Goal: Contribute content: Contribute content

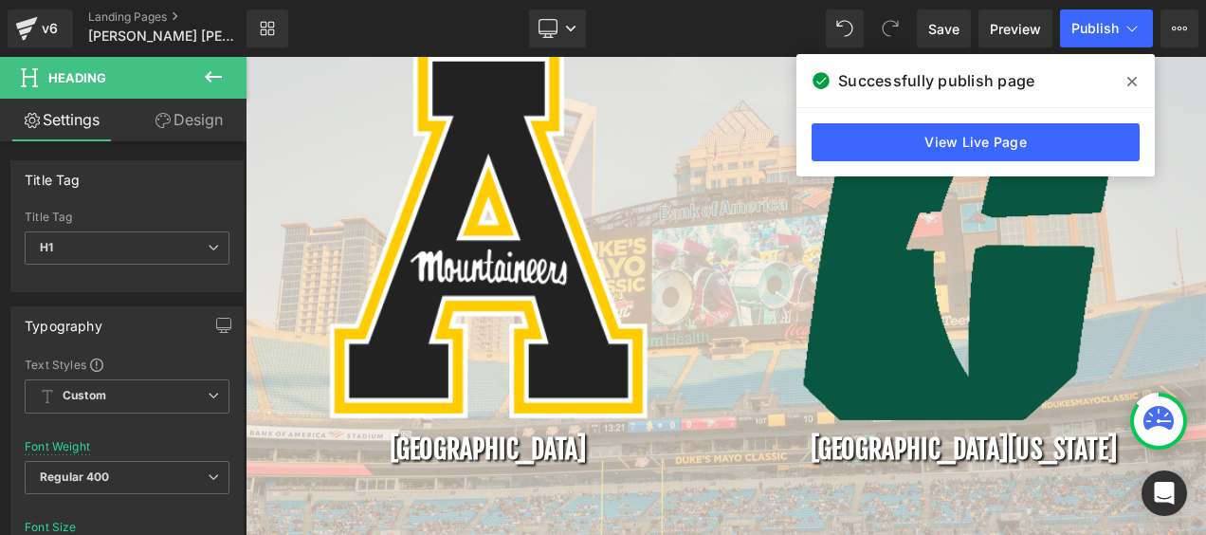
scroll to position [4600, 1140]
click at [0, 0] on icon at bounding box center [0, 0] width 0 height 0
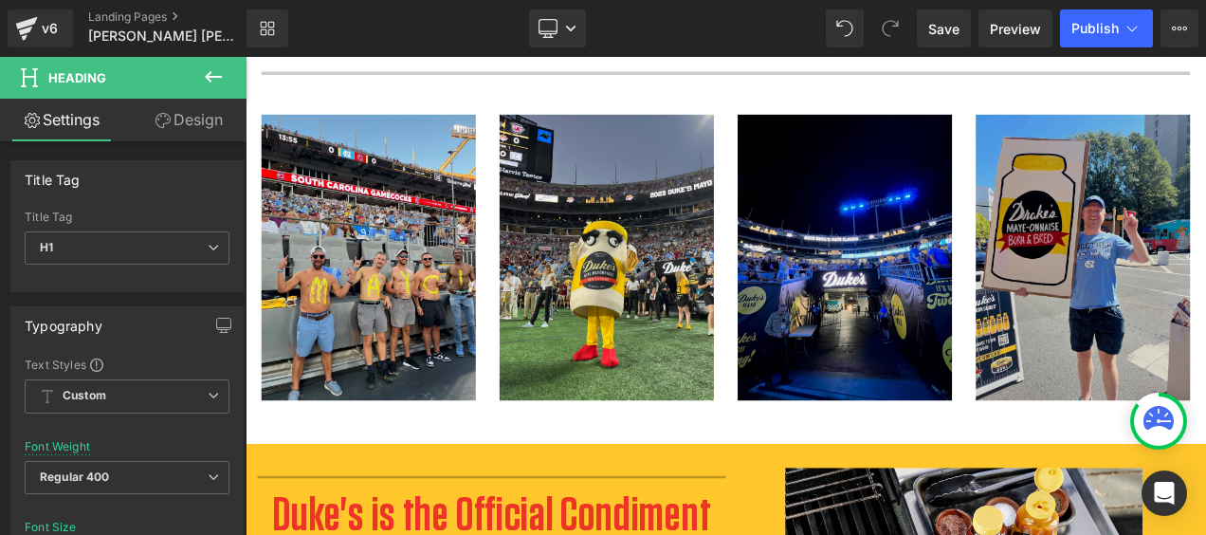
scroll to position [2205, 0]
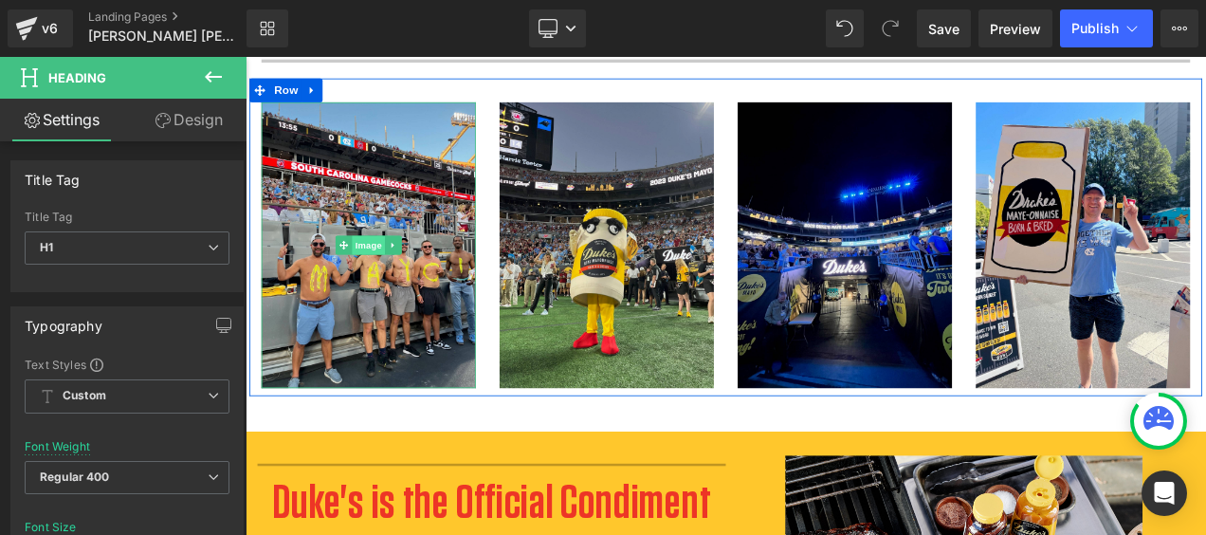
click at [391, 281] on span "Image" at bounding box center [392, 281] width 40 height 23
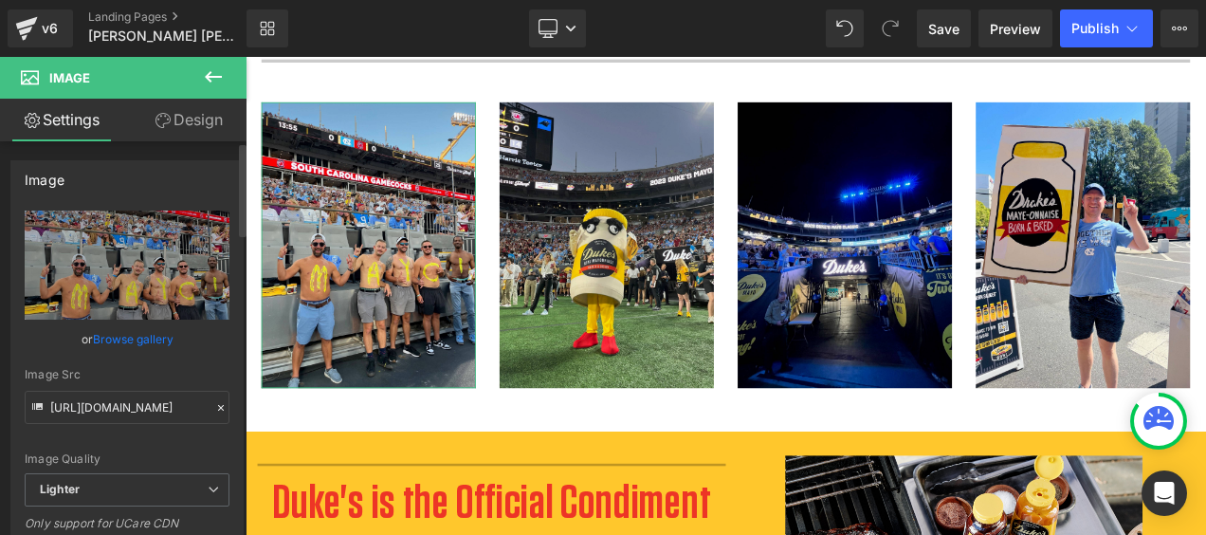
click at [125, 337] on link "Browse gallery" at bounding box center [133, 338] width 81 height 33
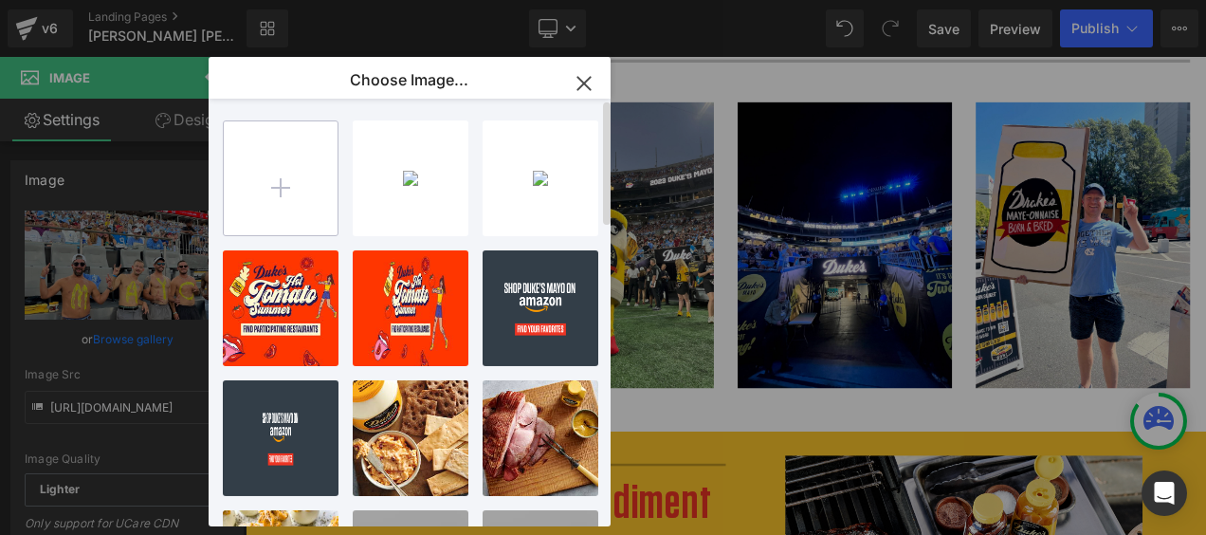
click at [0, 0] on input "file" at bounding box center [0, 0] width 0 height 0
type input "C:\fakepath\Street_action-04439.jpg"
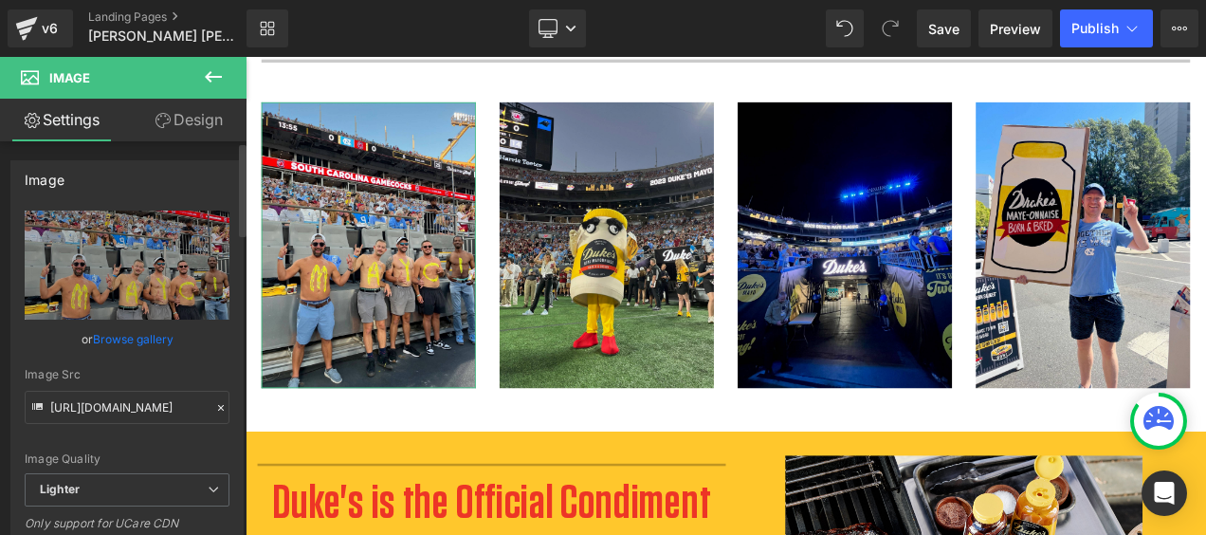
click at [140, 338] on link "Browse gallery" at bounding box center [133, 338] width 81 height 33
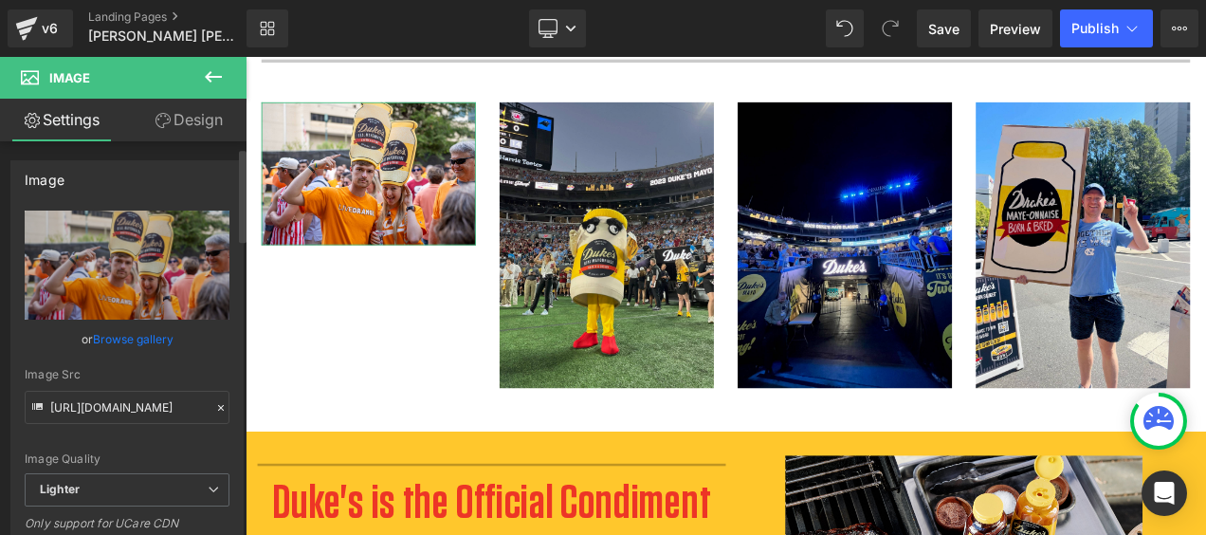
scroll to position [95, 0]
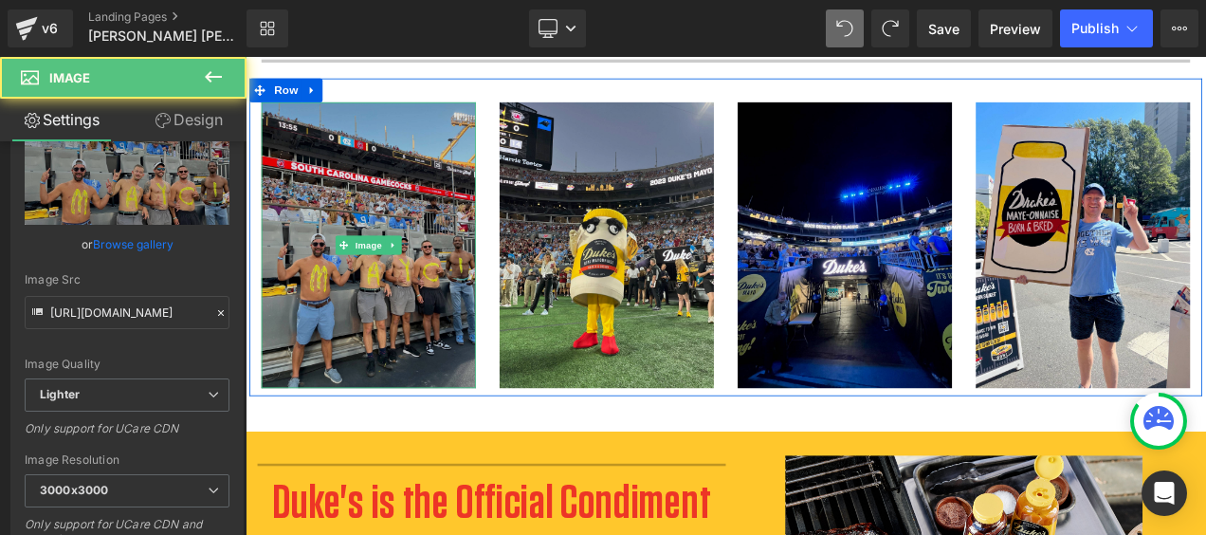
click at [435, 284] on img at bounding box center [392, 281] width 256 height 341
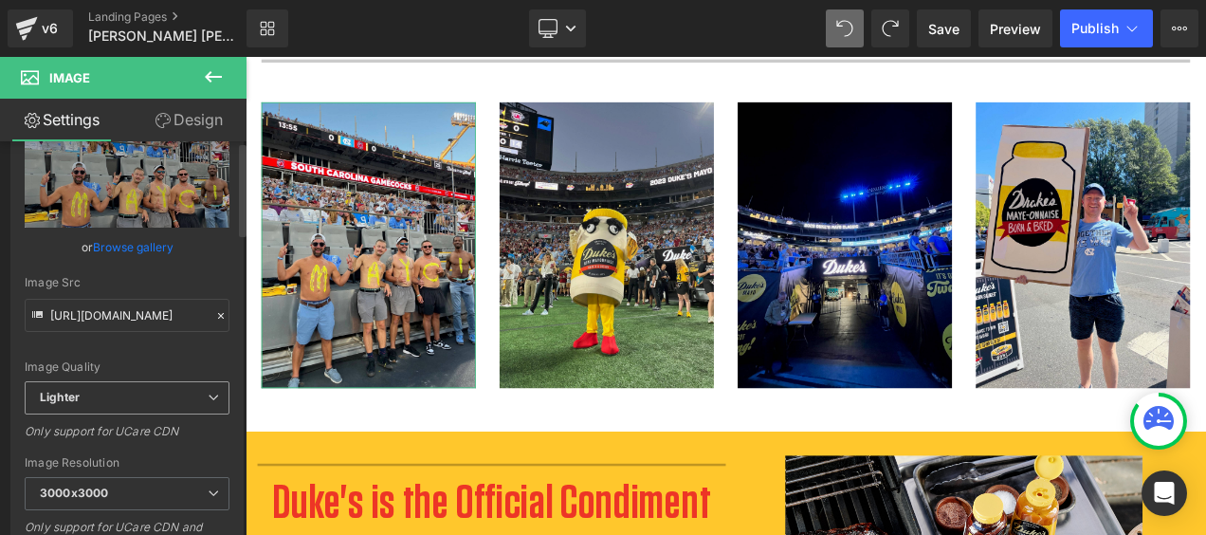
scroll to position [0, 0]
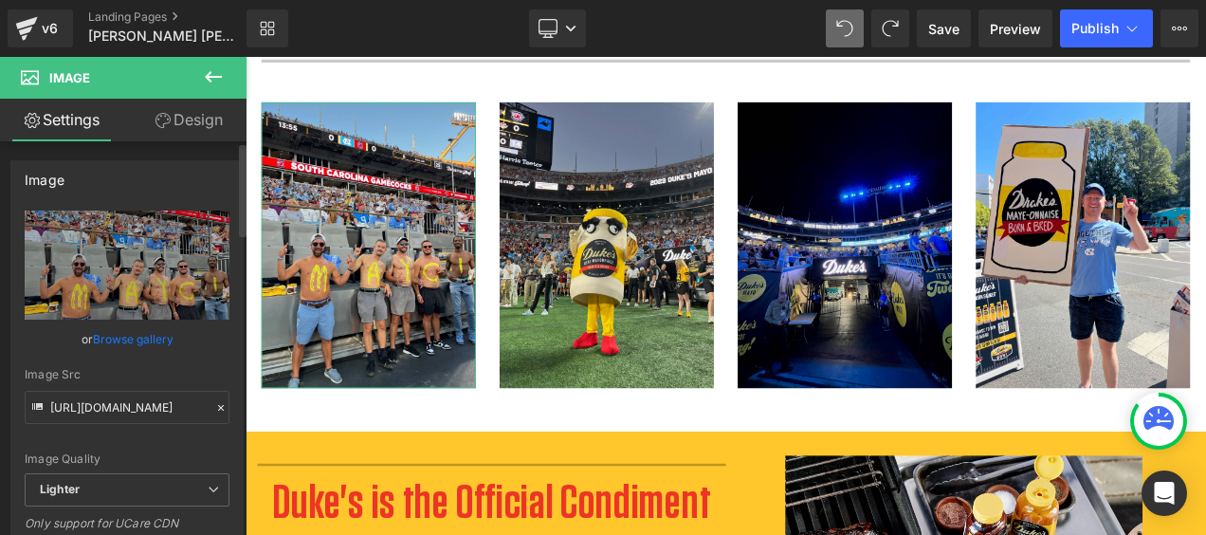
click at [140, 336] on link "Browse gallery" at bounding box center [133, 338] width 81 height 33
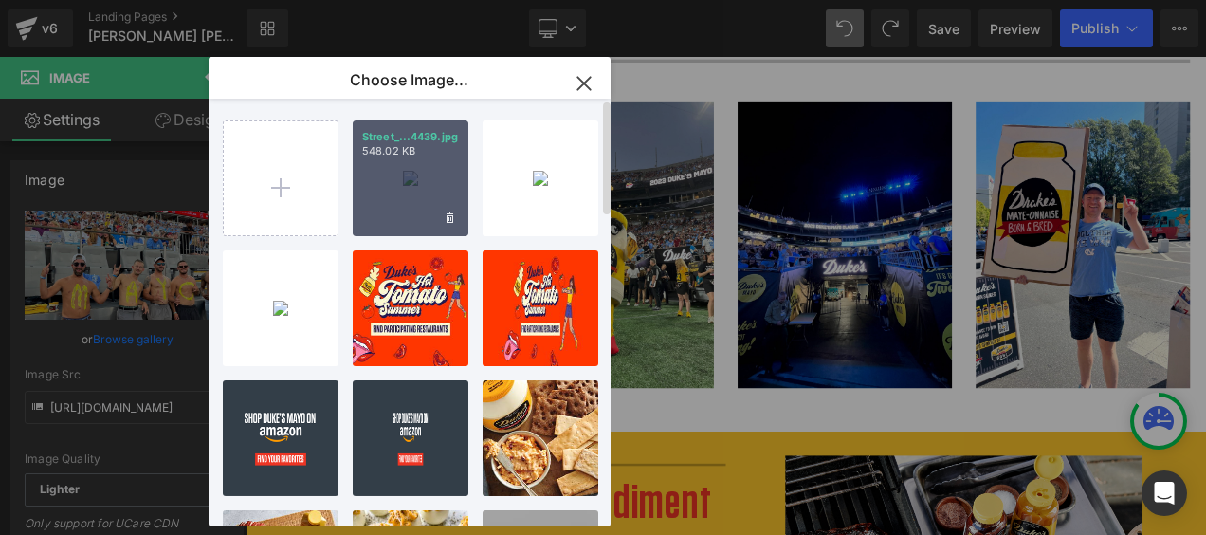
type input "[URL][DOMAIN_NAME]"
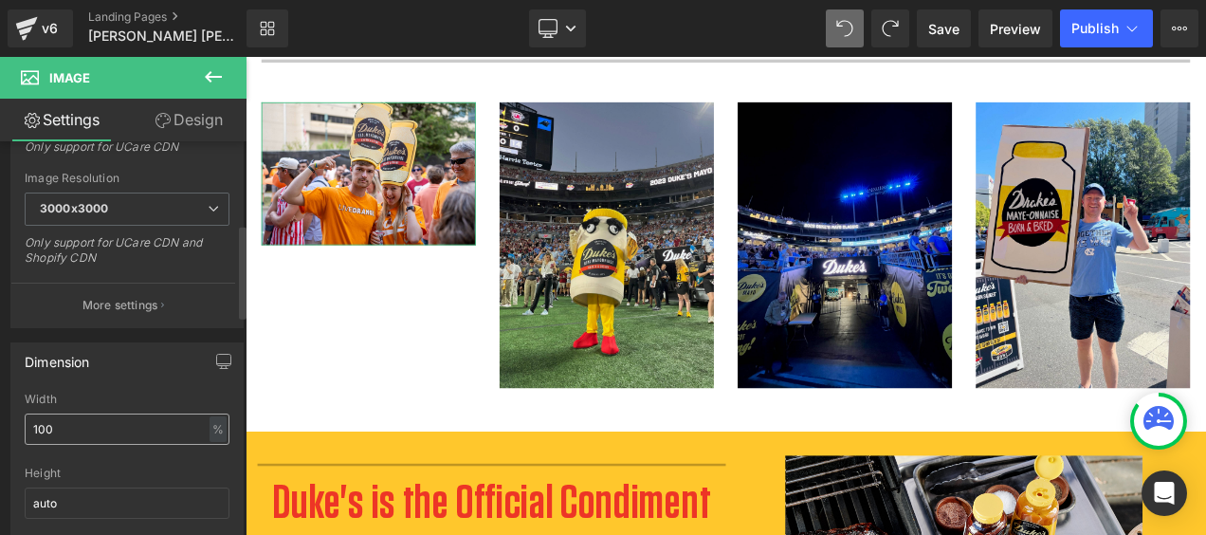
scroll to position [379, 0]
click at [66, 488] on input "auto" at bounding box center [127, 499] width 205 height 31
type input "a"
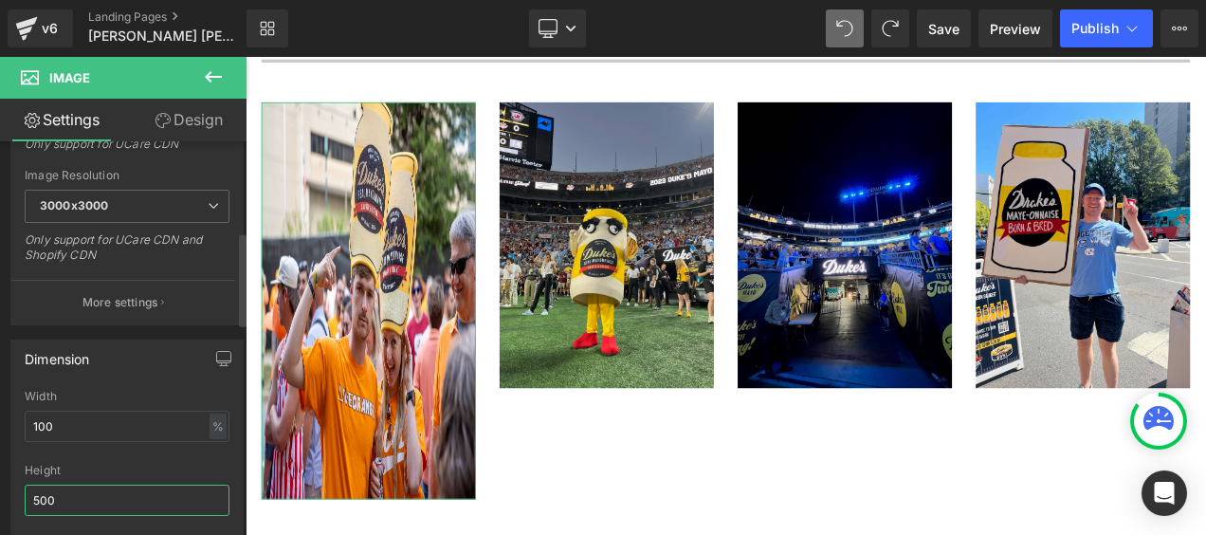
scroll to position [4733, 1140]
type input "5"
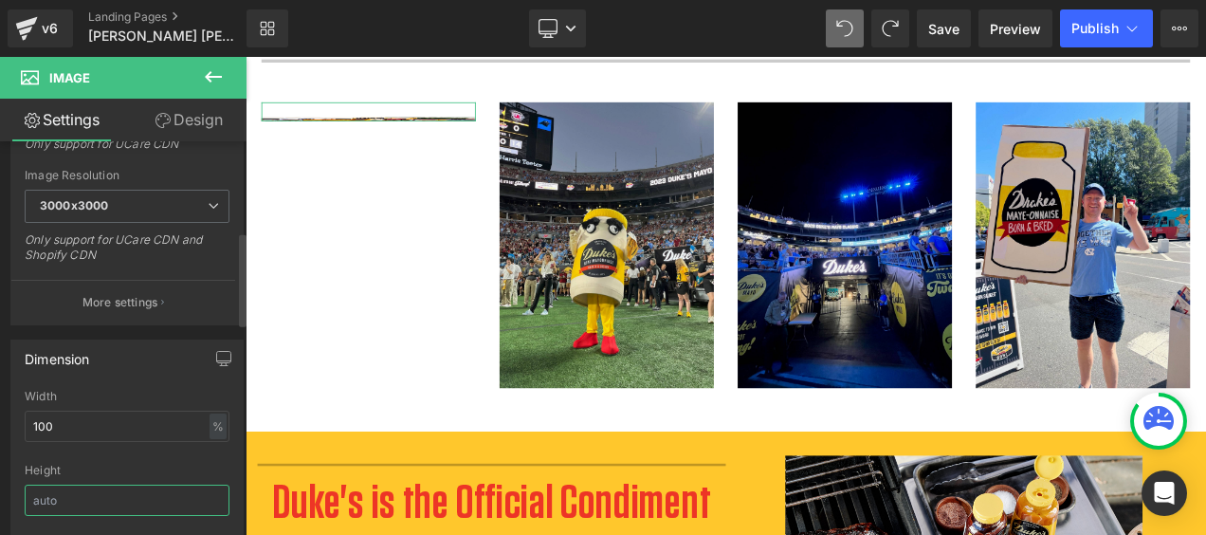
scroll to position [9, 9]
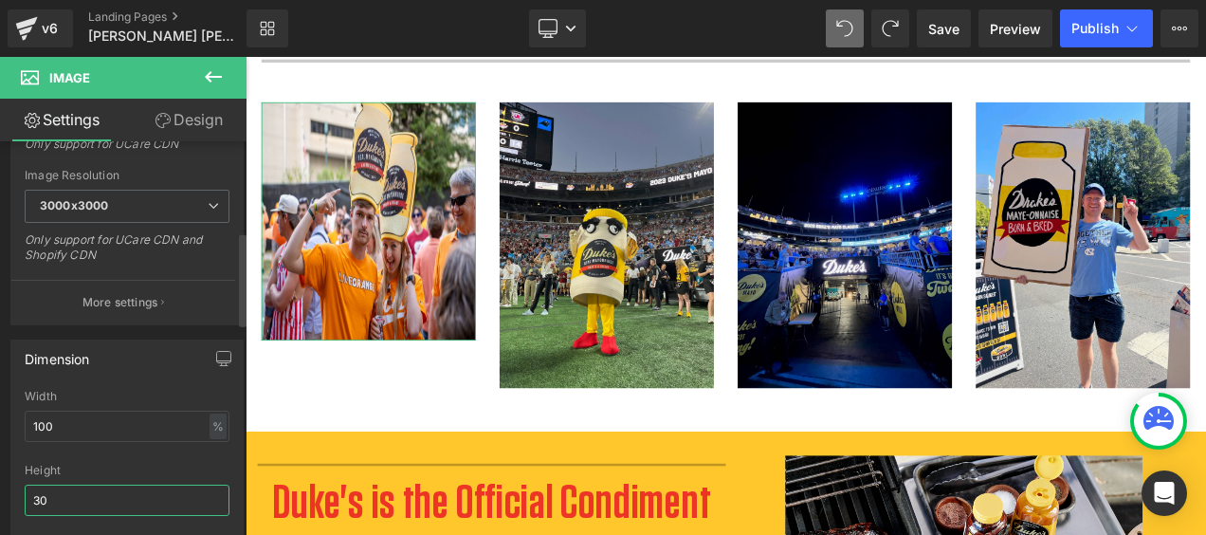
type input "3"
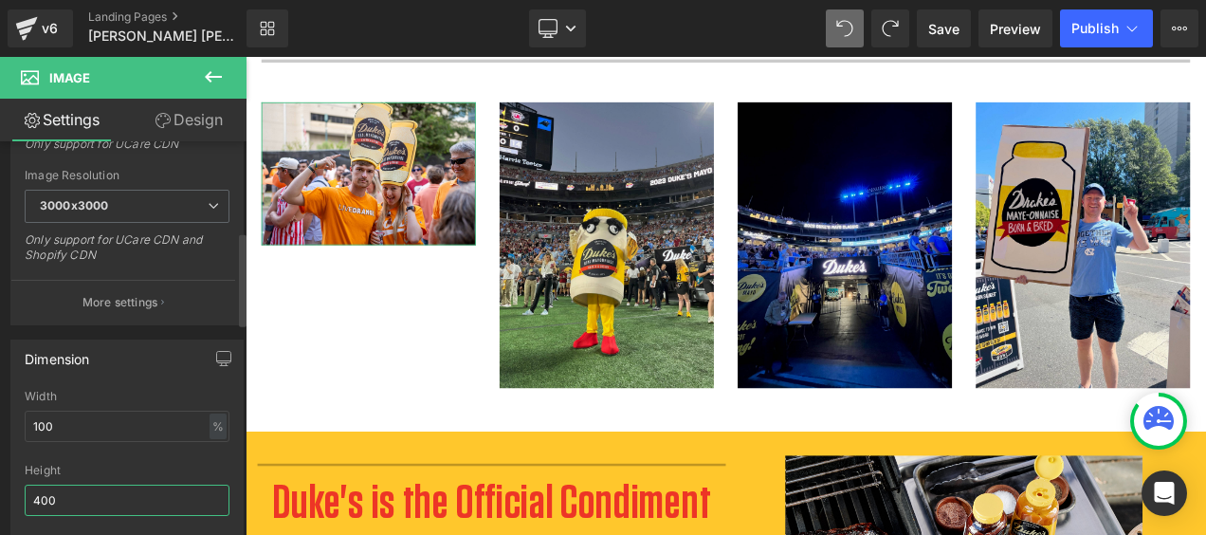
scroll to position [4638, 1140]
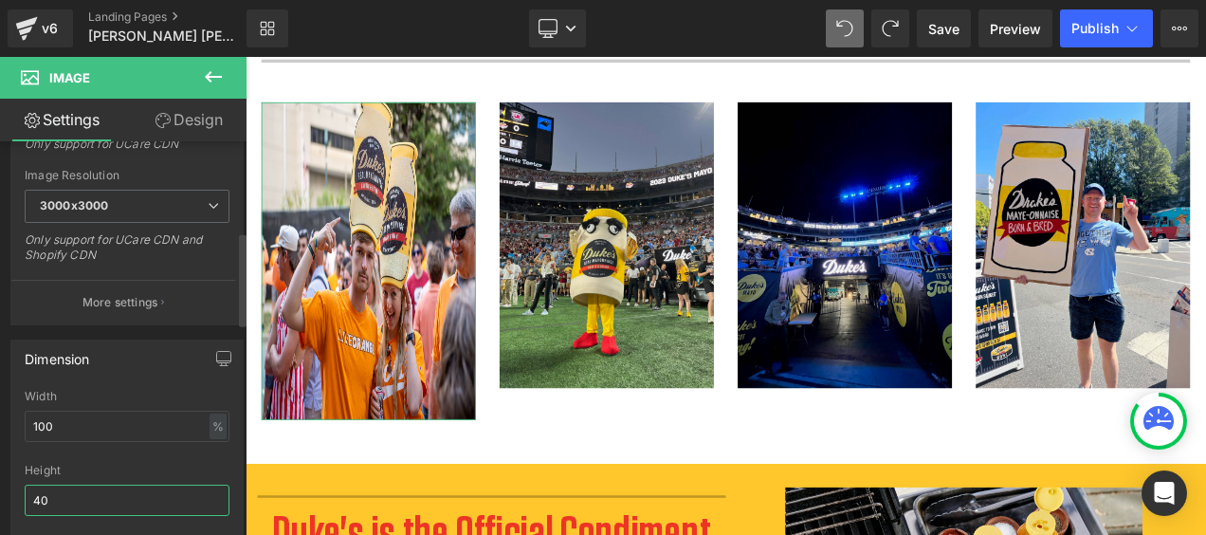
type input "4"
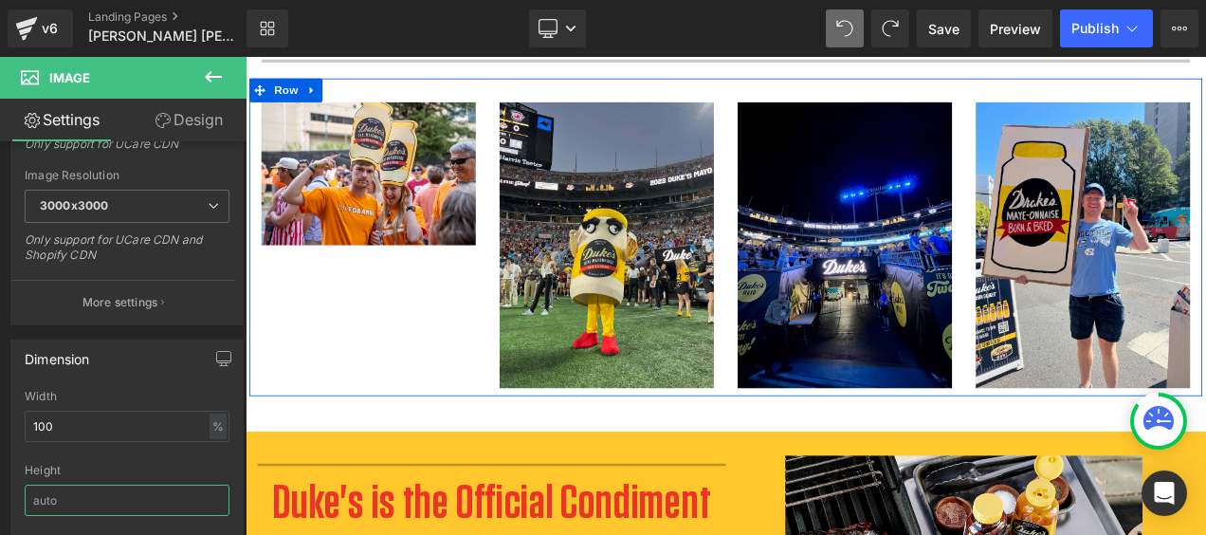
scroll to position [2111, 0]
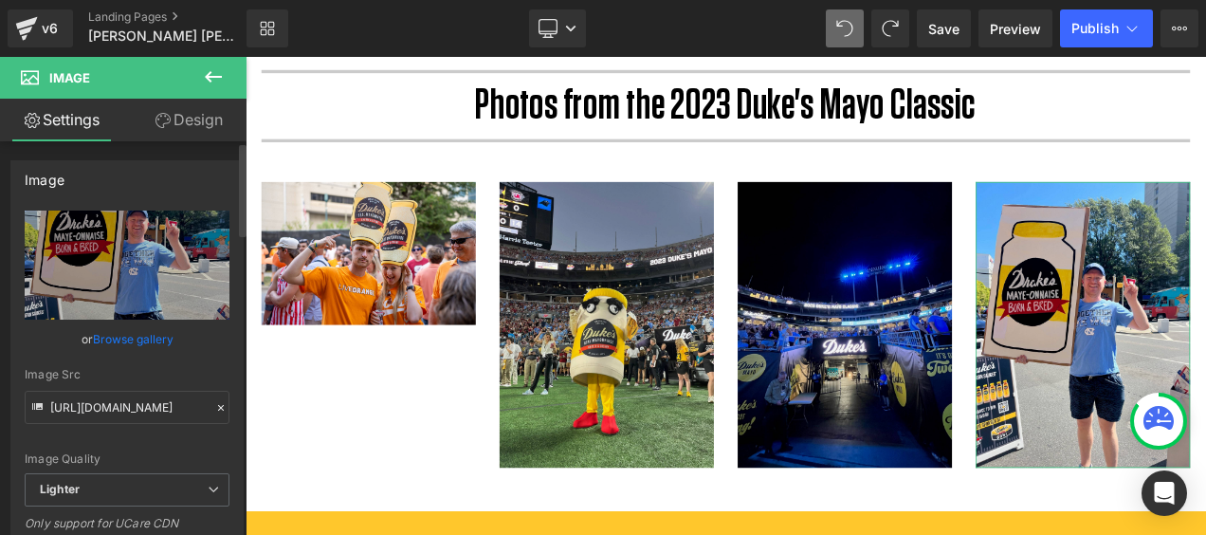
click at [141, 340] on link "Browse gallery" at bounding box center [133, 338] width 81 height 33
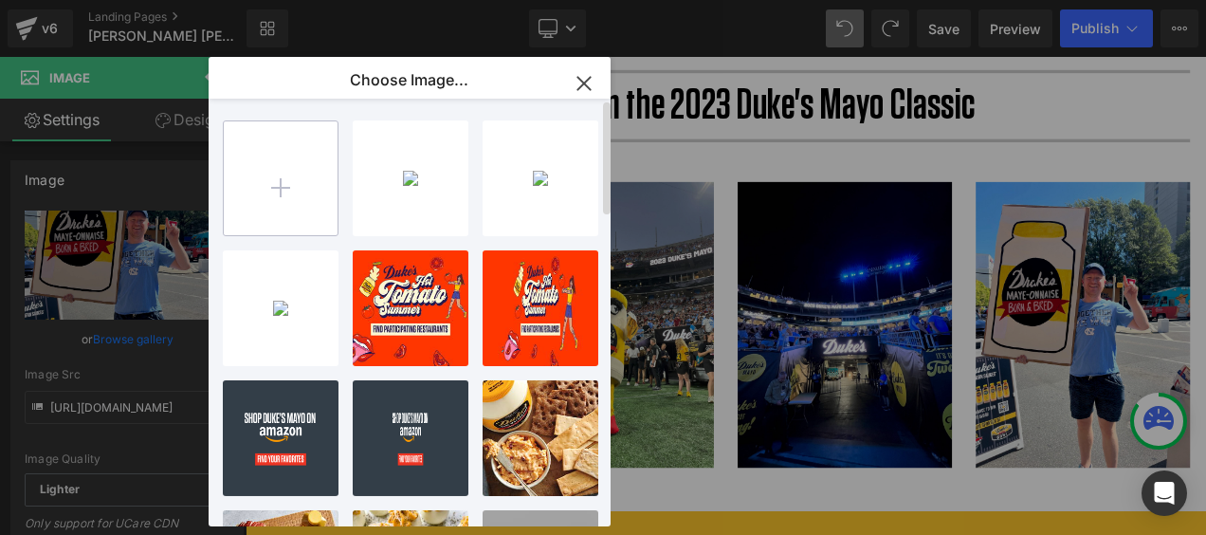
click at [0, 0] on input "file" at bounding box center [0, 0] width 0 height 0
type input "C:\fakepath\Field_action-9052.jpg"
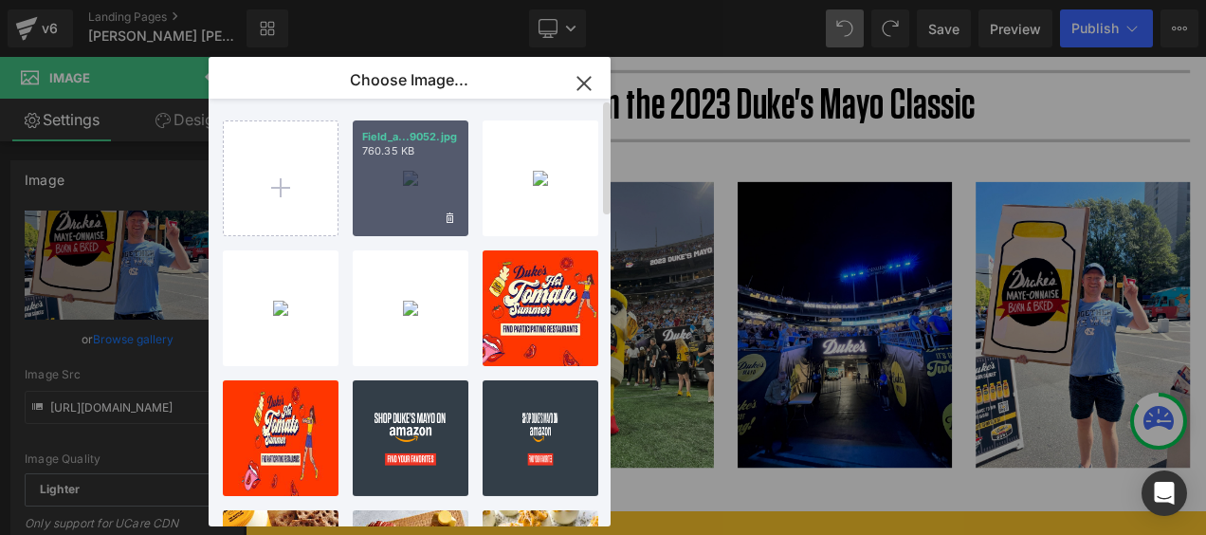
click at [389, 160] on div "Field_a...9052.jpg 760.35 KB" at bounding box center [411, 178] width 116 height 116
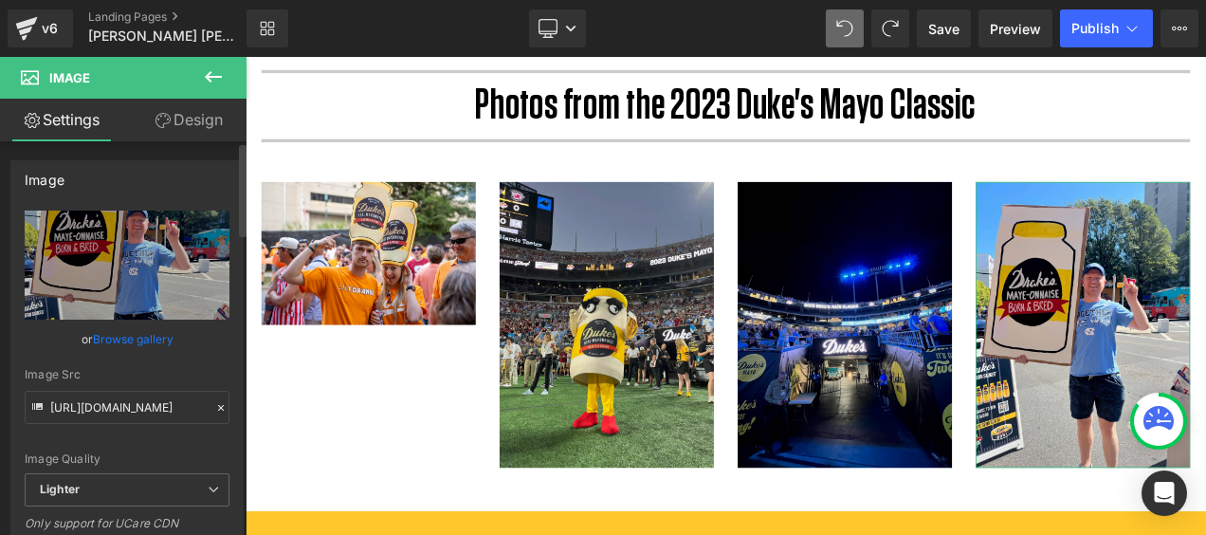
click at [152, 339] on link "Browse gallery" at bounding box center [133, 338] width 81 height 33
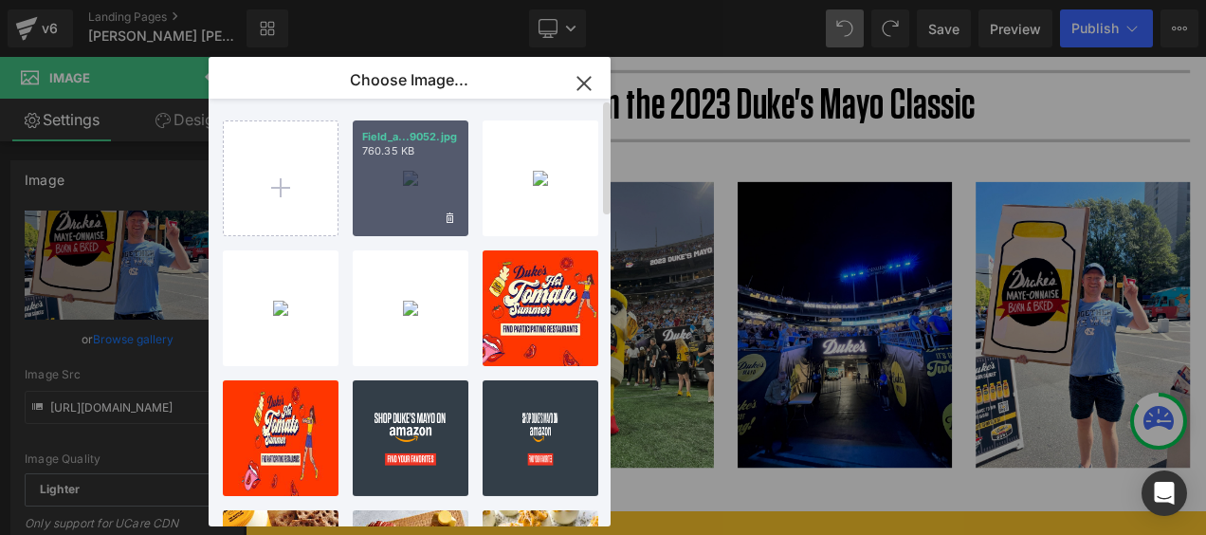
click at [389, 184] on div "Field_a...9052.jpg 760.35 KB" at bounding box center [411, 178] width 116 height 116
type input "[URL][DOMAIN_NAME]"
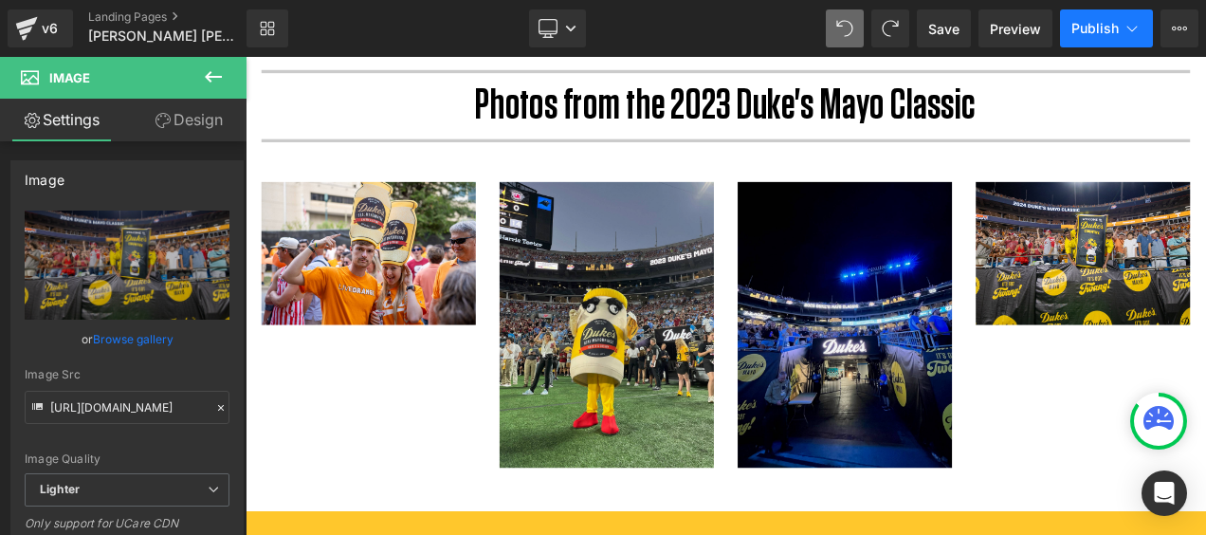
click at [1092, 22] on span "Publish" at bounding box center [1094, 28] width 47 height 15
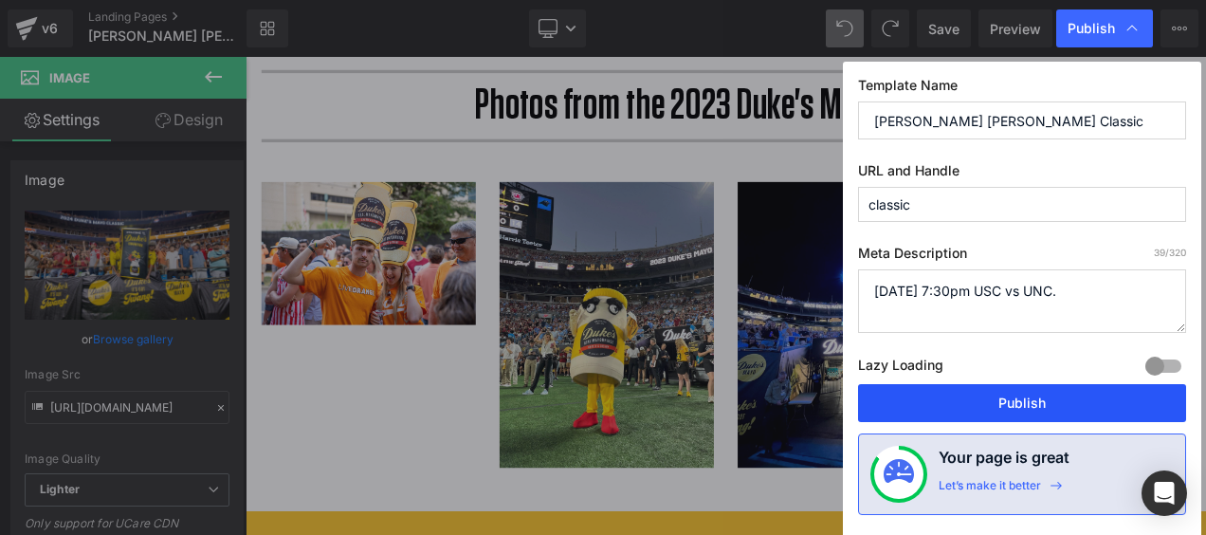
click at [1009, 406] on button "Publish" at bounding box center [1022, 403] width 328 height 38
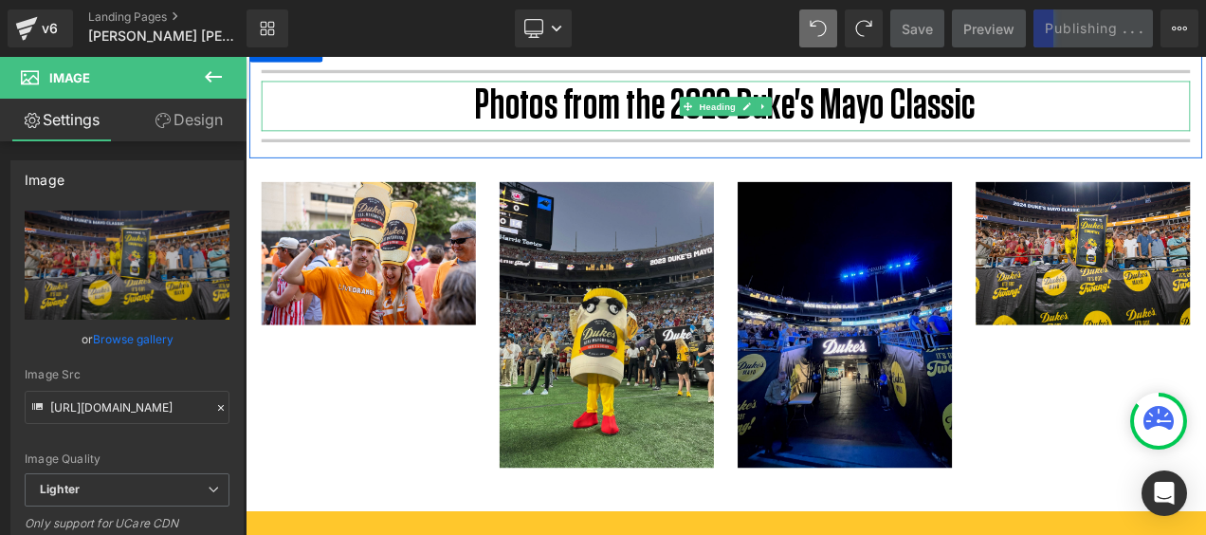
click at [1098, 127] on h1 "Photos from the 2023 Duke's Mayo Classic" at bounding box center [818, 115] width 1109 height 61
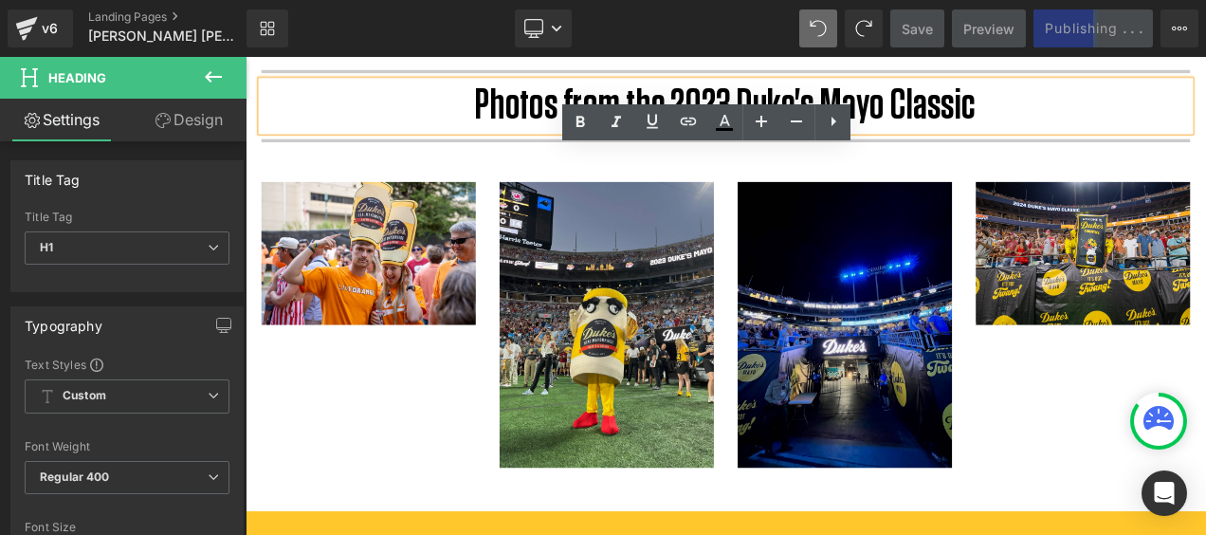
click at [1109, 123] on h1 "Photos from the 2023 Duke's Mayo Classic" at bounding box center [818, 115] width 1109 height 61
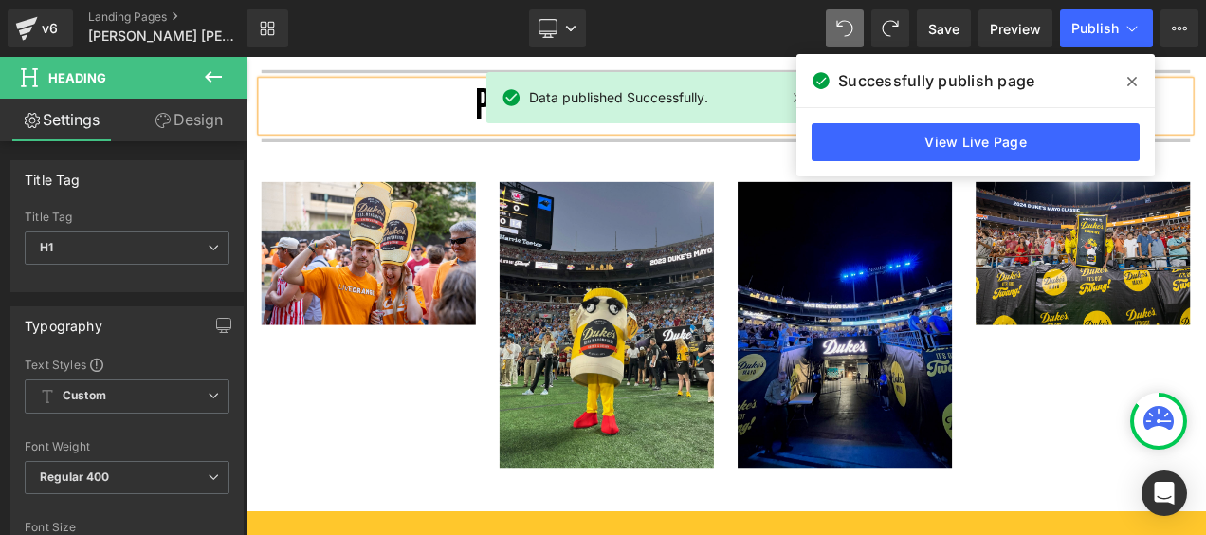
click at [1133, 81] on icon at bounding box center [1131, 81] width 9 height 9
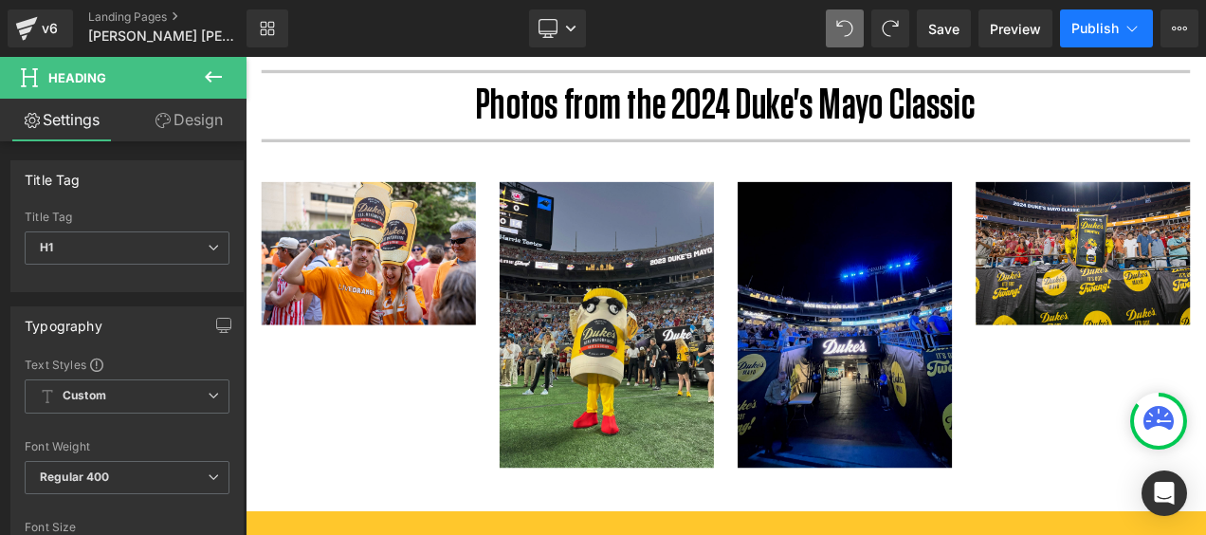
click at [1093, 32] on span "Publish" at bounding box center [1094, 28] width 47 height 15
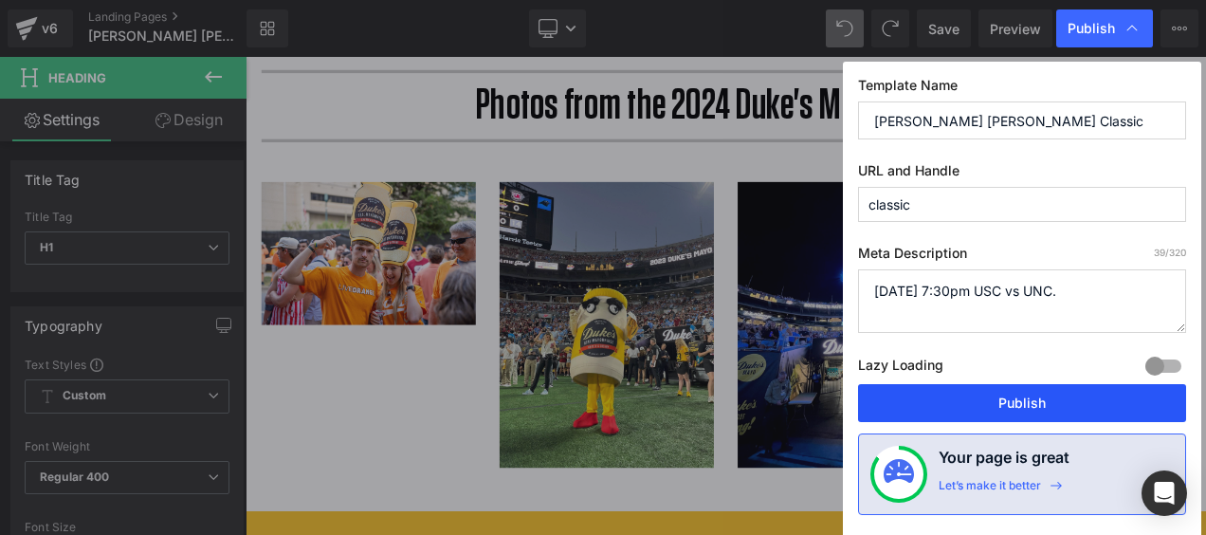
click at [1016, 408] on button "Publish" at bounding box center [1022, 403] width 328 height 38
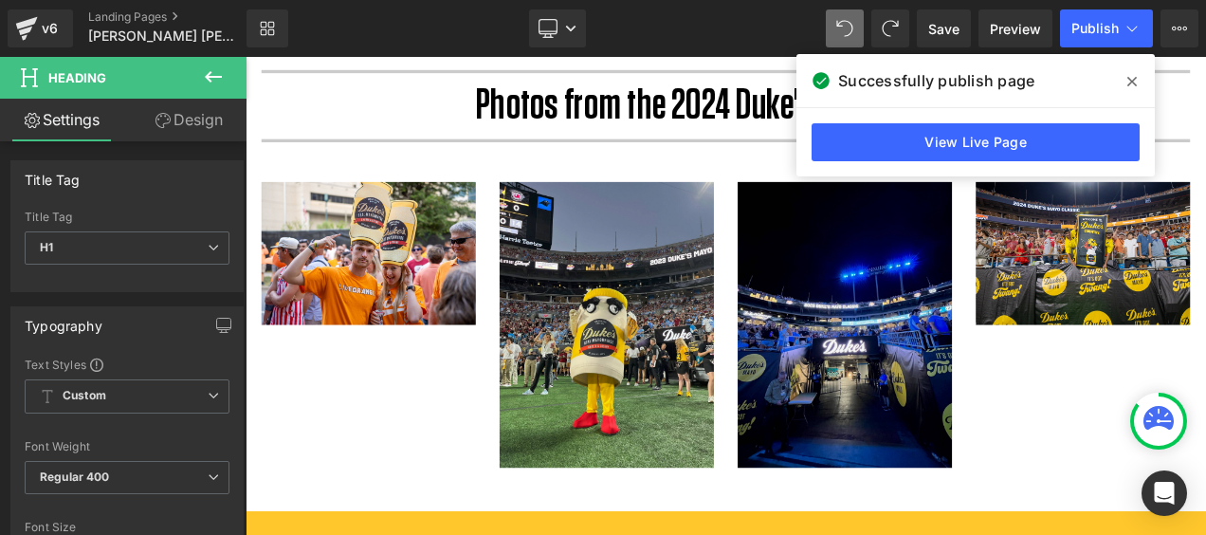
click at [1131, 78] on icon at bounding box center [1131, 81] width 9 height 15
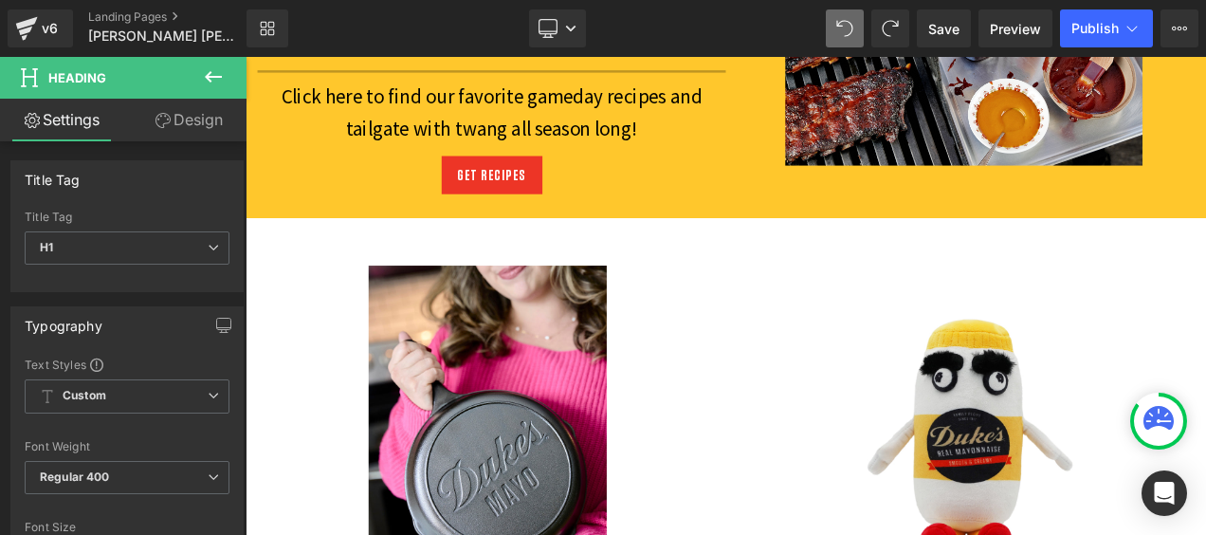
scroll to position [2964, 0]
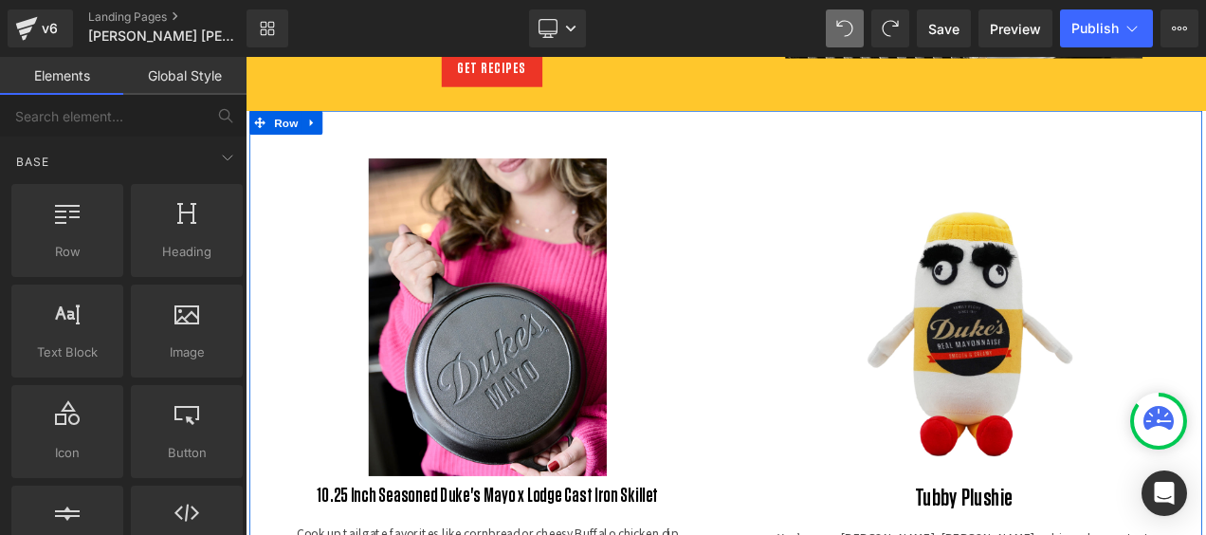
drag, startPoint x: 1381, startPoint y: 467, endPoint x: 1377, endPoint y: 493, distance: 25.9
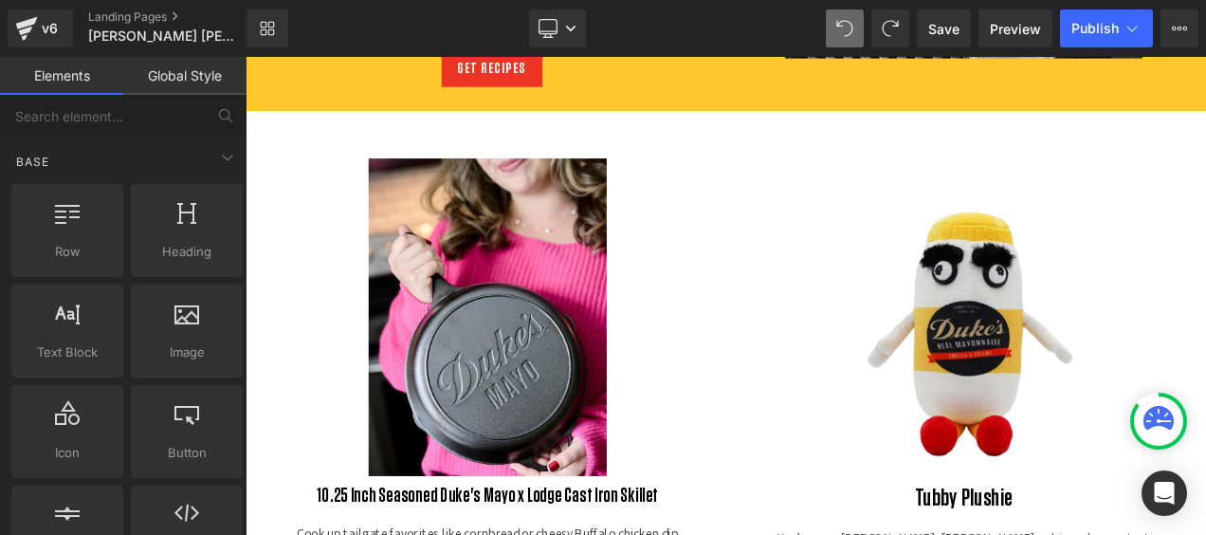
click at [703, 18] on div "Library Desktop Desktop Laptop Tablet Mobile Save Preview Publish Scheduled Vie…" at bounding box center [725, 28] width 959 height 38
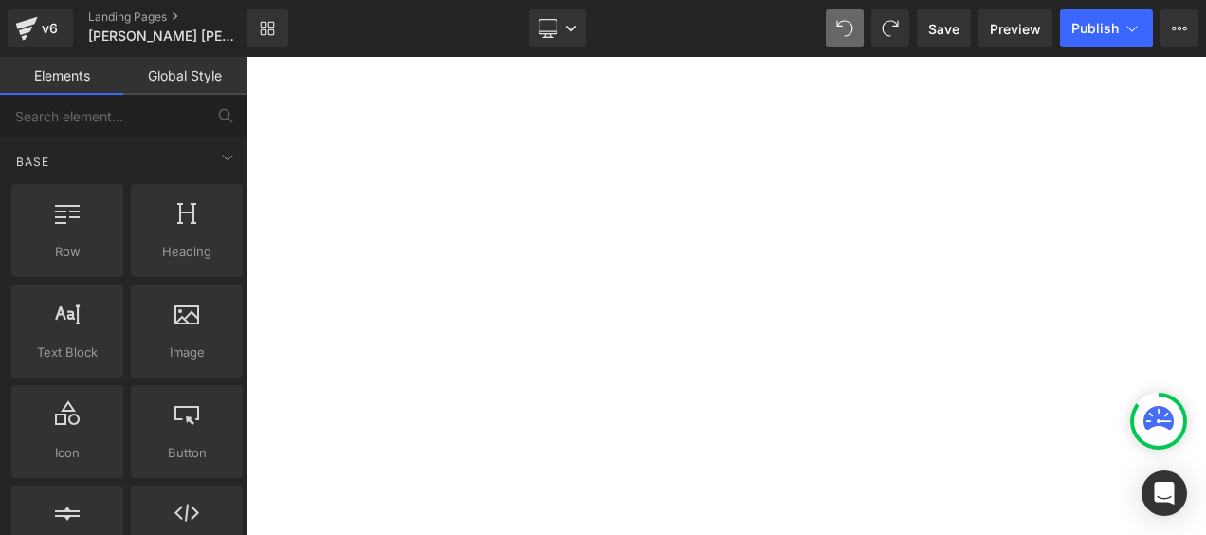
scroll to position [1467, 0]
click at [1134, 23] on icon at bounding box center [1131, 28] width 19 height 19
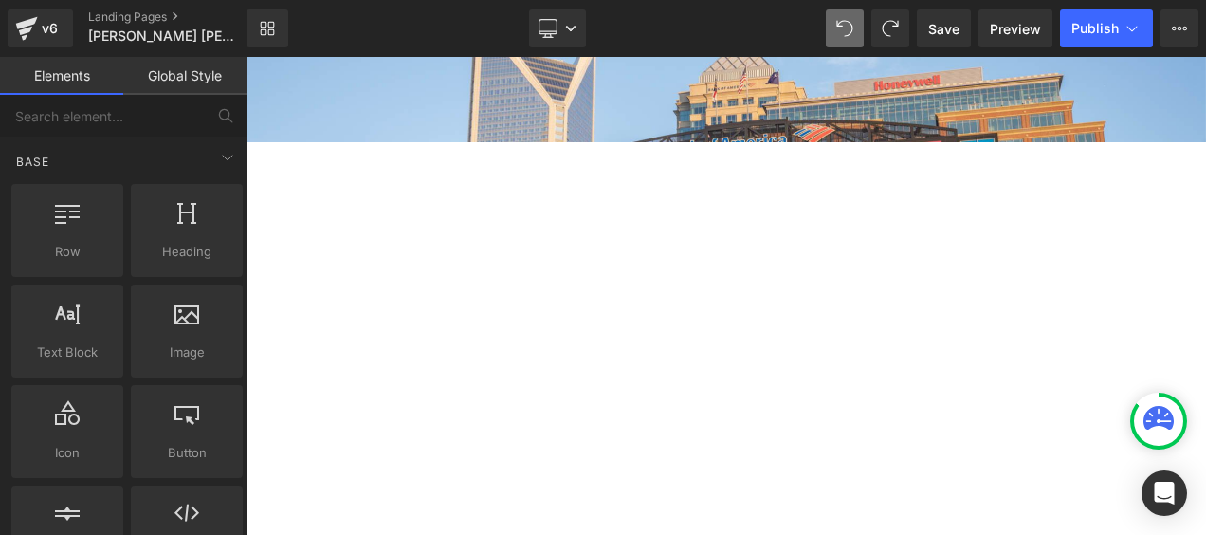
scroll to position [1334, 0]
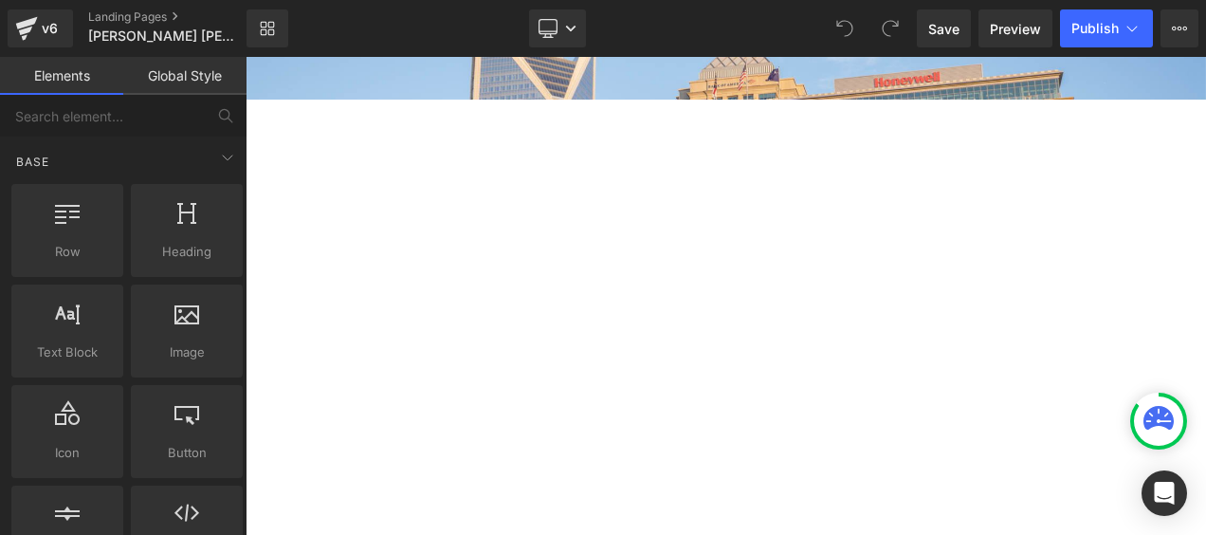
scroll to position [1346, 0]
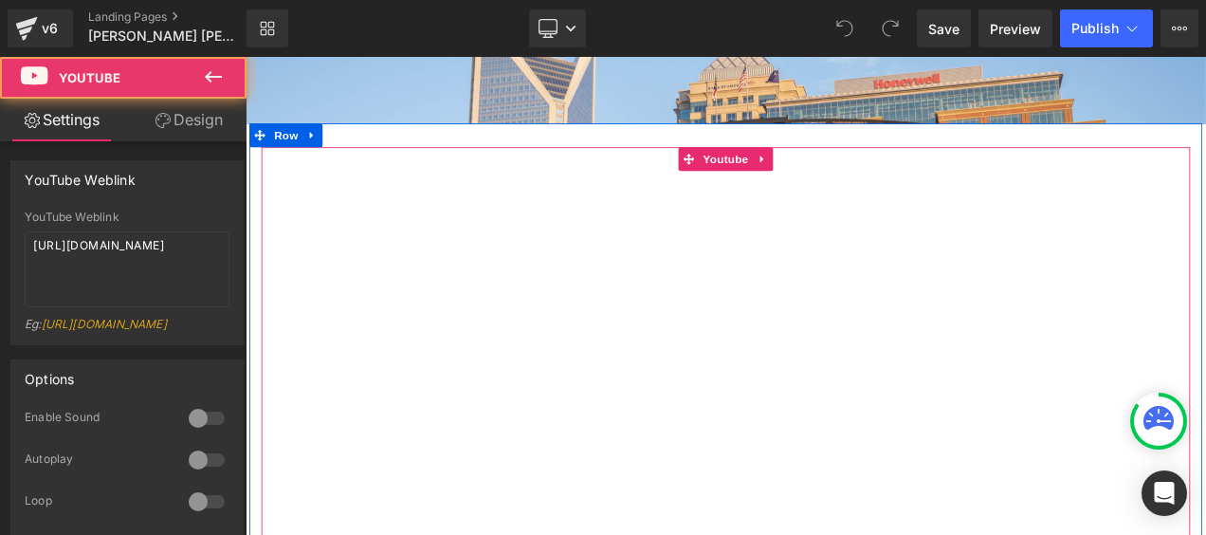
click at [818, 175] on div at bounding box center [818, 477] width 1109 height 624
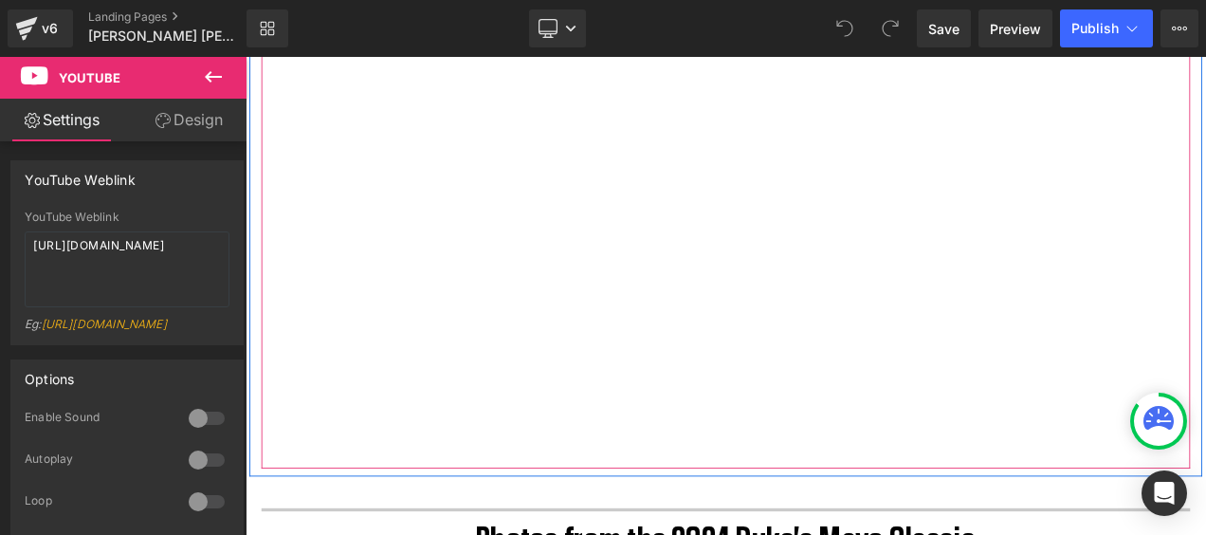
scroll to position [1535, 0]
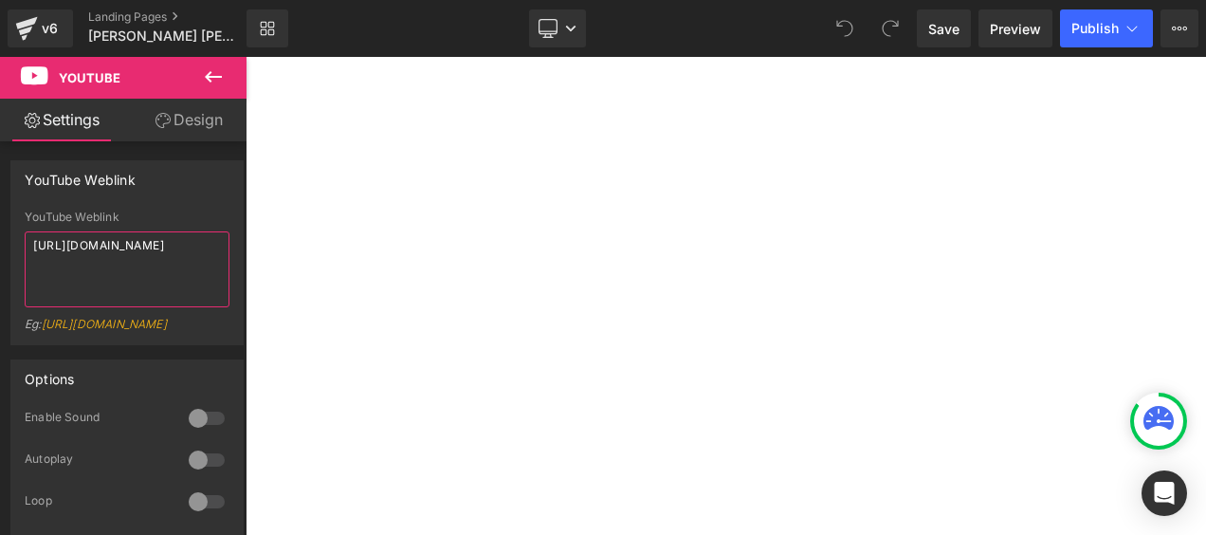
drag, startPoint x: 154, startPoint y: 260, endPoint x: -4, endPoint y: 223, distance: 161.6
click at [0, 223] on html "You are previewing how the will restyle your page. You can not edit Elements in…" at bounding box center [603, 267] width 1206 height 535
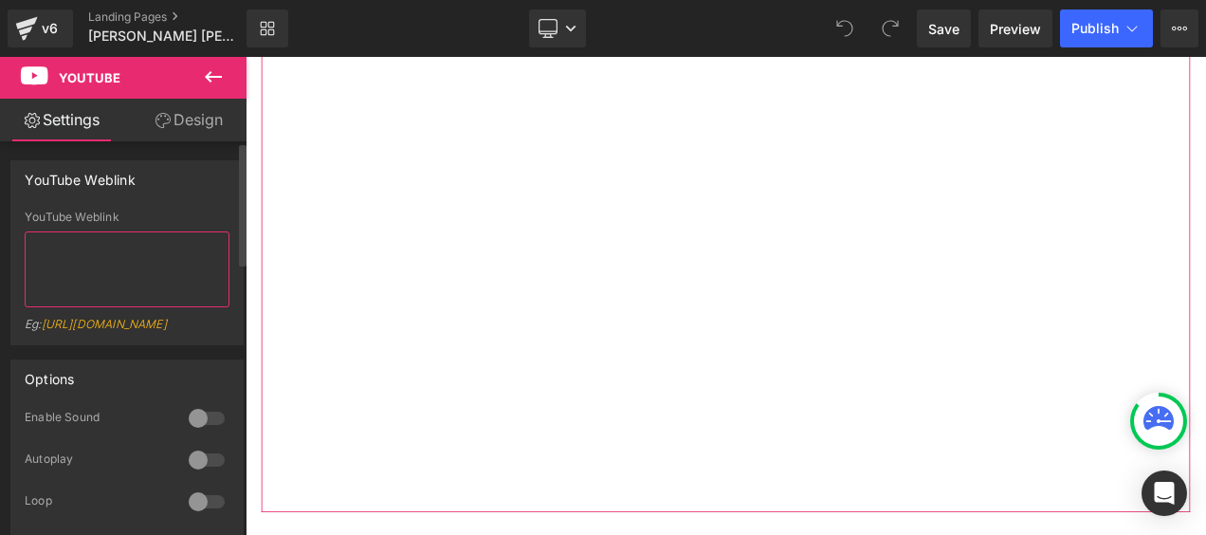
paste textarea "https://www.youtube.com/watch?v=3ZeYzRJrVZU"
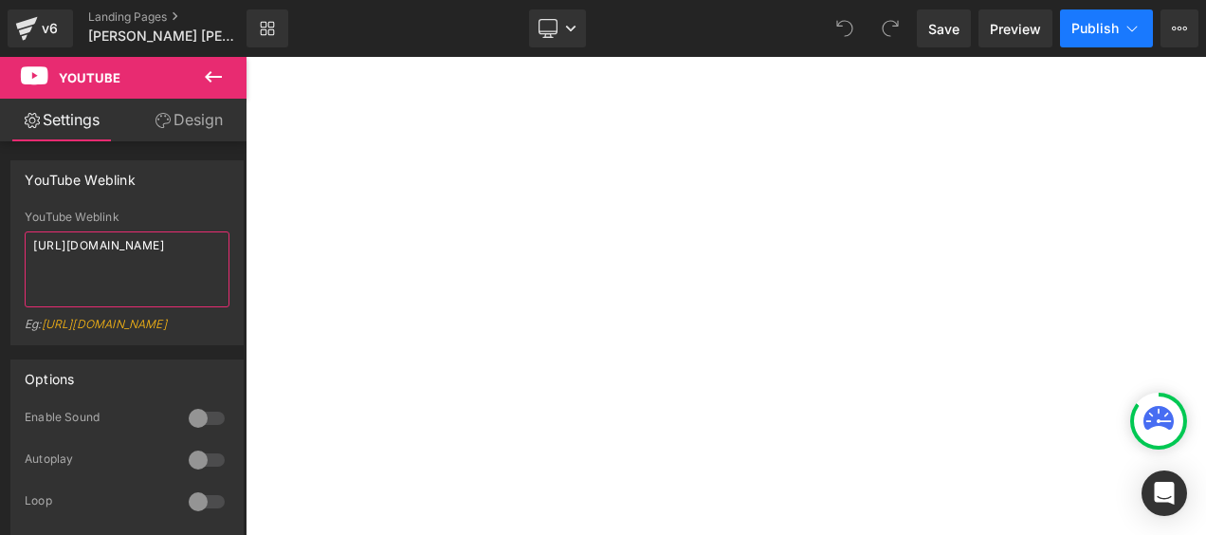
type textarea "https://www.youtube.com/watch?v=3ZeYzRJrVZU"
click at [1085, 27] on span "Publish" at bounding box center [1094, 28] width 47 height 15
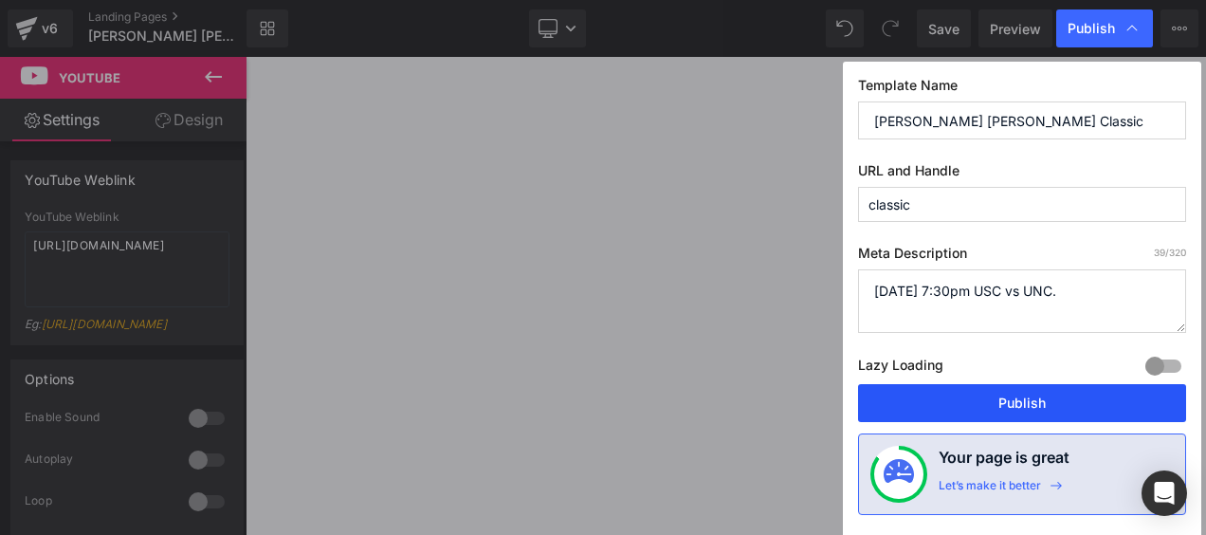
click at [1029, 400] on button "Publish" at bounding box center [1022, 403] width 328 height 38
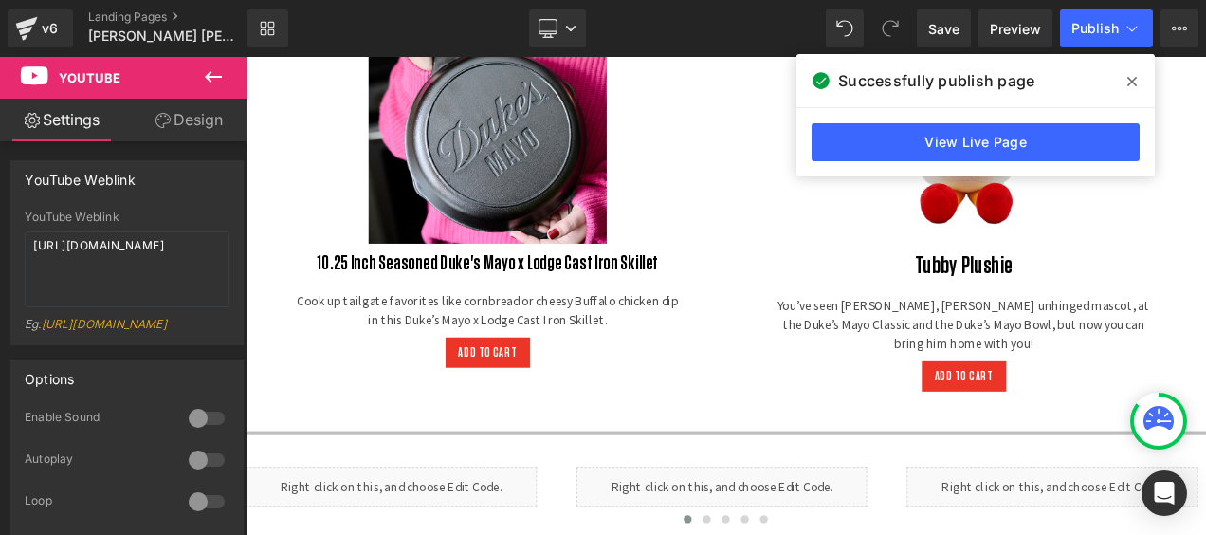
scroll to position [3147, 0]
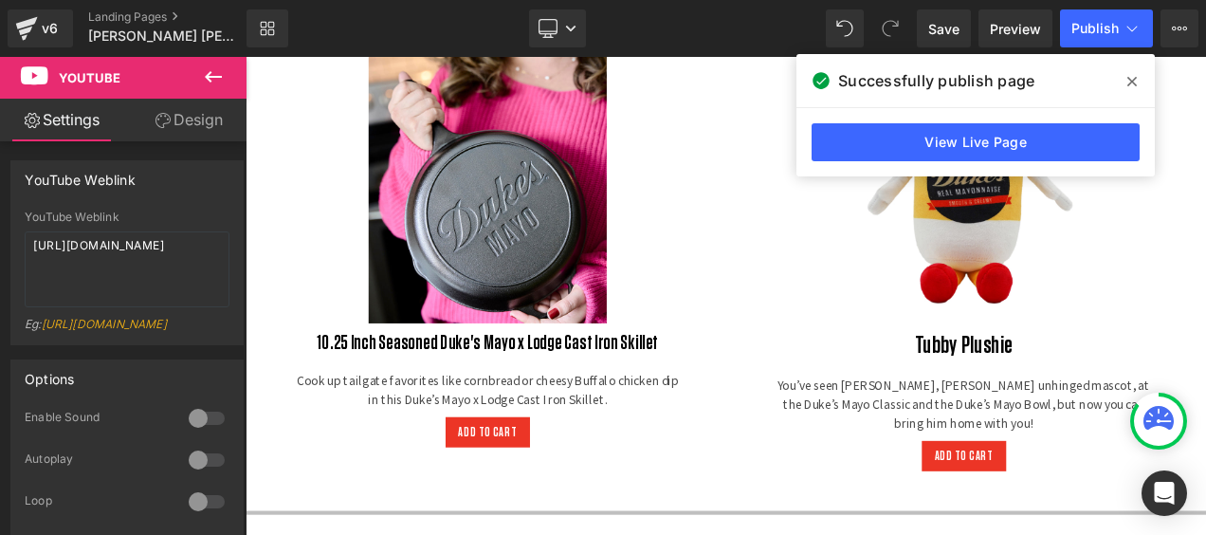
click at [608, 127] on img at bounding box center [534, 184] width 284 height 379
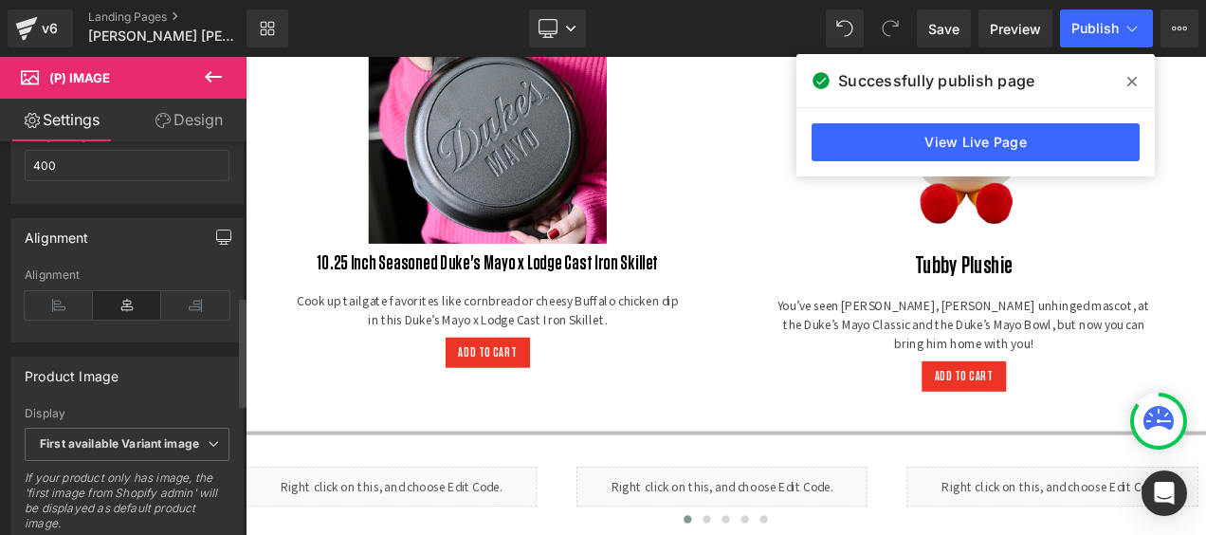
scroll to position [460, 0]
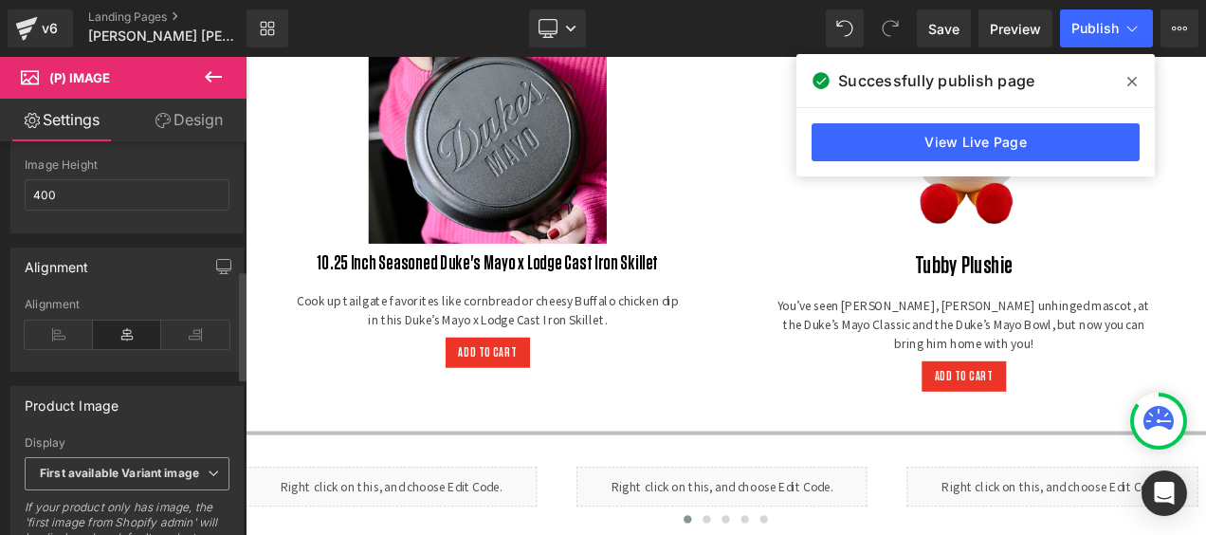
click at [208, 467] on icon at bounding box center [213, 472] width 11 height 11
click at [203, 467] on icon at bounding box center [205, 472] width 11 height 11
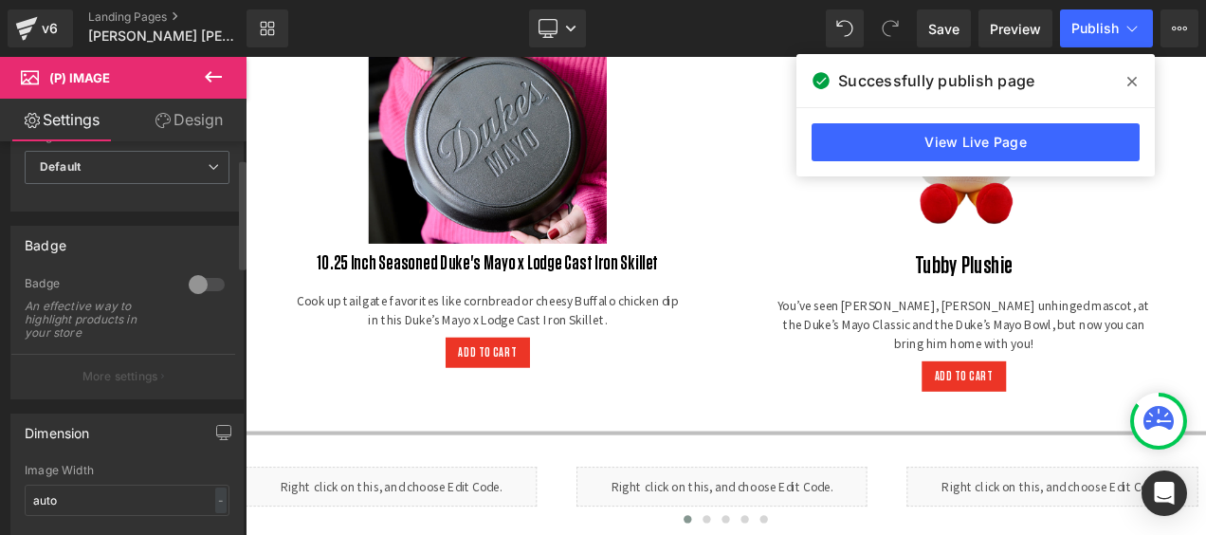
scroll to position [0, 0]
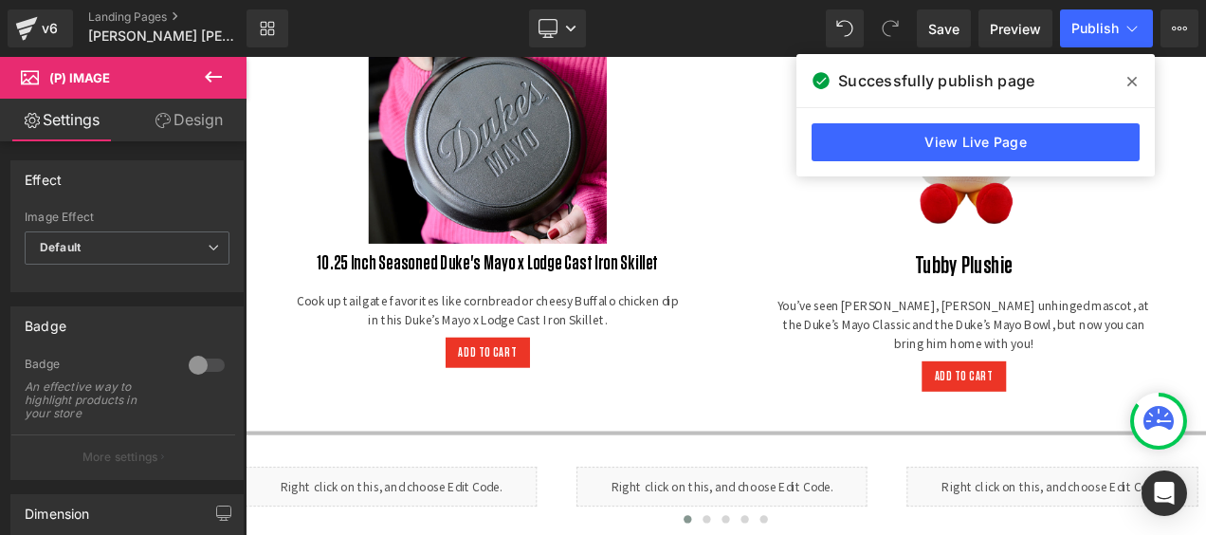
click at [1129, 78] on icon at bounding box center [1131, 81] width 9 height 9
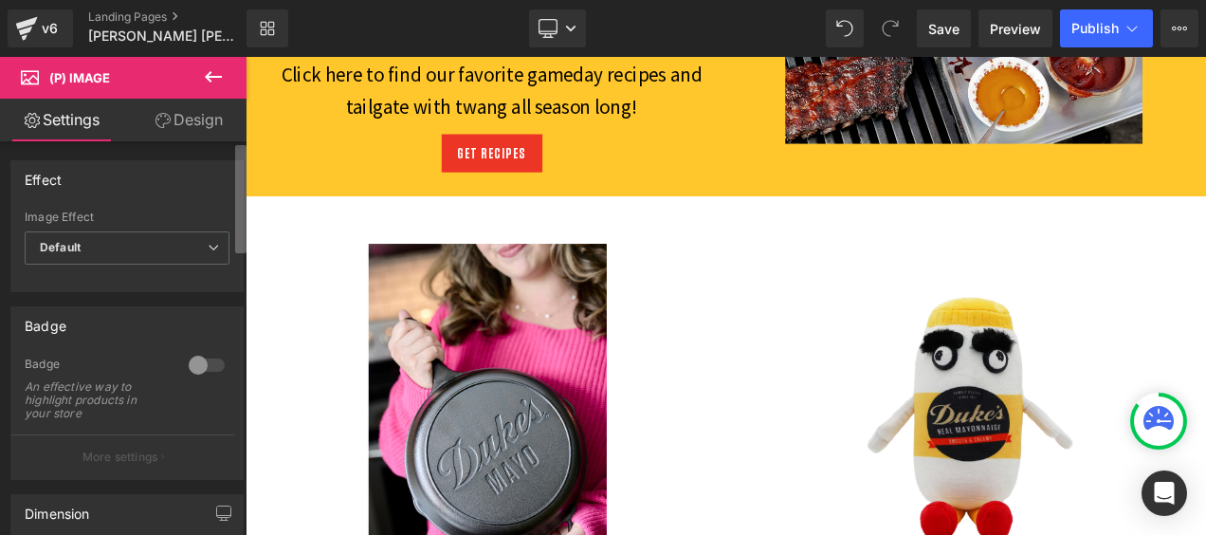
click at [245, 189] on b at bounding box center [240, 199] width 11 height 108
drag, startPoint x: 187, startPoint y: 123, endPoint x: 135, endPoint y: 307, distance: 191.1
click at [187, 123] on link "Design" at bounding box center [188, 120] width 123 height 43
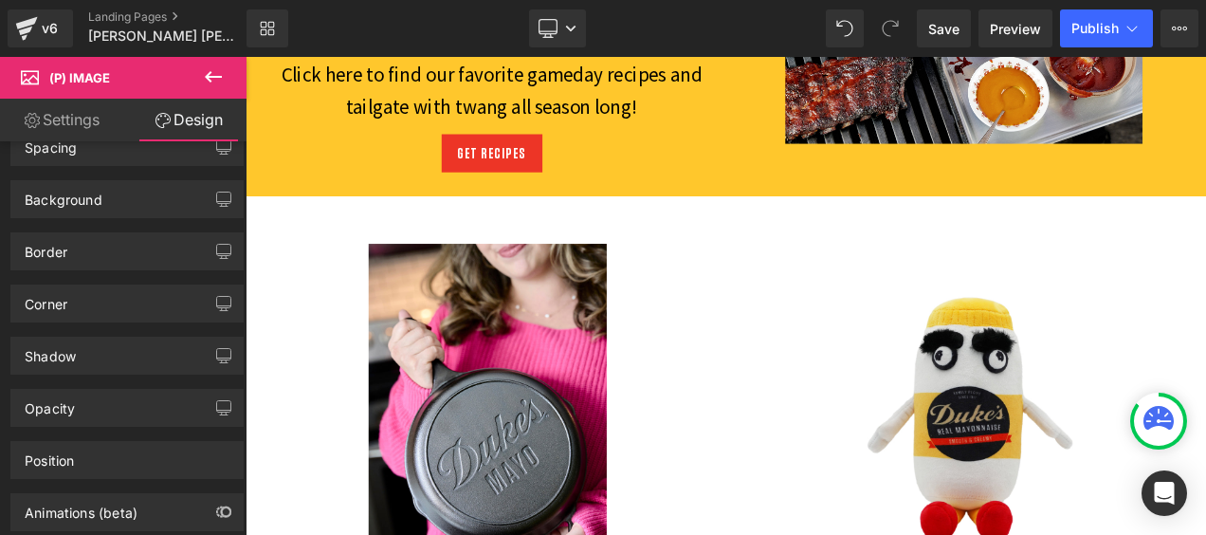
scroll to position [3147, 0]
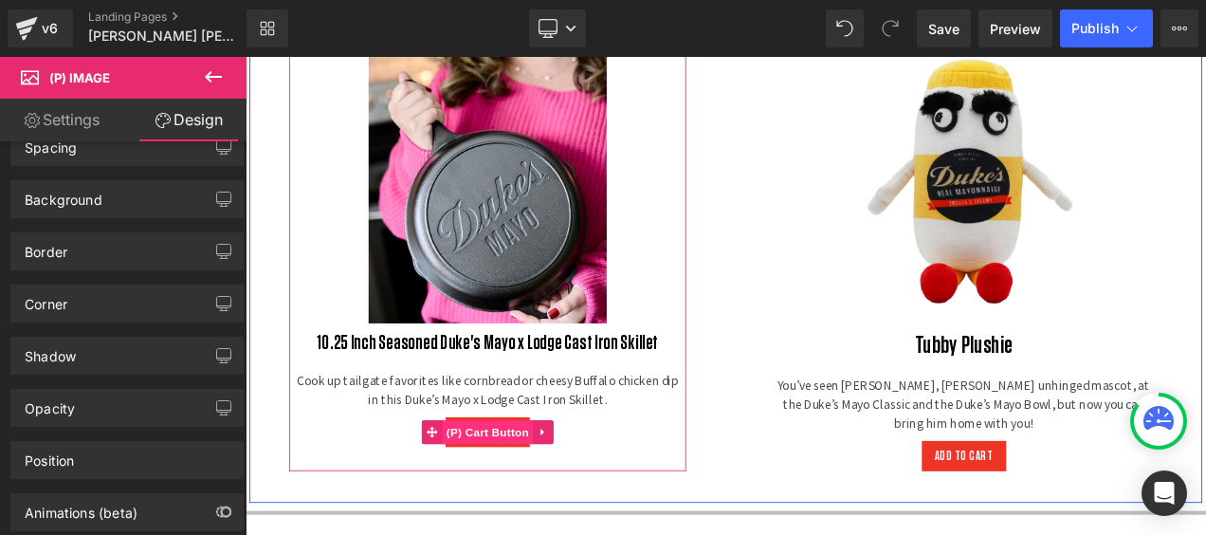
click at [532, 503] on span "(P) Cart Button" at bounding box center [535, 504] width 108 height 28
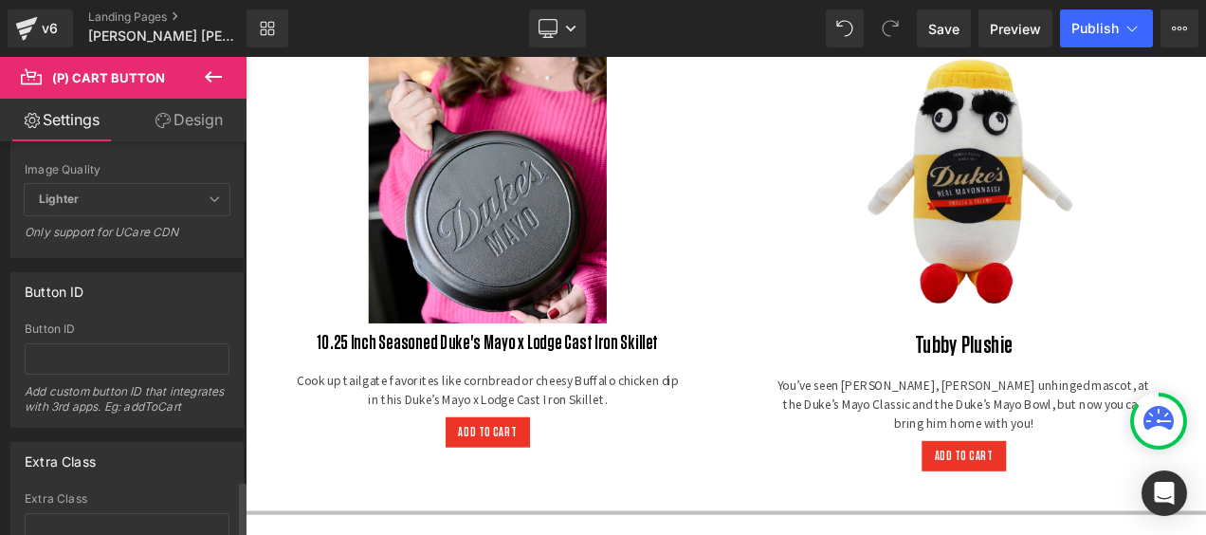
scroll to position [2350, 0]
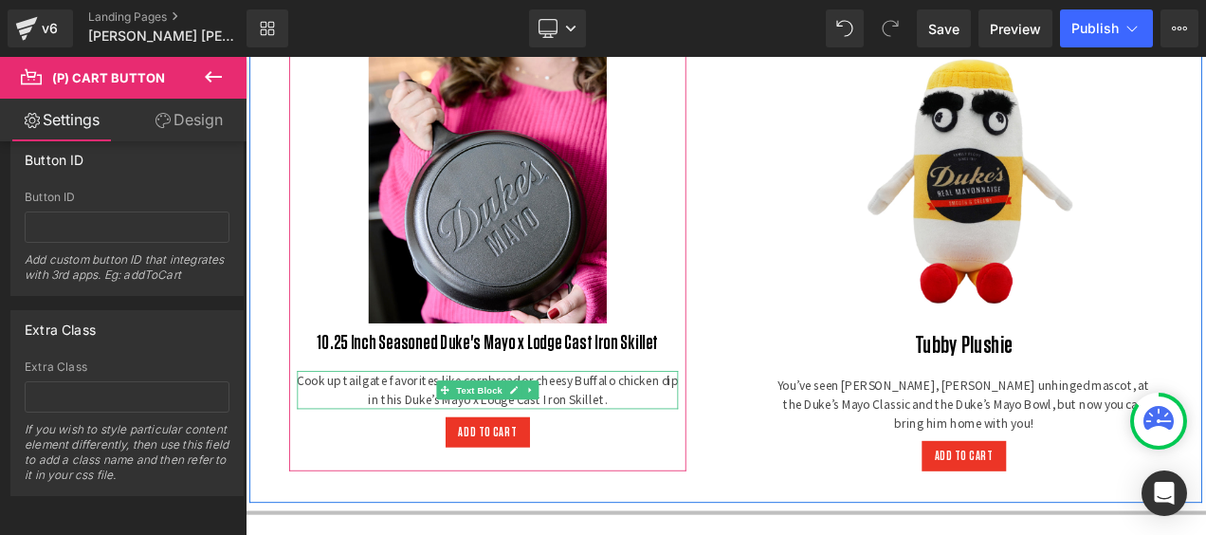
click at [676, 454] on p "Cook up tailgate favorites like cornbread or cheesy Buffalo chicken dip in this…" at bounding box center [534, 453] width 455 height 45
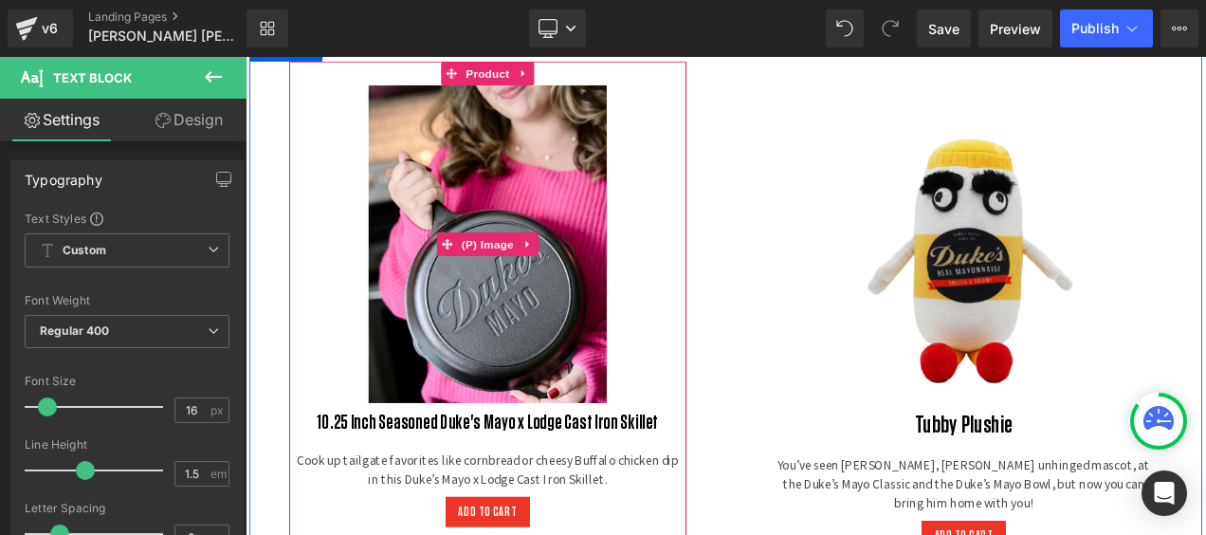
scroll to position [2957, 0]
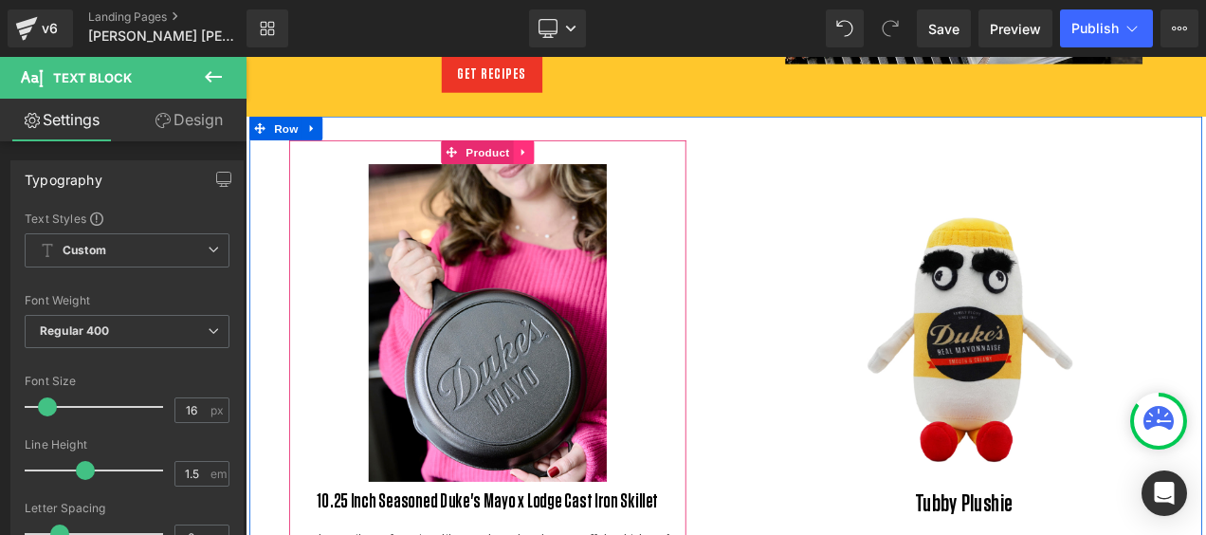
click at [573, 167] on icon at bounding box center [578, 170] width 13 height 14
click at [491, 165] on link "Product" at bounding box center [523, 170] width 86 height 28
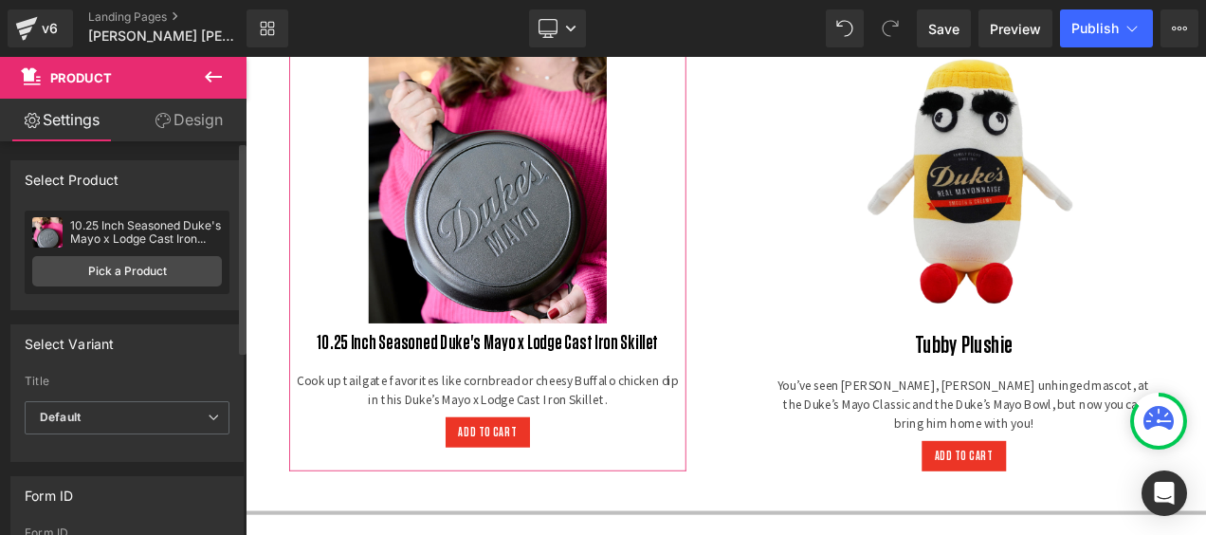
scroll to position [0, 0]
click at [121, 275] on link "Pick a Product" at bounding box center [127, 271] width 190 height 30
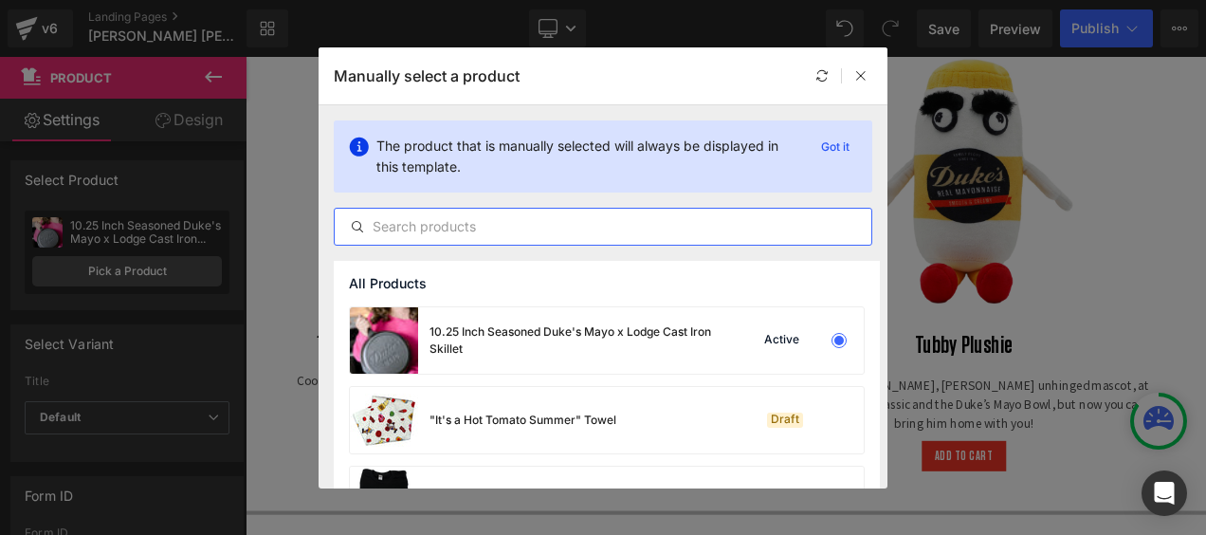
click at [445, 227] on input "text" at bounding box center [603, 226] width 536 height 23
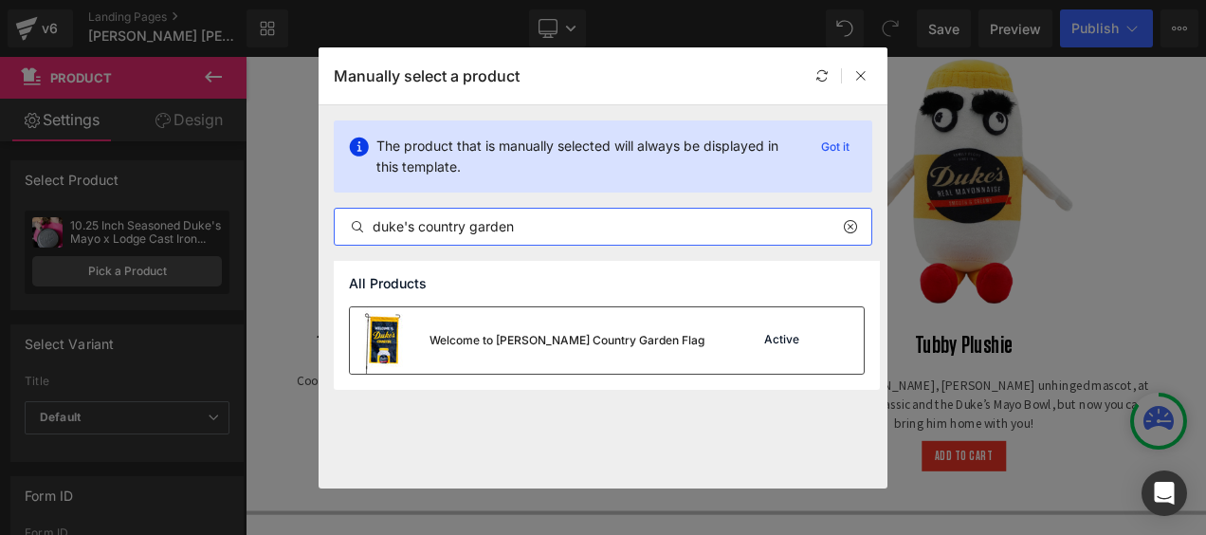
type input "duke's country garden"
click at [445, 332] on div "Welcome to Duke's Country Garden Flag" at bounding box center [566, 340] width 275 height 17
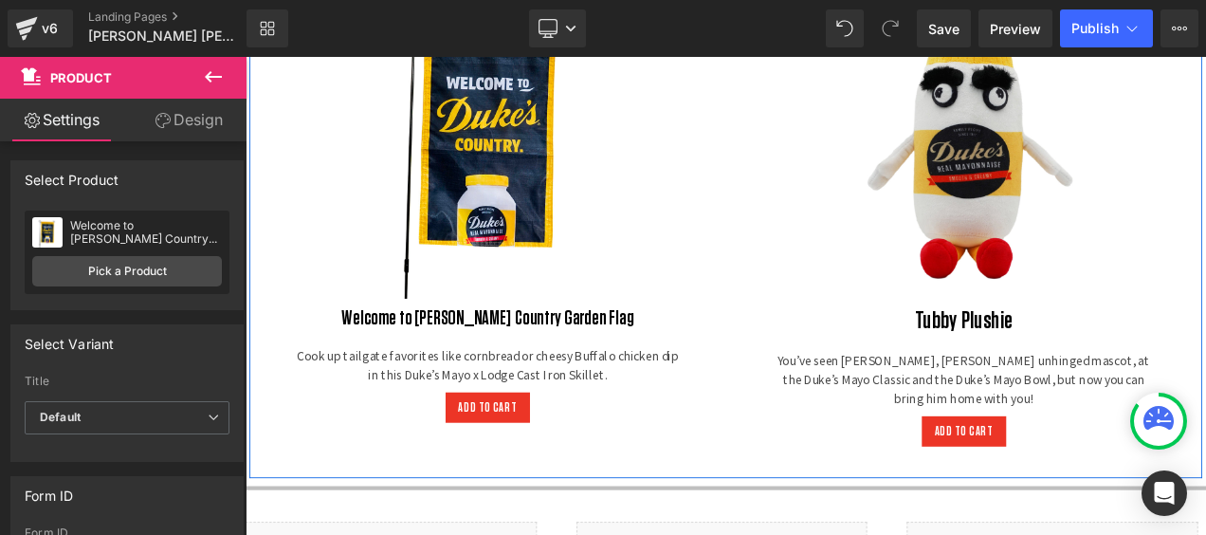
scroll to position [3147, 0]
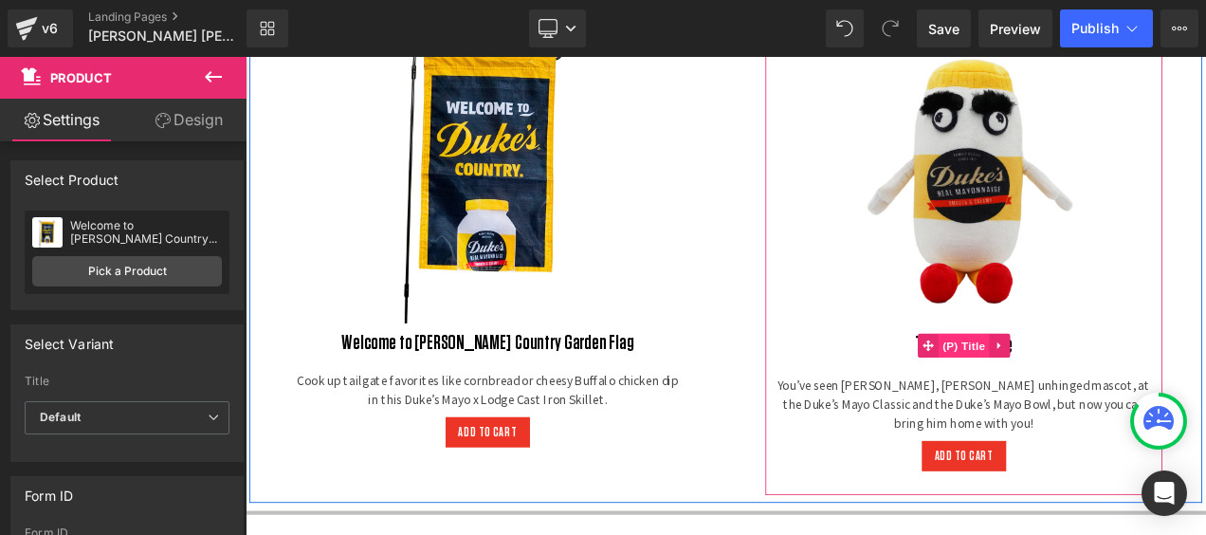
click at [1112, 398] on span "(P) Title" at bounding box center [1103, 401] width 61 height 28
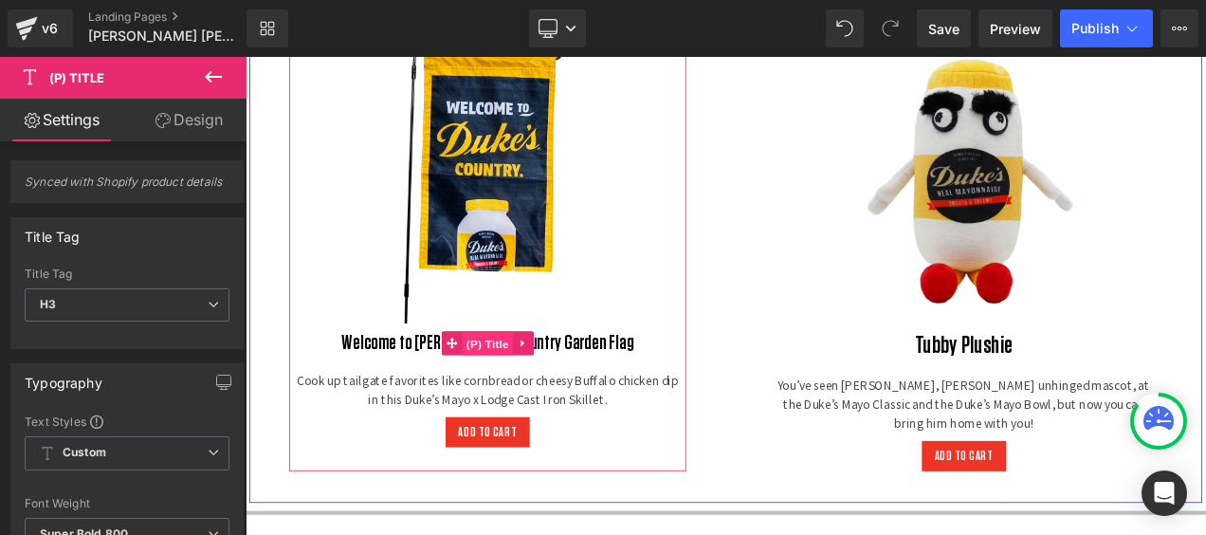
click at [532, 395] on span "(P) Title" at bounding box center [534, 399] width 61 height 28
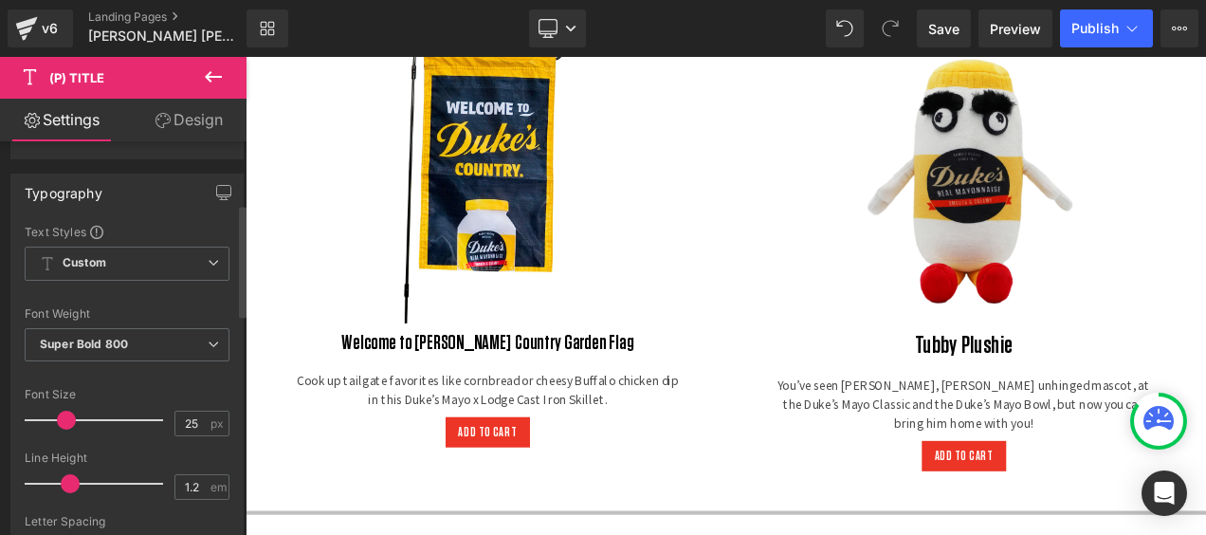
scroll to position [284, 0]
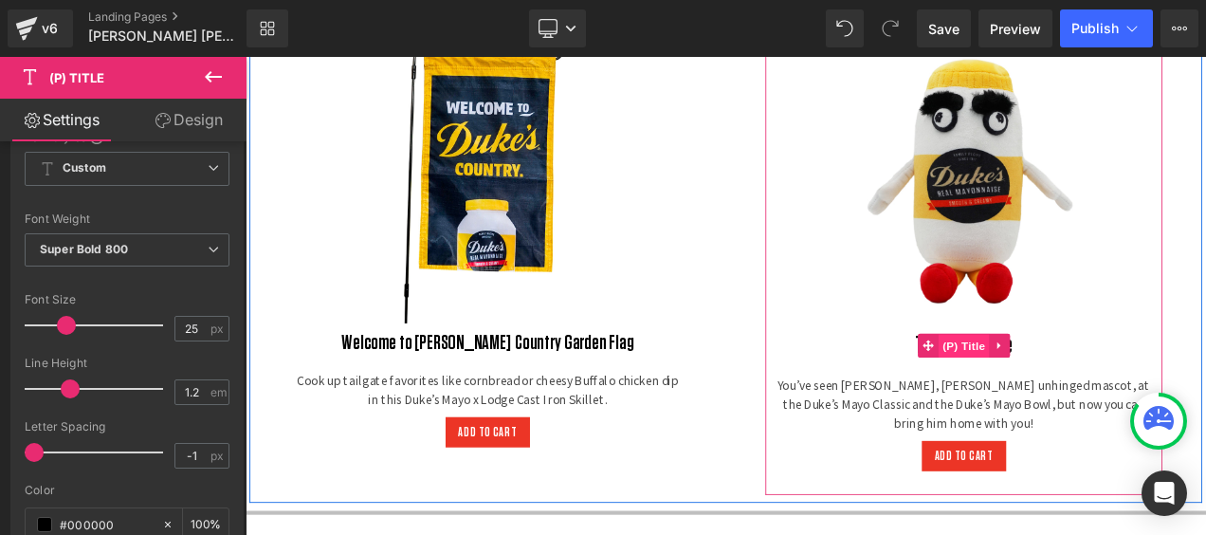
click at [1091, 397] on span "(P) Title" at bounding box center [1103, 402] width 61 height 28
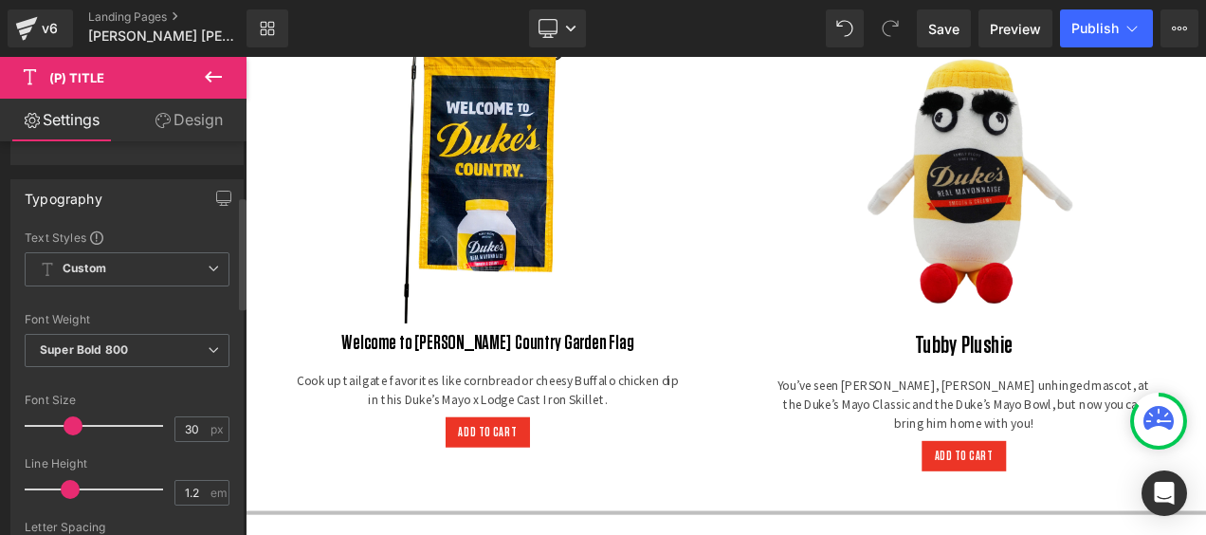
scroll to position [190, 0]
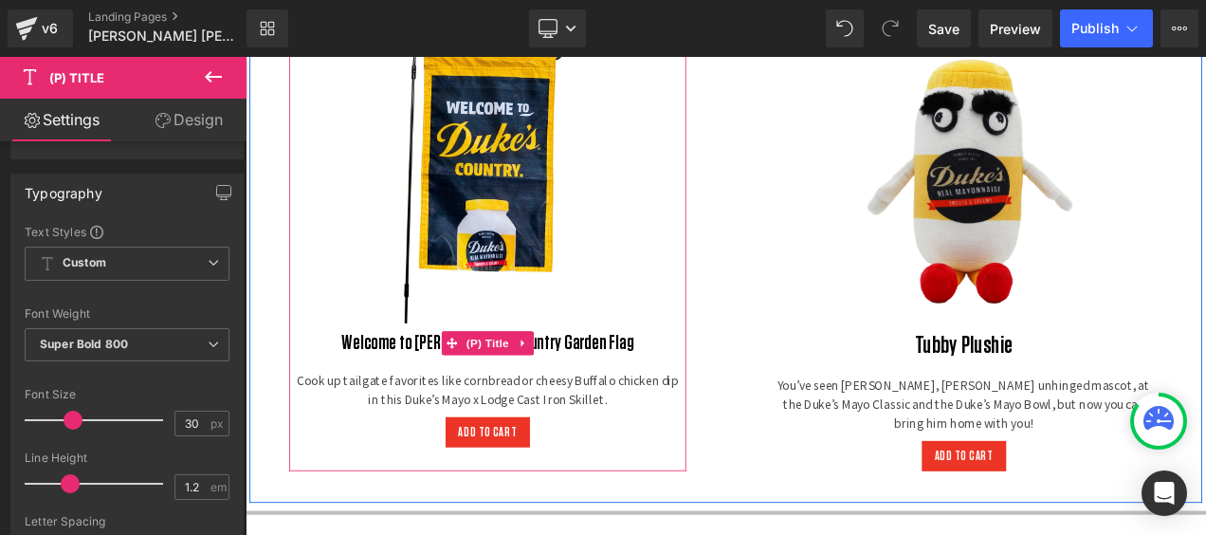
click at [590, 394] on link "Welcome to Duke's Country Garden Flag" at bounding box center [534, 398] width 349 height 28
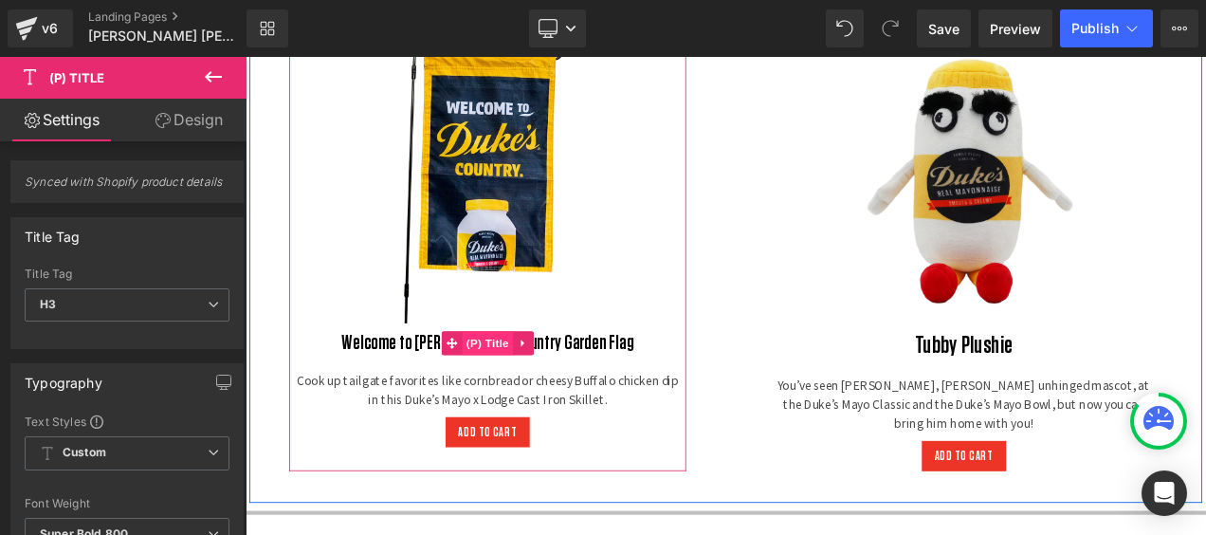
click at [532, 394] on span "(P) Title" at bounding box center [534, 398] width 61 height 28
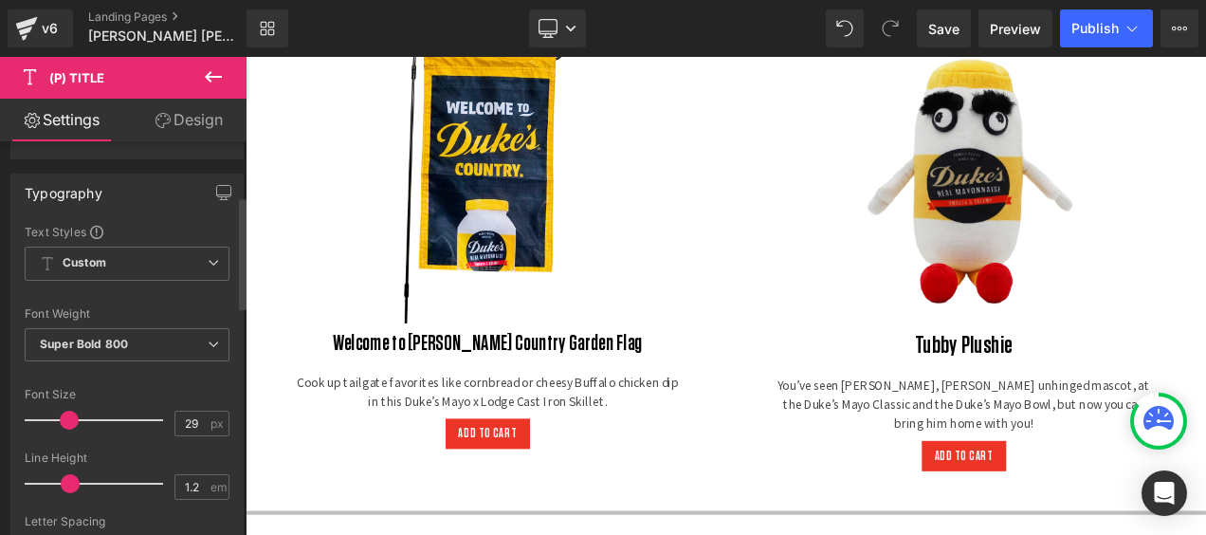
type input "30"
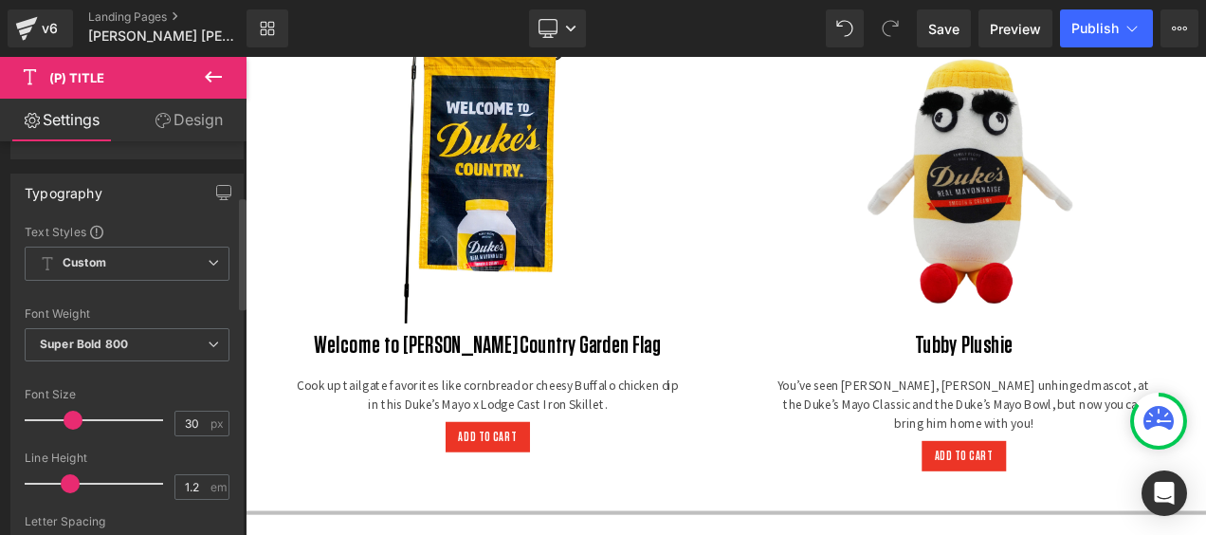
click at [75, 410] on span at bounding box center [73, 419] width 19 height 19
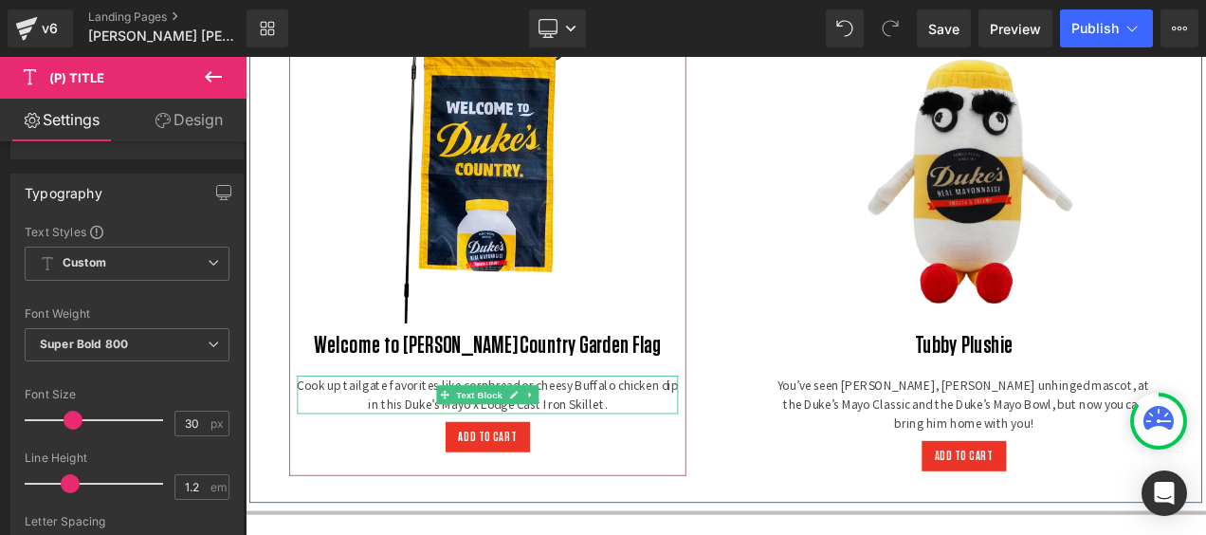
click at [669, 458] on p "Cook up tailgate favorites like cornbread or cheesy Buffalo chicken dip in this…" at bounding box center [534, 459] width 455 height 45
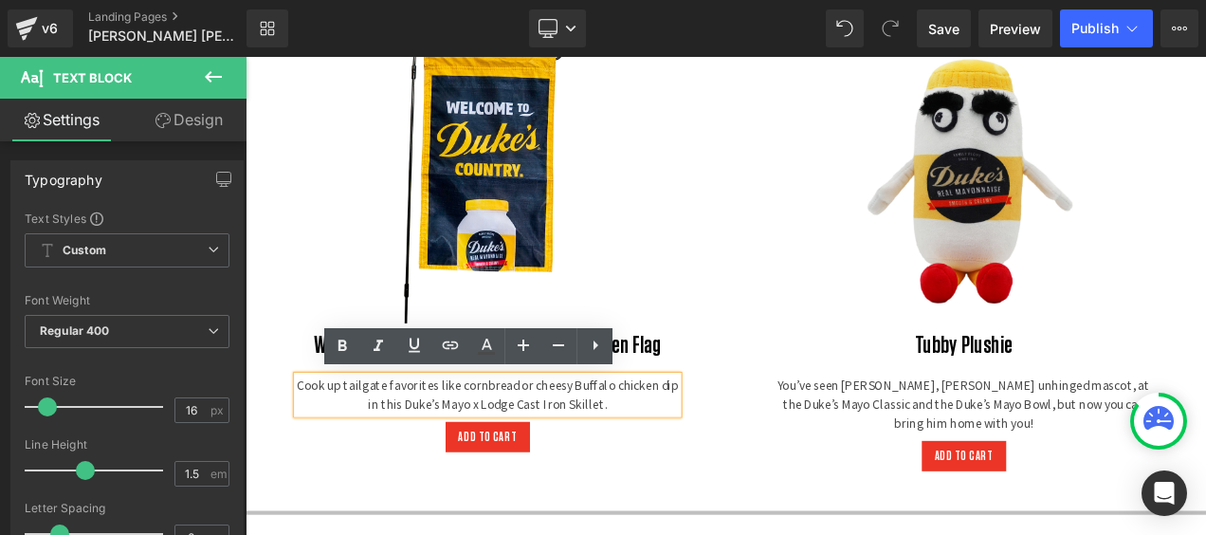
drag, startPoint x: 678, startPoint y: 470, endPoint x: 311, endPoint y: 451, distance: 367.3
click at [311, 451] on p "Cook up tailgate favorites like cornbread or cheesy Buffalo chicken dip in this…" at bounding box center [534, 459] width 455 height 45
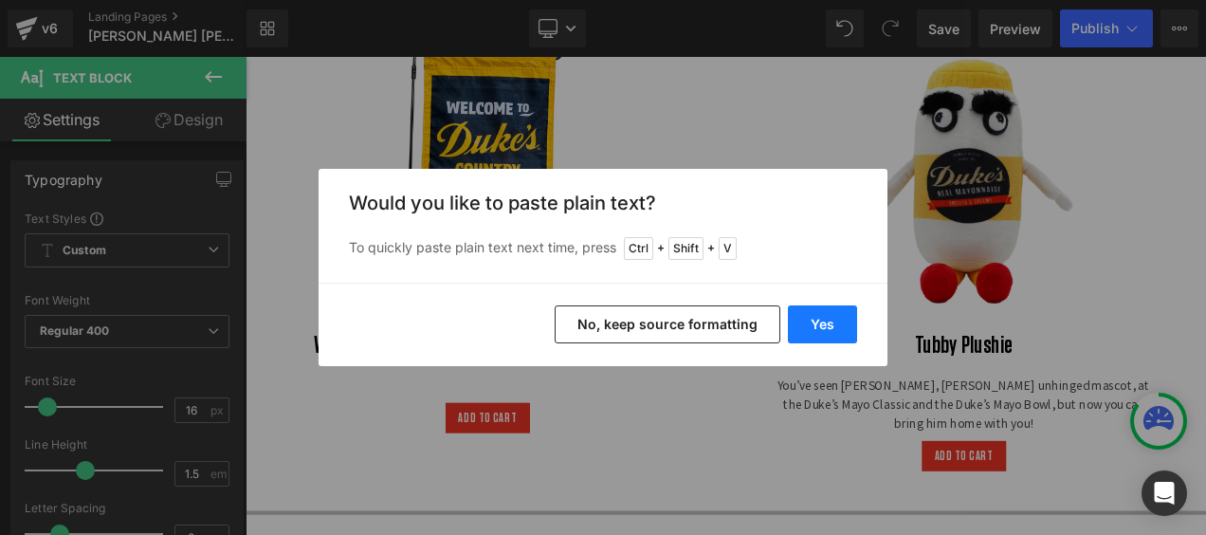
click at [830, 322] on button "Yes" at bounding box center [822, 324] width 69 height 38
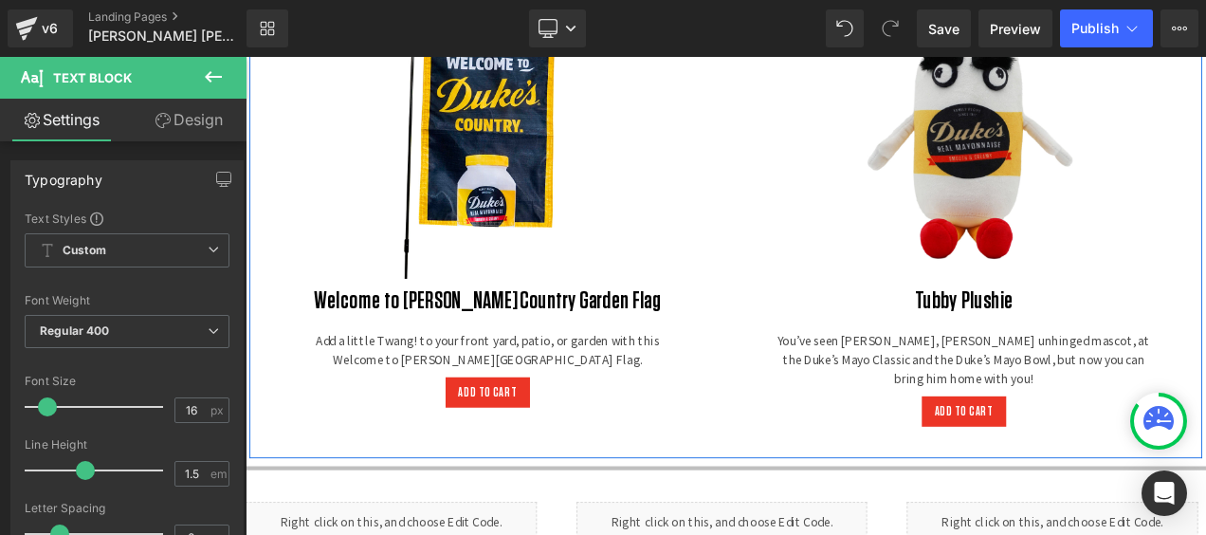
scroll to position [3241, 0]
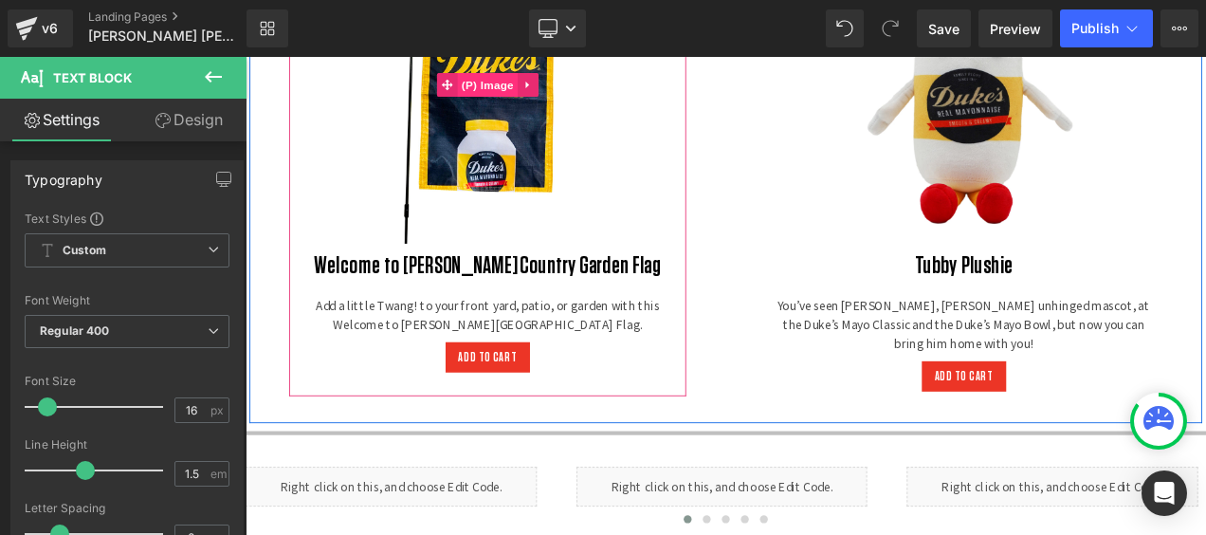
drag, startPoint x: 537, startPoint y: 71, endPoint x: 535, endPoint y: 86, distance: 15.3
click at [537, 71] on img at bounding box center [534, 89] width 379 height 379
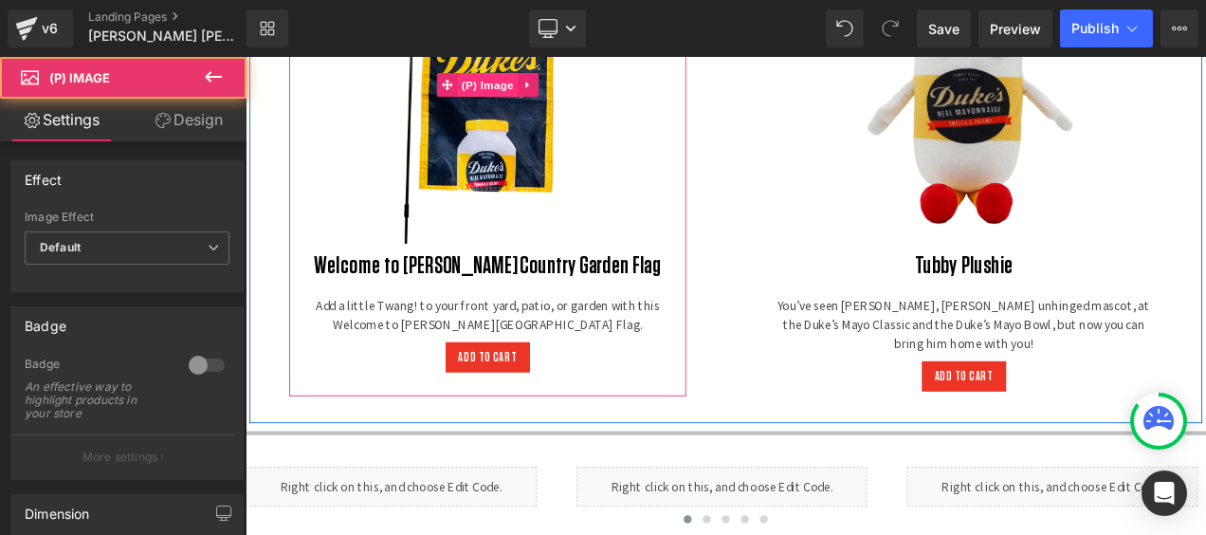
click at [535, 86] on span "(P) Image" at bounding box center [535, 90] width 72 height 28
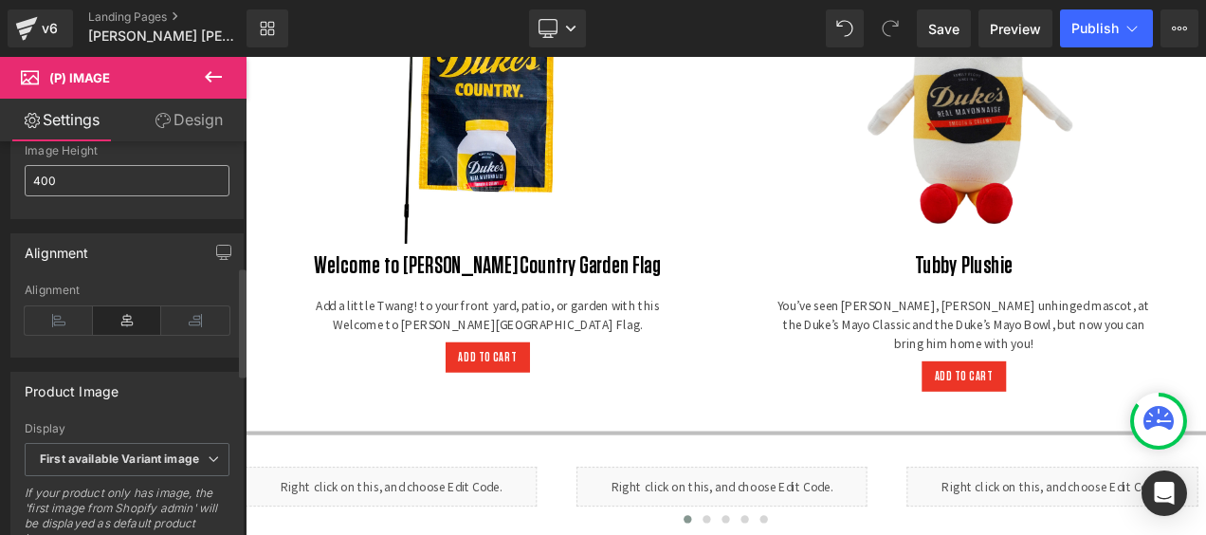
scroll to position [379, 0]
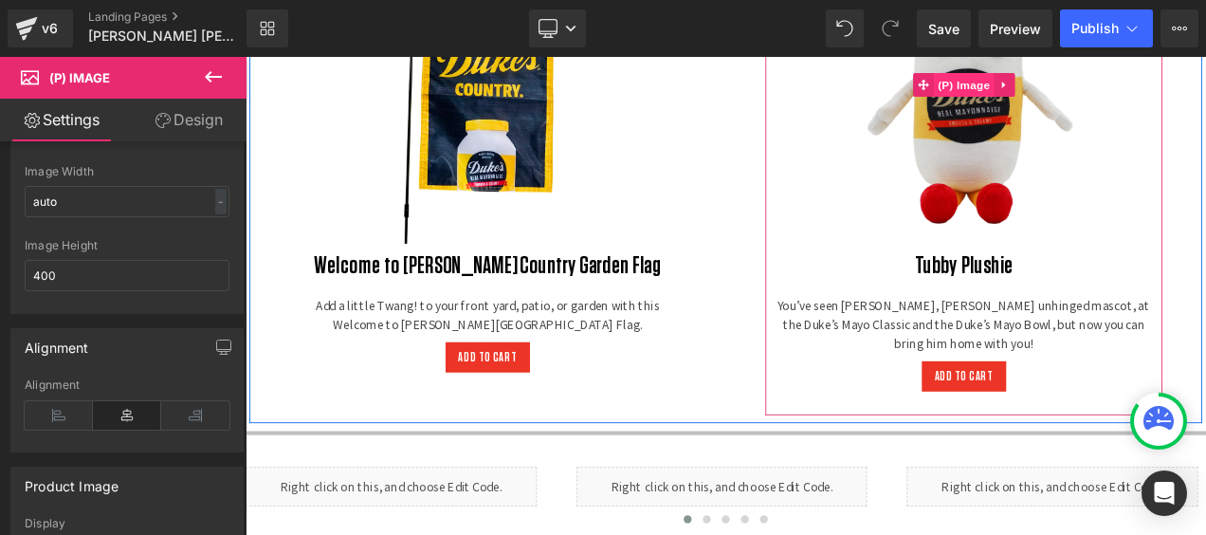
click at [1102, 84] on span "(P) Image" at bounding box center [1103, 90] width 72 height 28
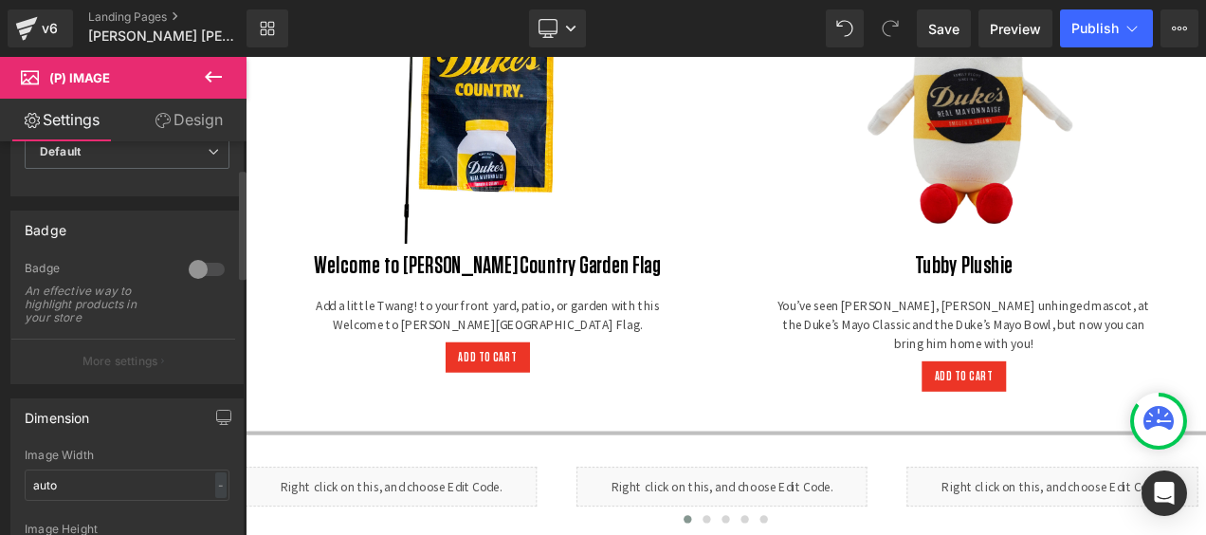
scroll to position [284, 0]
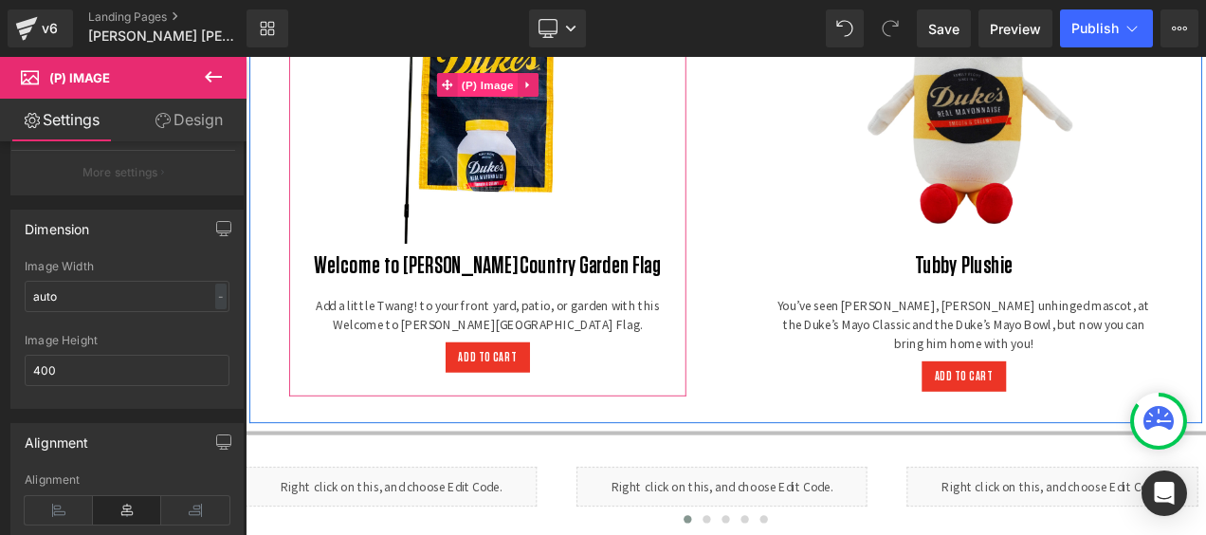
click at [532, 85] on span "(P) Image" at bounding box center [535, 90] width 72 height 28
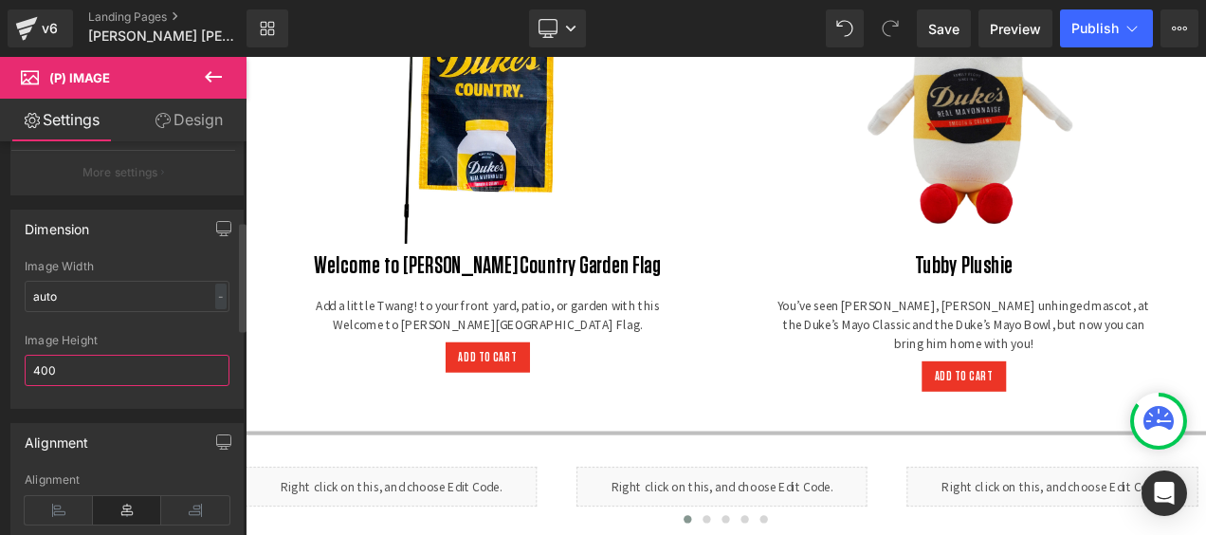
click at [70, 356] on input "400" at bounding box center [127, 369] width 205 height 31
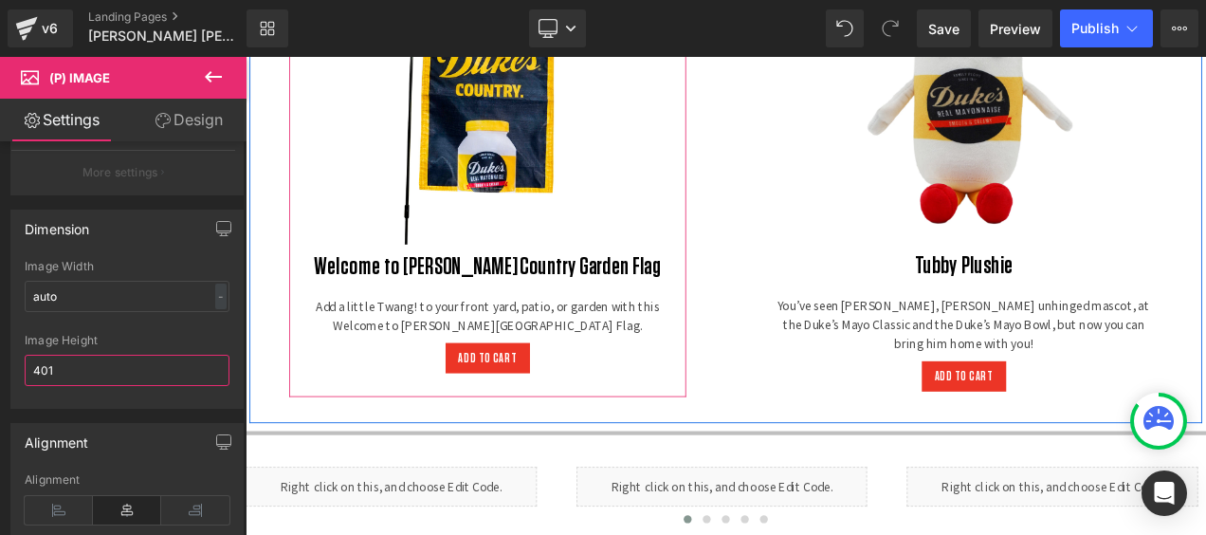
scroll to position [4600, 1140]
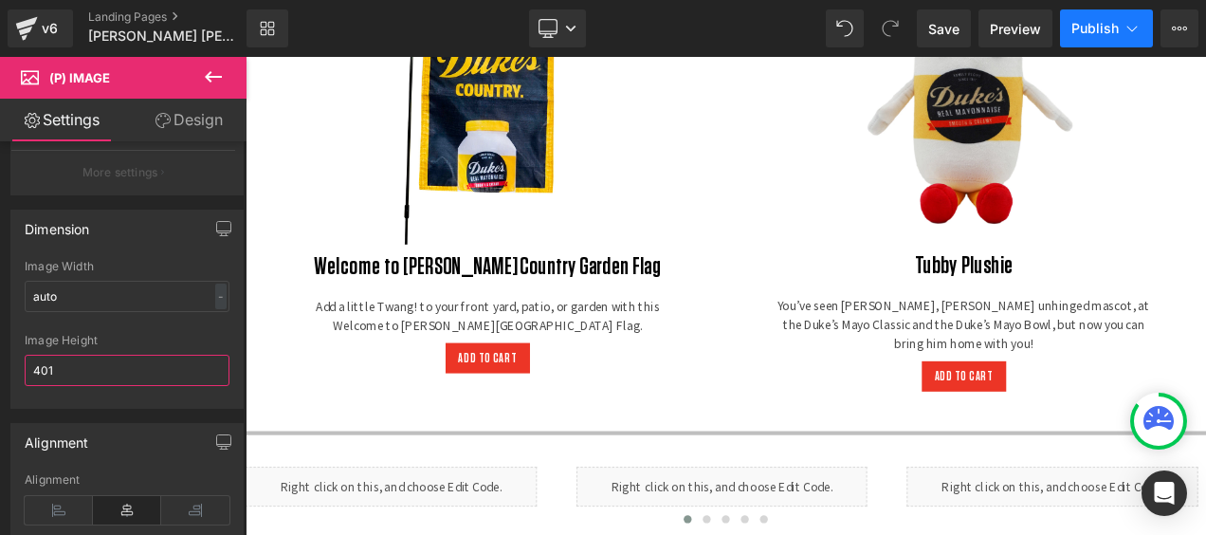
type input "401"
click at [1097, 27] on span "Publish" at bounding box center [1094, 28] width 47 height 15
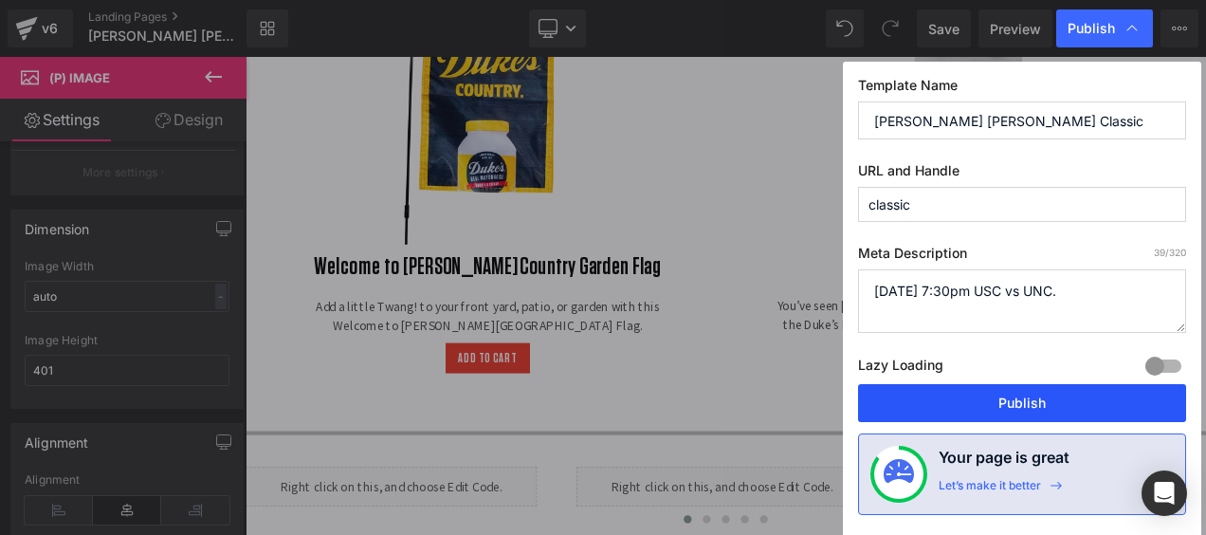
click at [1015, 405] on button "Publish" at bounding box center [1022, 403] width 328 height 38
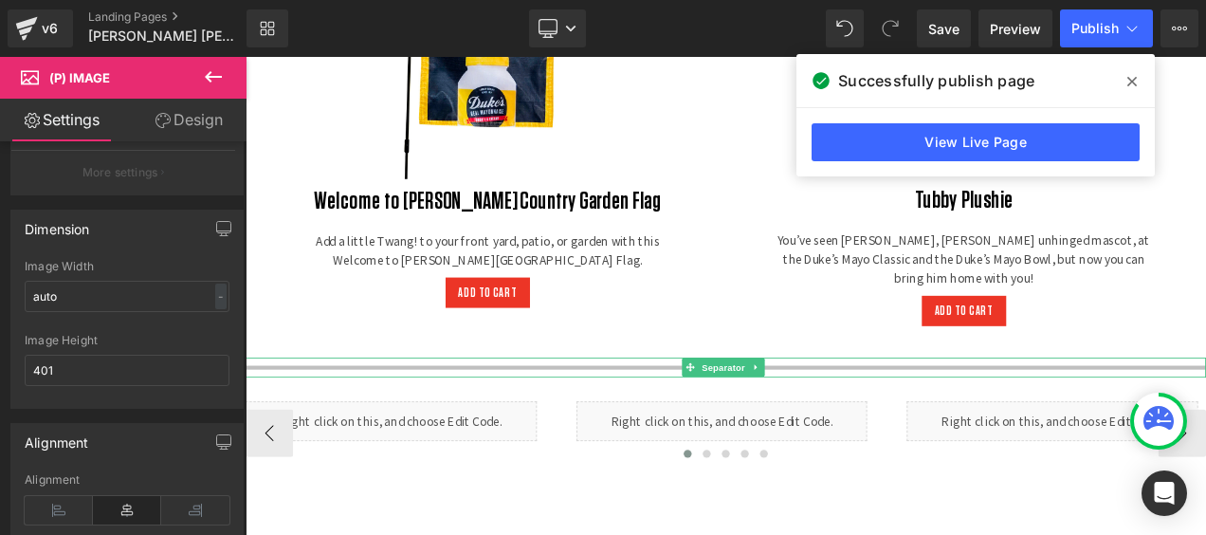
scroll to position [3336, 0]
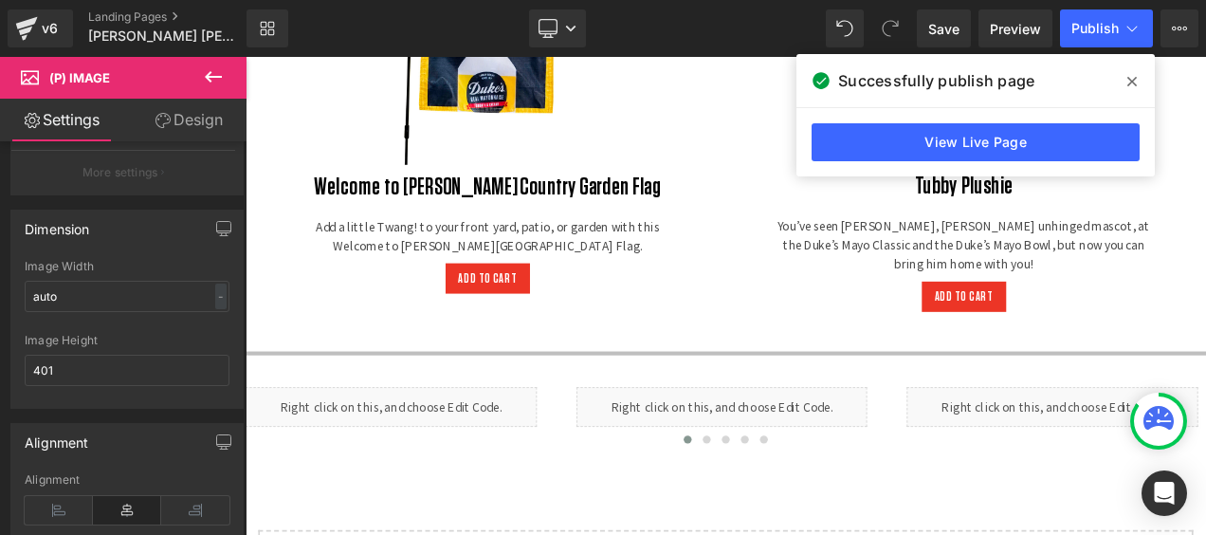
click at [1135, 81] on icon at bounding box center [1131, 81] width 9 height 15
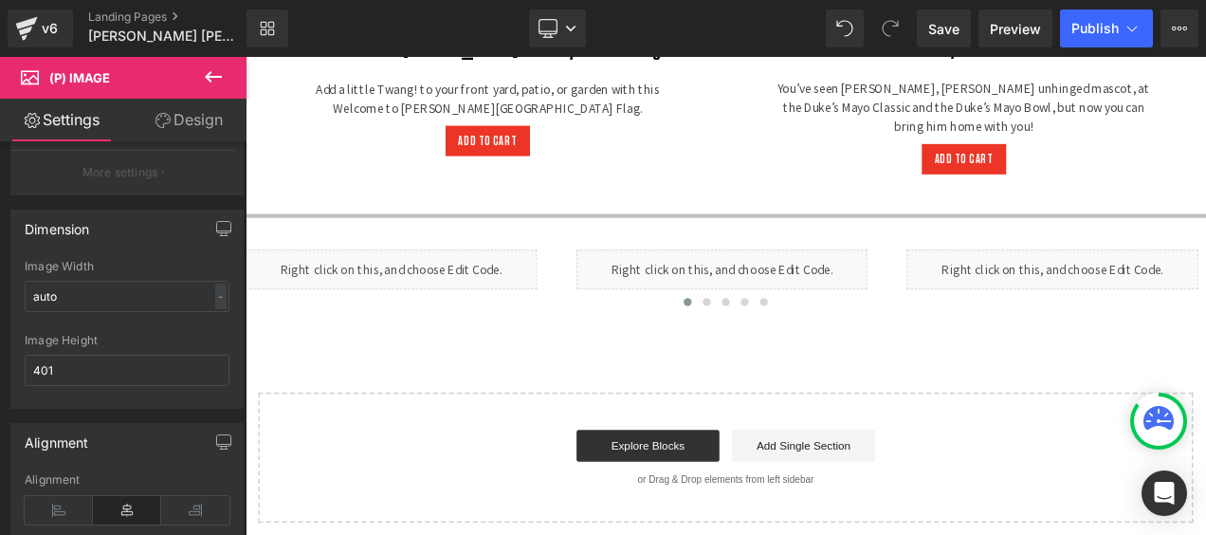
scroll to position [3511, 0]
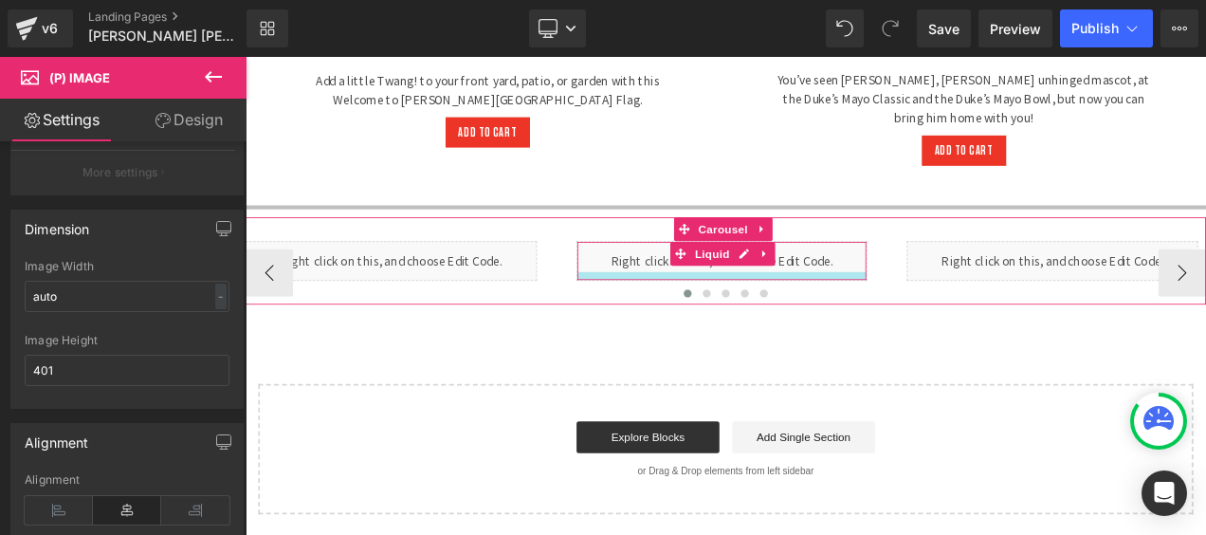
click at [727, 278] on div "Liquid" at bounding box center [815, 300] width 348 height 47
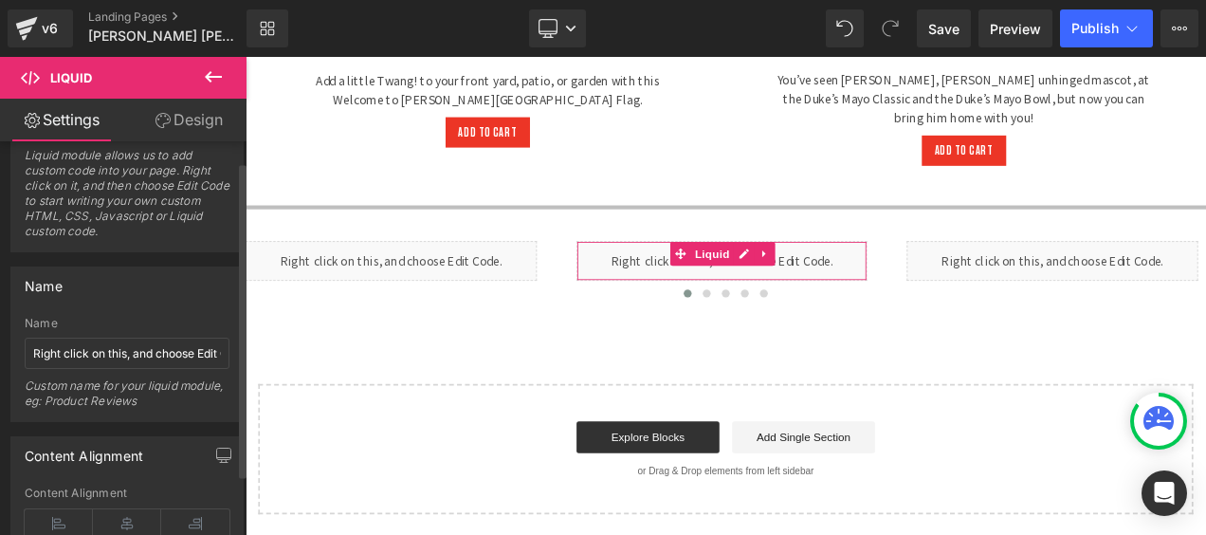
scroll to position [0, 0]
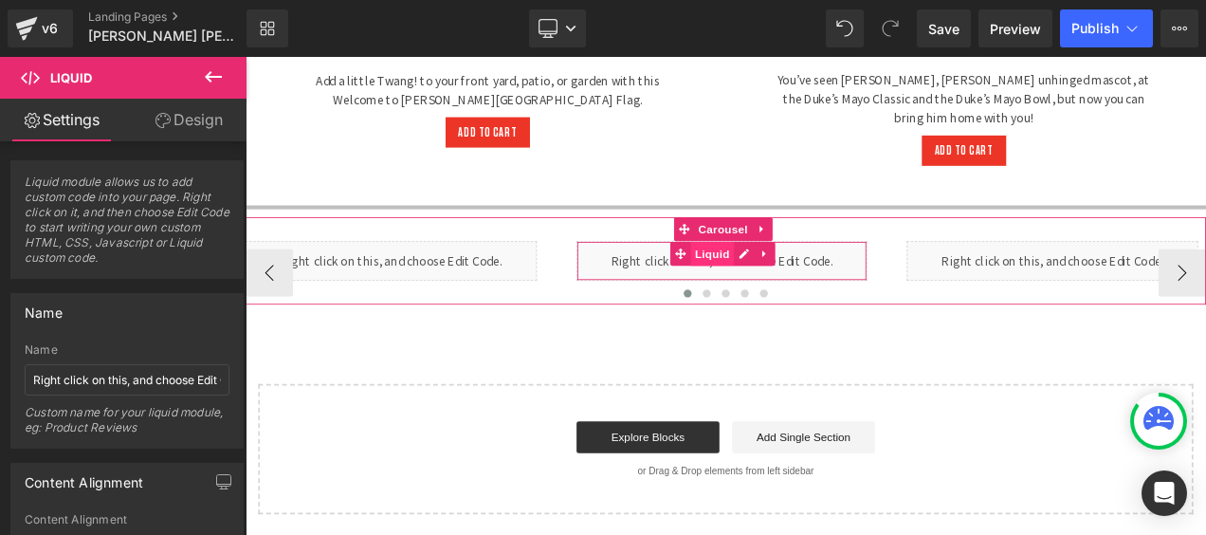
click at [800, 278] on span "Liquid" at bounding box center [802, 292] width 51 height 28
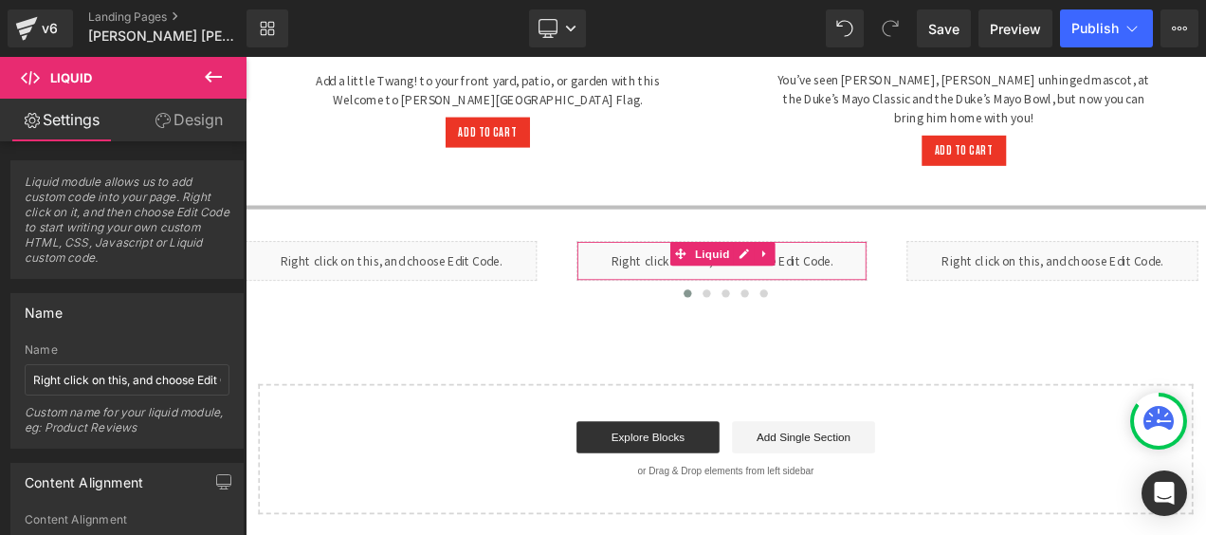
click at [191, 120] on link "Design" at bounding box center [188, 120] width 123 height 43
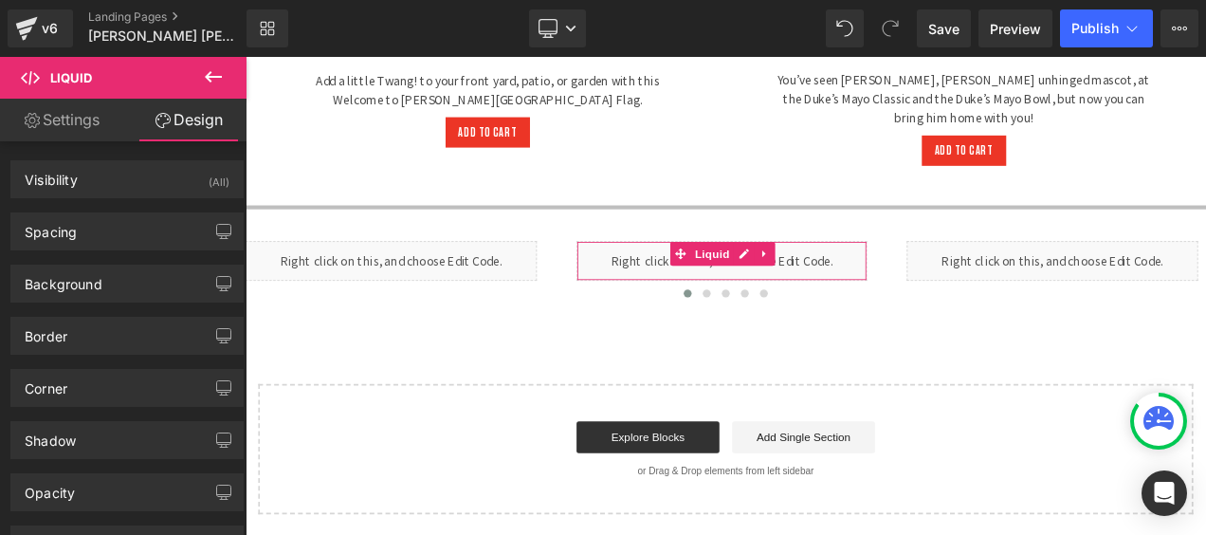
click at [64, 124] on link "Settings" at bounding box center [61, 120] width 123 height 43
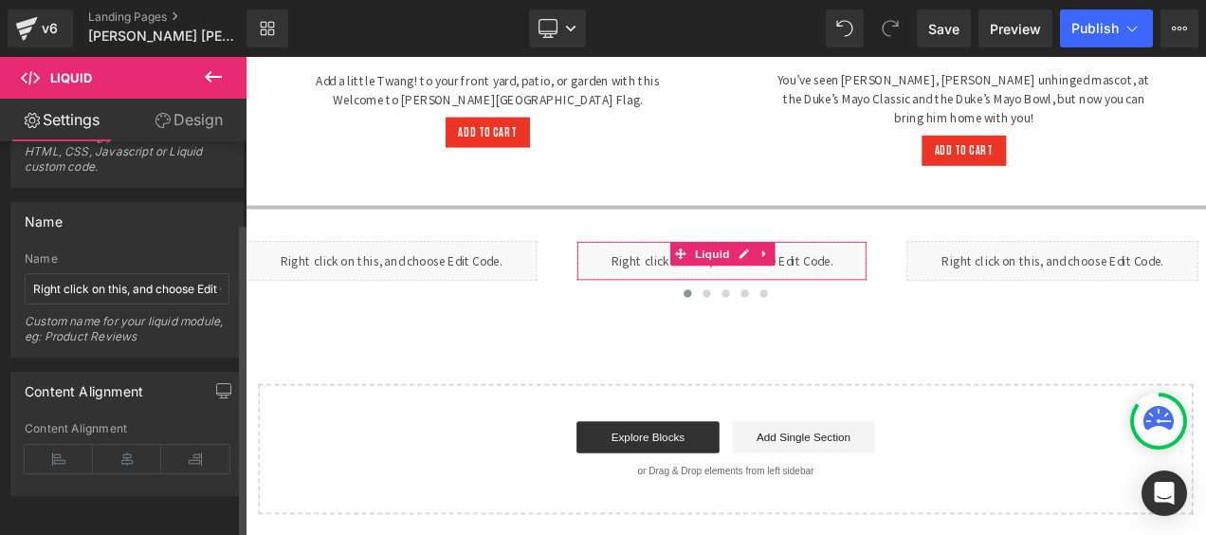
scroll to position [101, 0]
click at [127, 452] on icon at bounding box center [127, 459] width 68 height 28
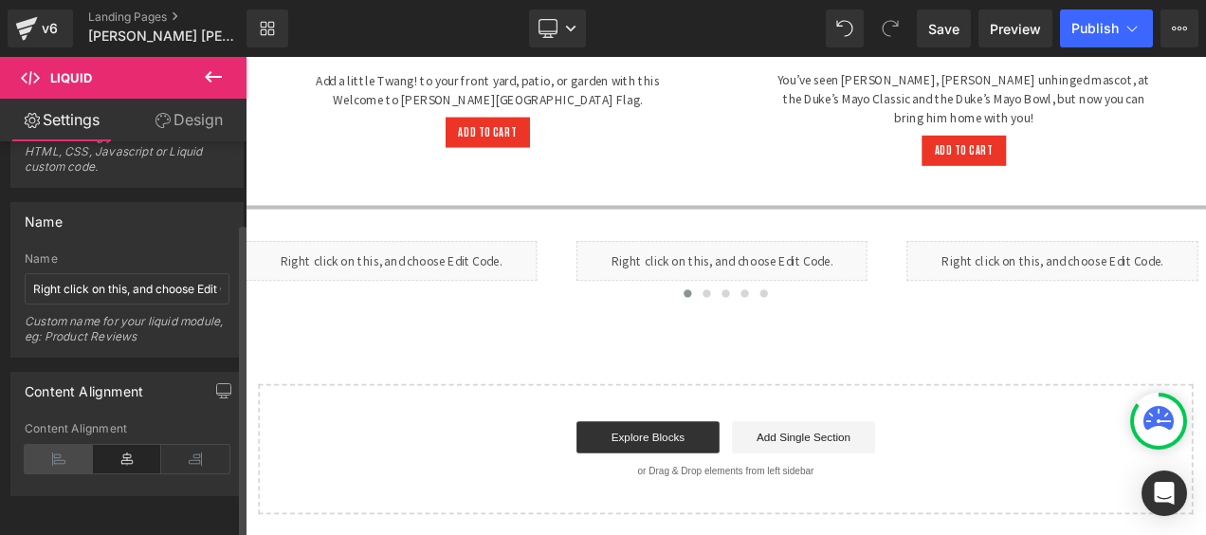
click at [62, 445] on icon at bounding box center [59, 459] width 68 height 28
click at [137, 445] on icon at bounding box center [127, 459] width 68 height 28
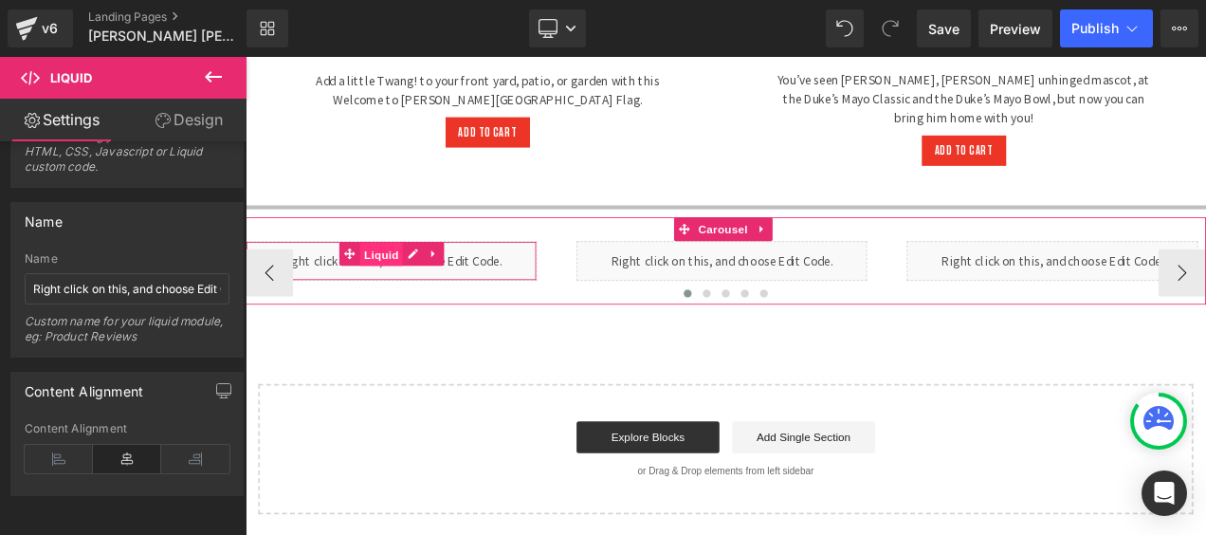
click at [401, 279] on span "Liquid" at bounding box center [407, 293] width 51 height 28
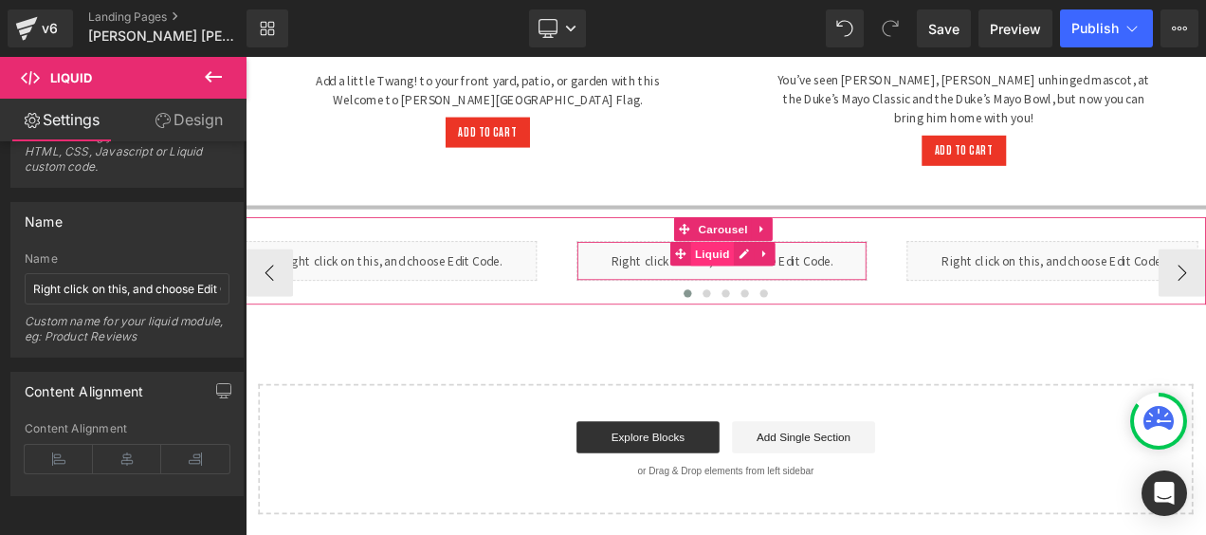
click at [801, 278] on span "Liquid" at bounding box center [802, 292] width 51 height 28
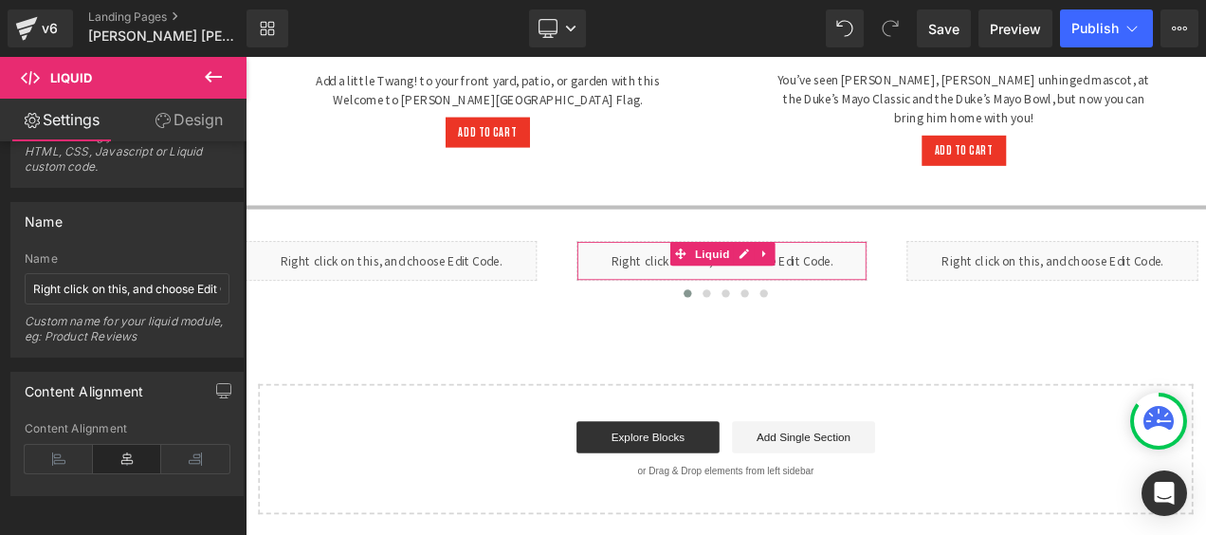
click at [138, 447] on icon at bounding box center [127, 459] width 68 height 28
click at [119, 445] on icon at bounding box center [127, 459] width 68 height 28
click at [119, 447] on icon at bounding box center [127, 459] width 68 height 28
click at [120, 446] on icon at bounding box center [127, 459] width 68 height 28
click at [133, 274] on input "Right click on this, and choose Edit Code." at bounding box center [127, 288] width 205 height 31
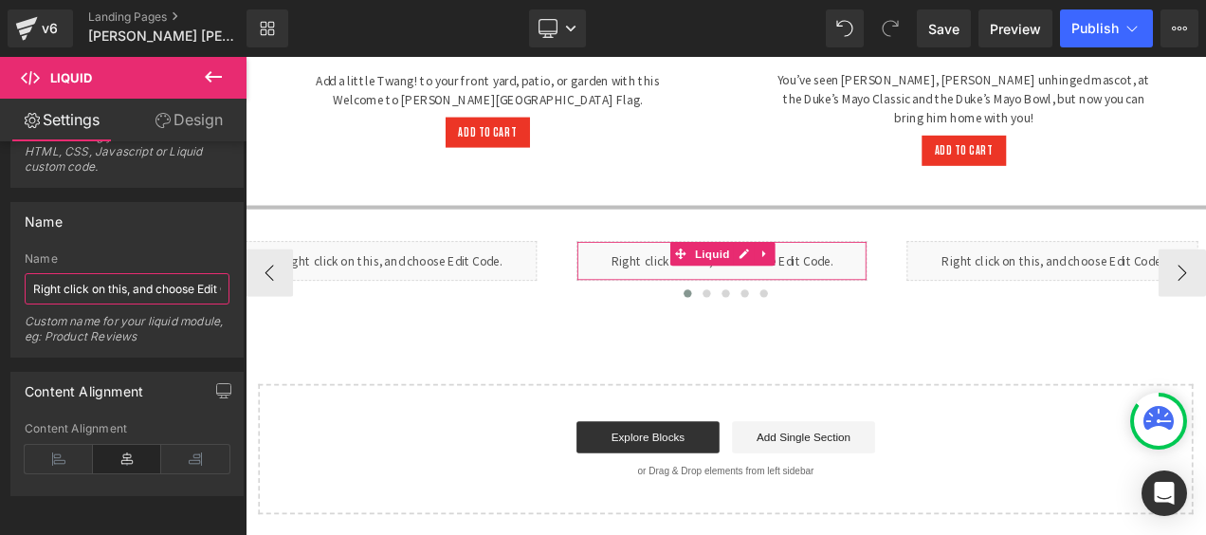
scroll to position [0, 41]
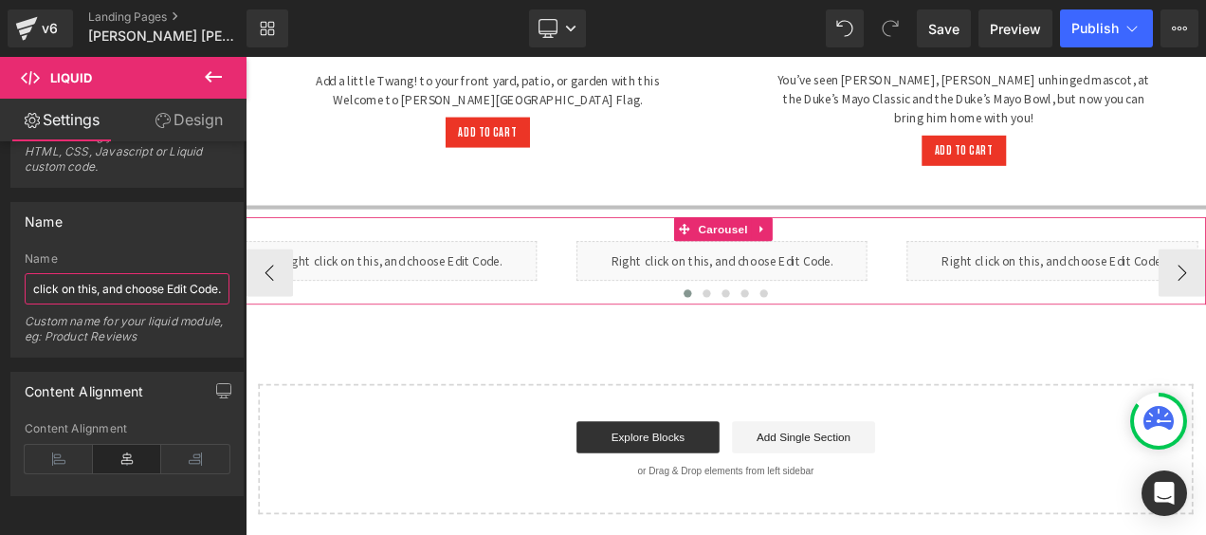
drag, startPoint x: 392, startPoint y: 336, endPoint x: 479, endPoint y: 334, distance: 86.3
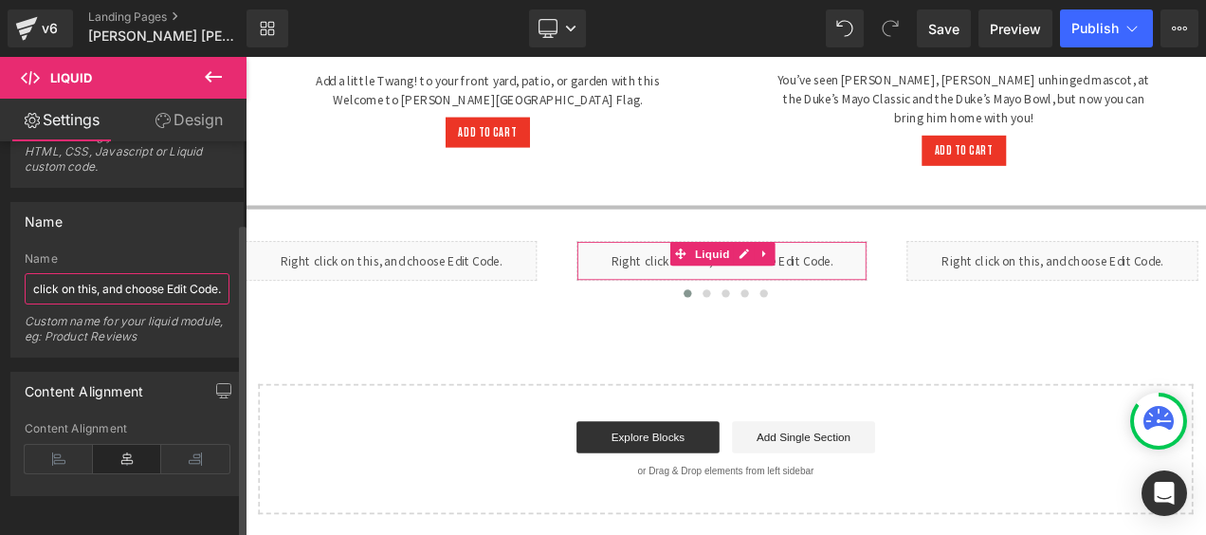
click at [120, 275] on input "Right click on this, and choose Edit Code." at bounding box center [127, 288] width 205 height 31
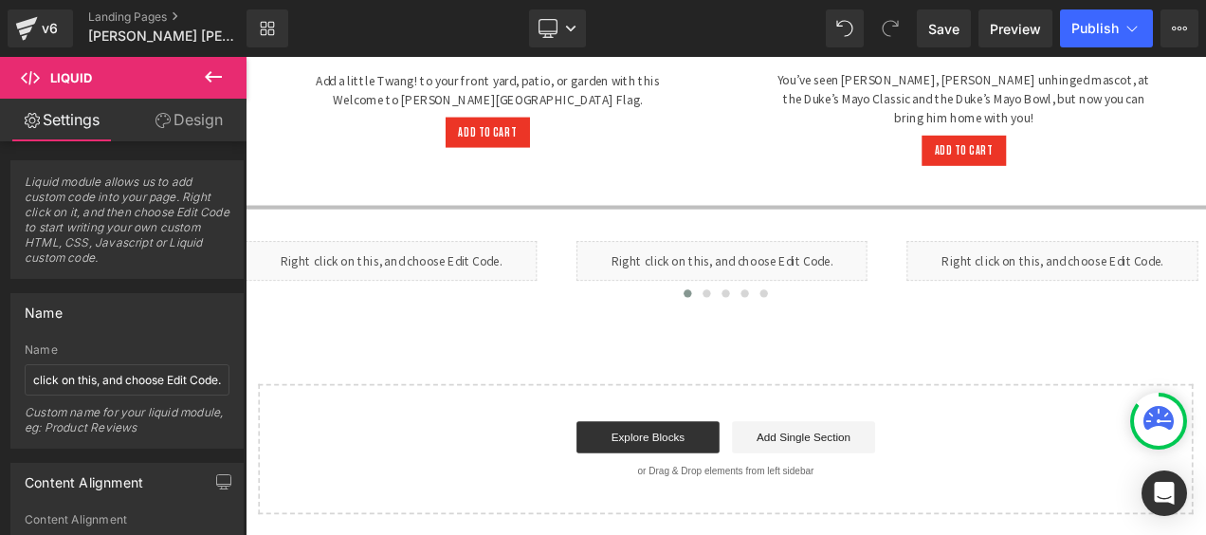
scroll to position [0, 0]
click at [209, 73] on icon at bounding box center [213, 76] width 17 height 11
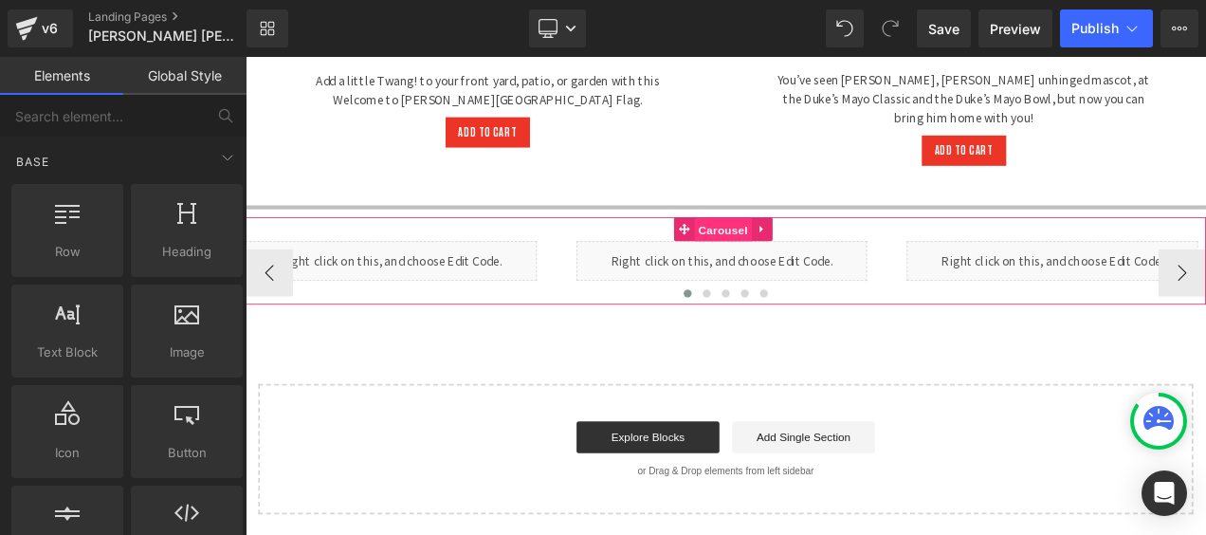
click at [810, 249] on span "Carousel" at bounding box center [816, 263] width 68 height 28
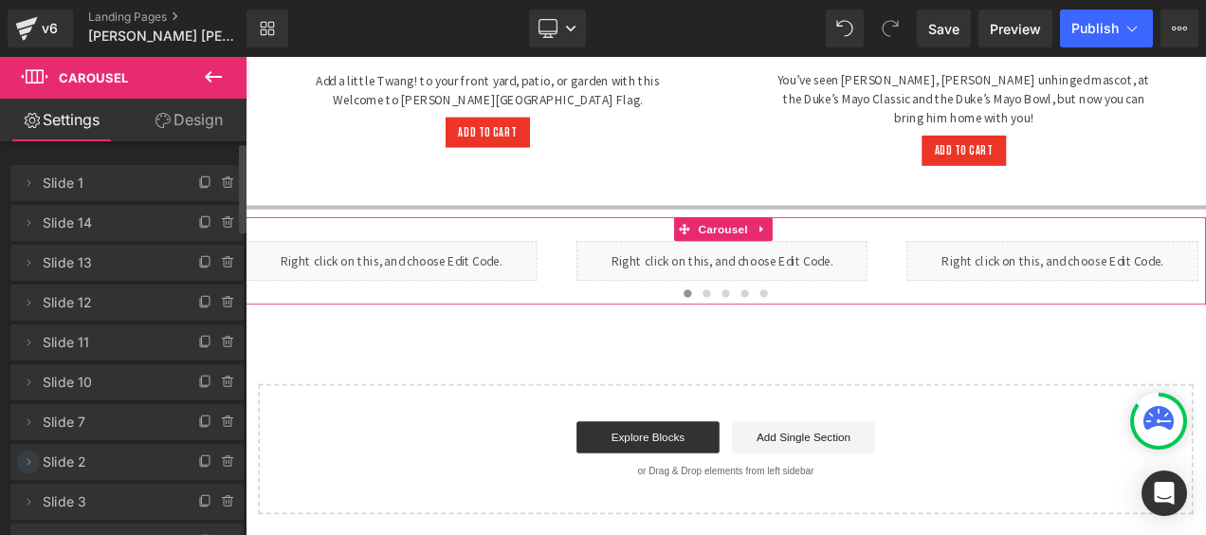
click at [30, 461] on icon at bounding box center [28, 461] width 15 height 15
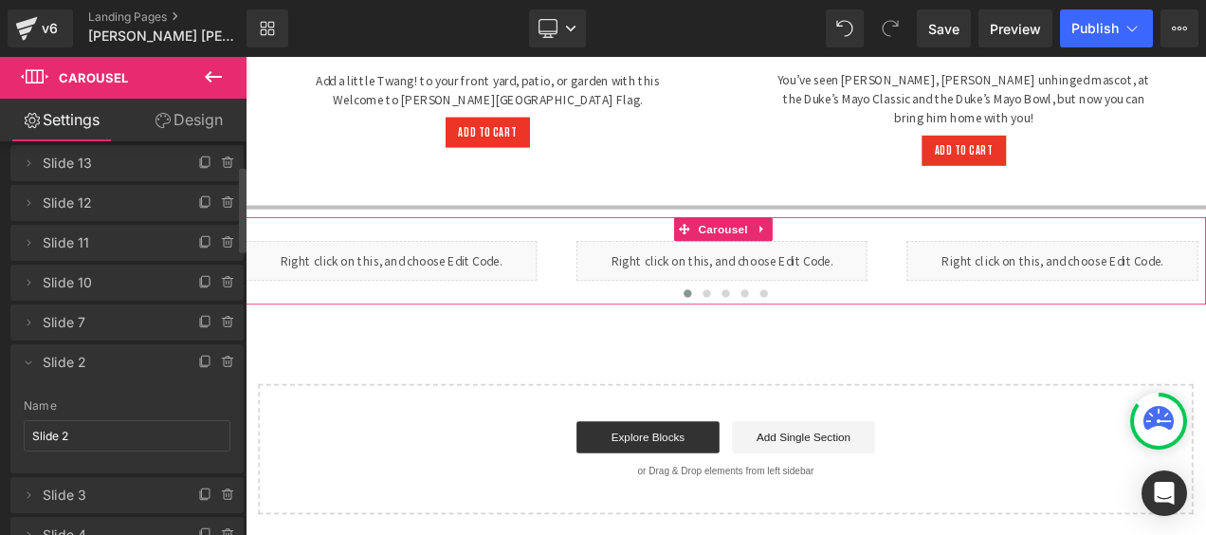
scroll to position [95, 0]
click at [25, 368] on icon at bounding box center [28, 366] width 15 height 15
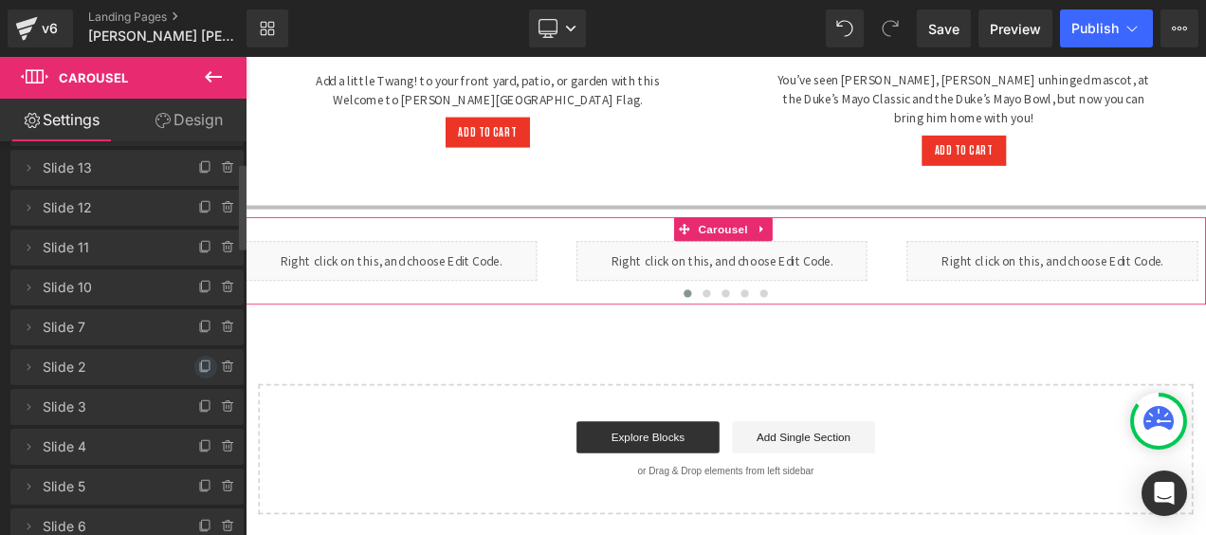
click at [202, 368] on icon at bounding box center [206, 364] width 8 height 9
click at [202, 360] on icon at bounding box center [206, 364] width 8 height 9
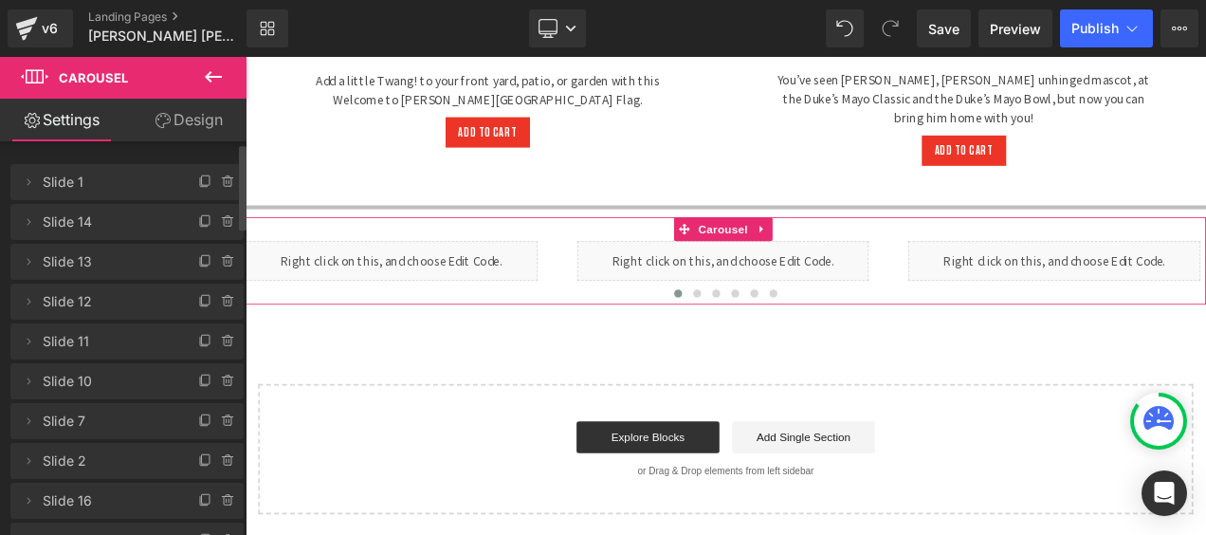
scroll to position [0, 0]
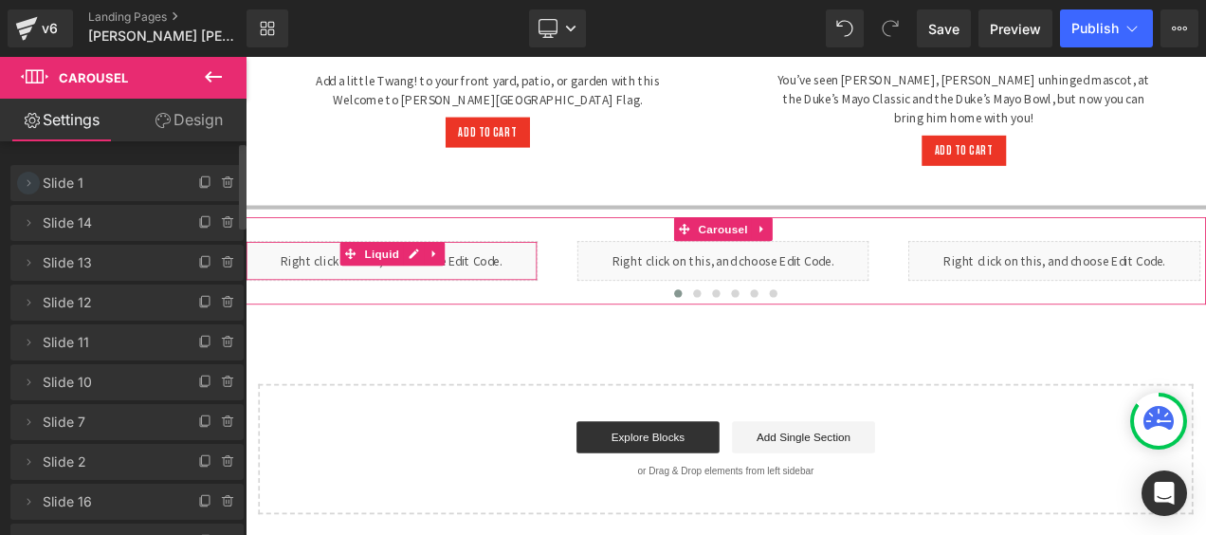
click at [29, 186] on icon at bounding box center [28, 182] width 15 height 15
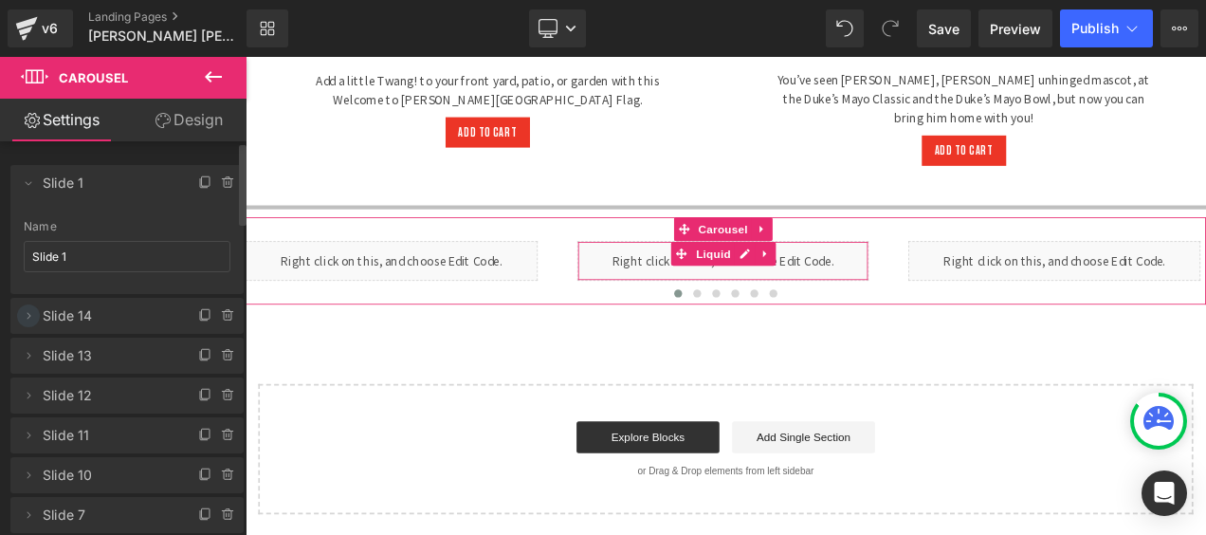
click at [27, 317] on icon at bounding box center [29, 315] width 4 height 7
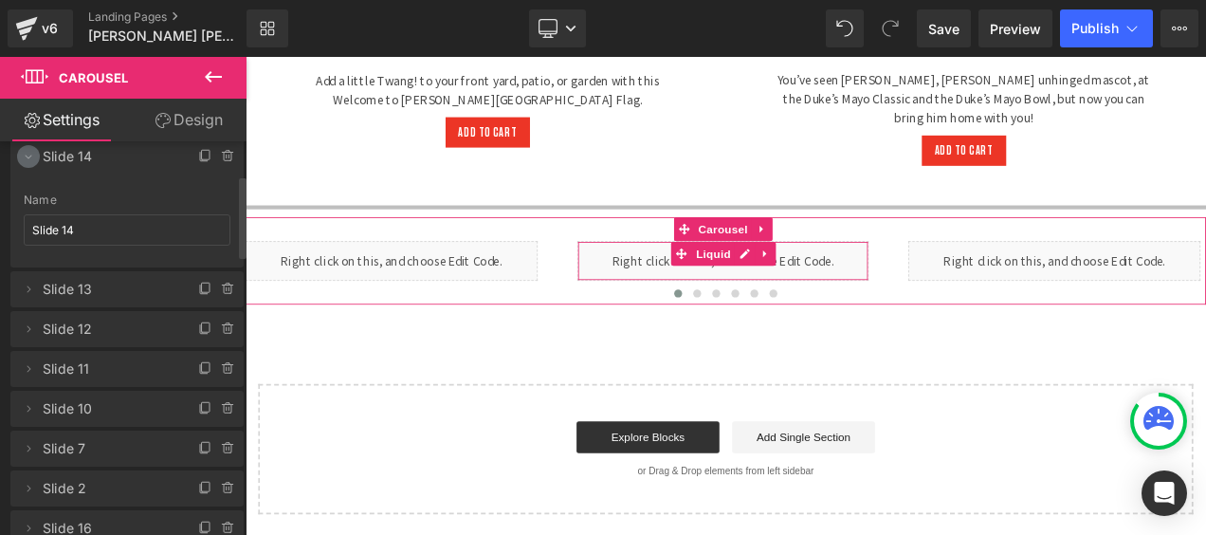
scroll to position [190, 0]
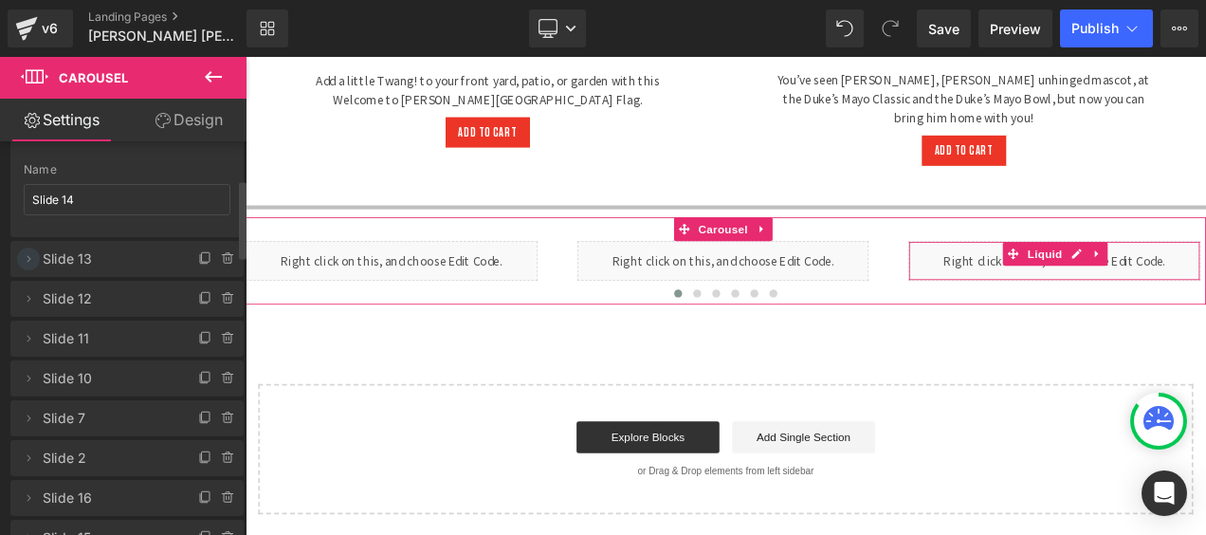
click at [32, 251] on icon at bounding box center [28, 258] width 15 height 15
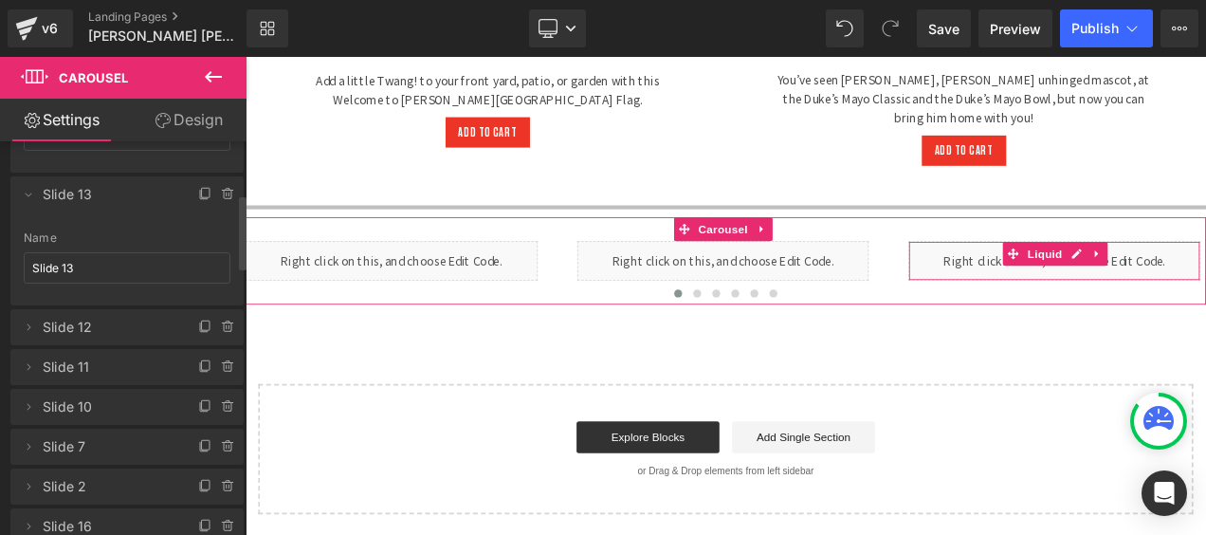
scroll to position [284, 0]
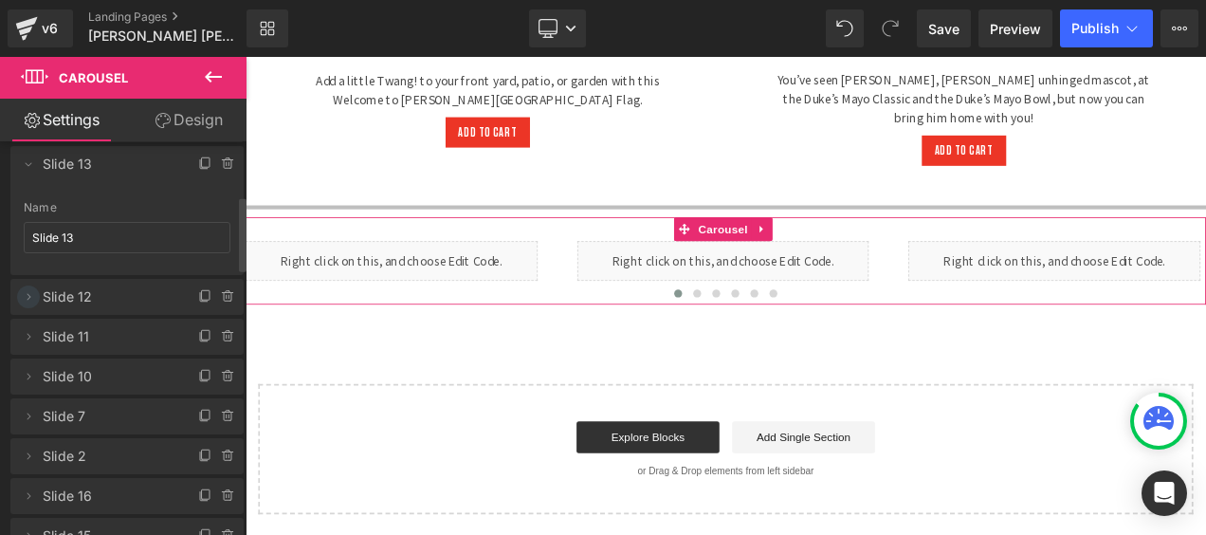
click at [34, 290] on icon at bounding box center [28, 296] width 15 height 15
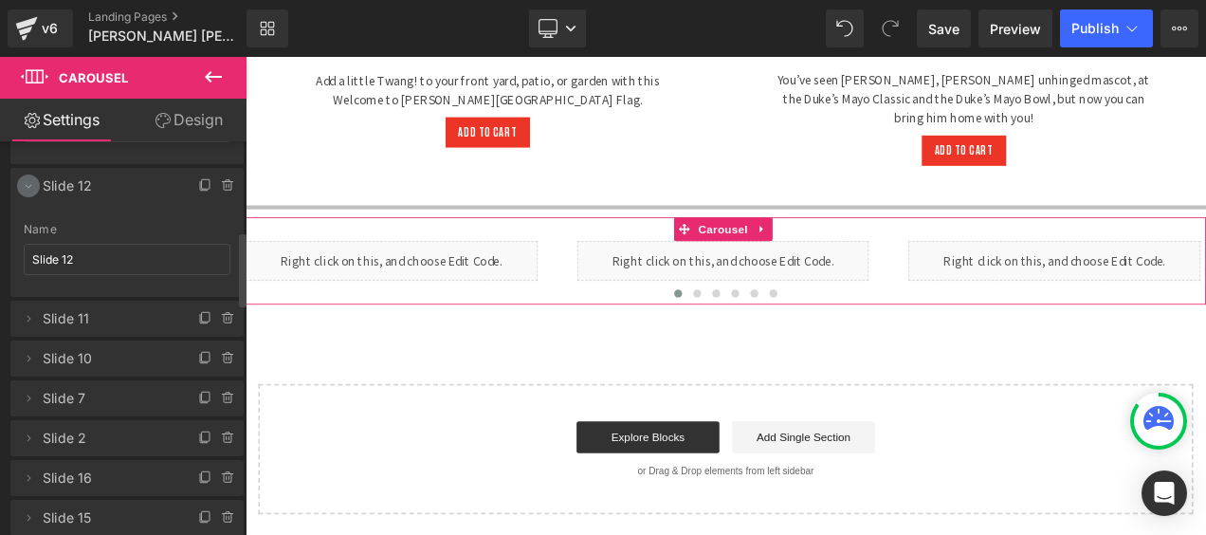
scroll to position [474, 0]
click at [27, 232] on icon at bounding box center [28, 239] width 15 height 15
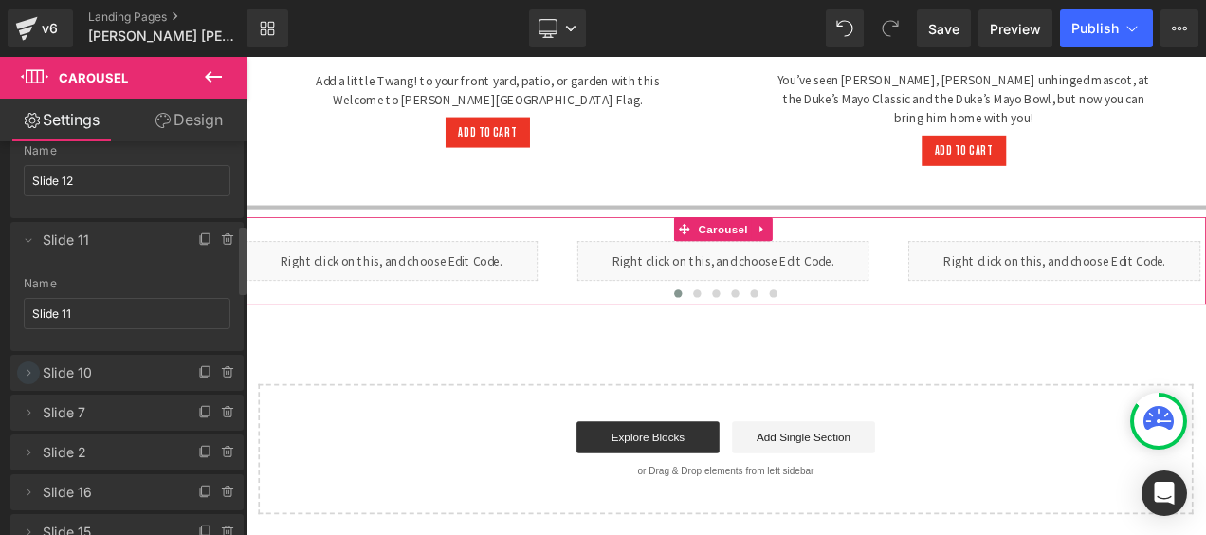
click at [27, 365] on icon at bounding box center [28, 372] width 15 height 15
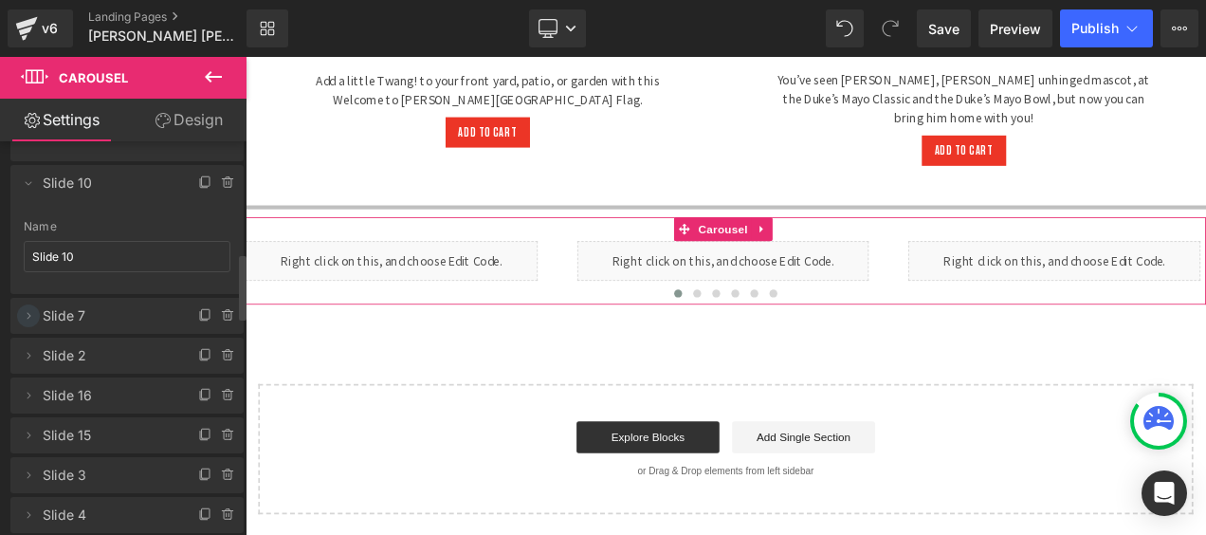
click at [28, 308] on icon at bounding box center [28, 315] width 15 height 15
click at [28, 350] on icon at bounding box center [29, 353] width 4 height 7
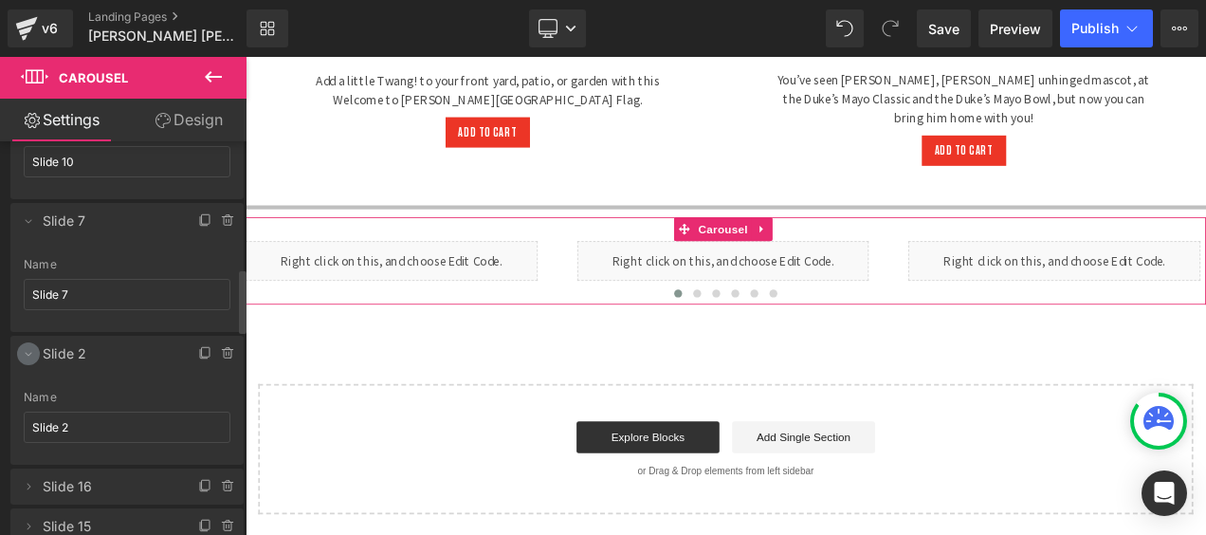
scroll to position [853, 0]
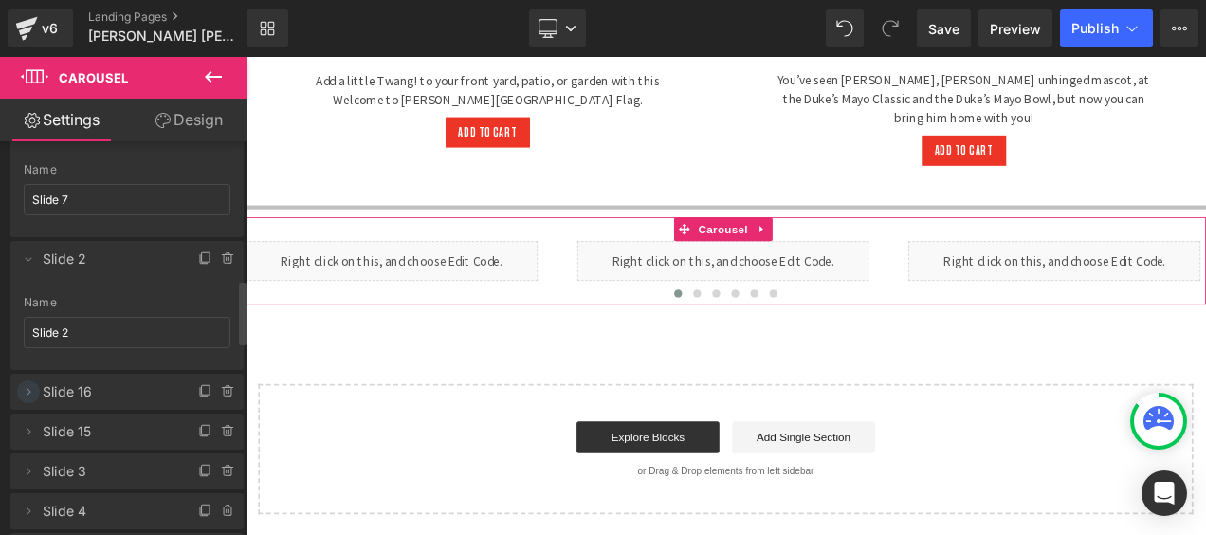
click at [30, 384] on icon at bounding box center [28, 391] width 15 height 15
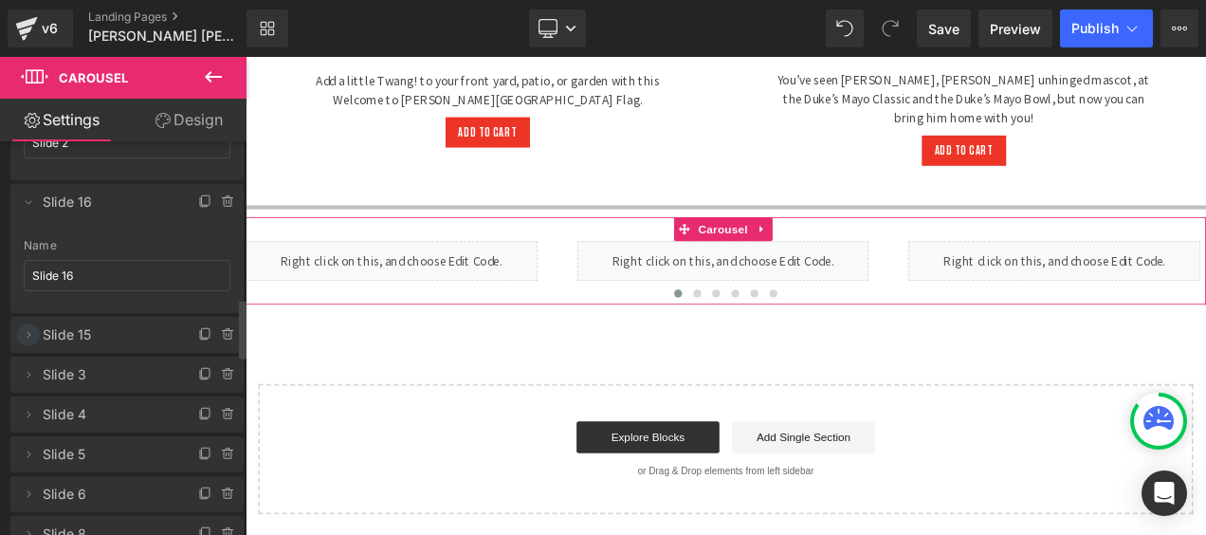
click at [26, 327] on icon at bounding box center [28, 334] width 15 height 15
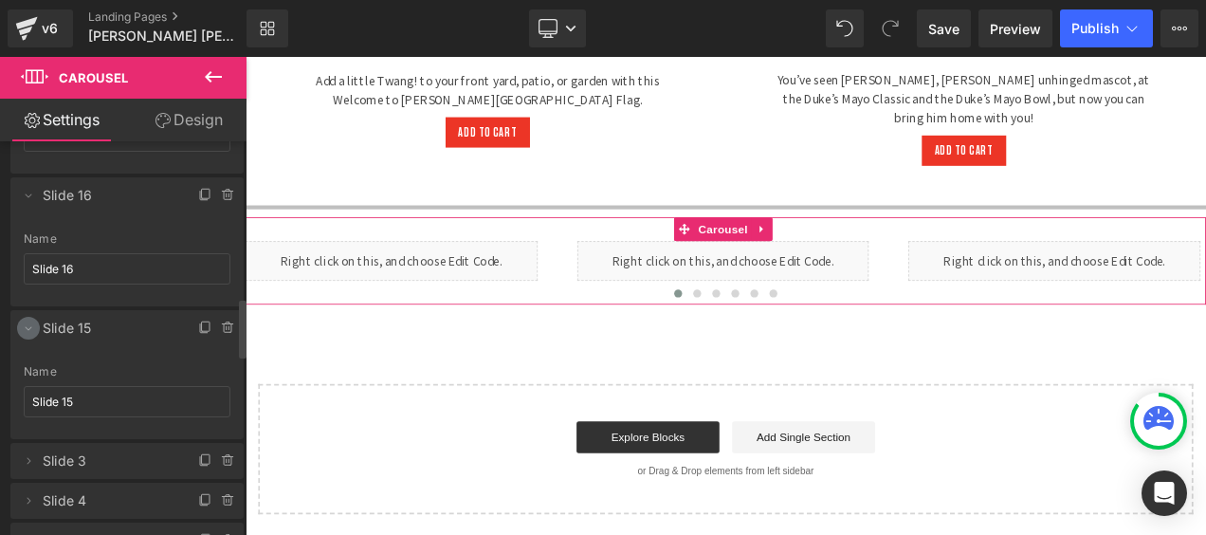
scroll to position [1137, 0]
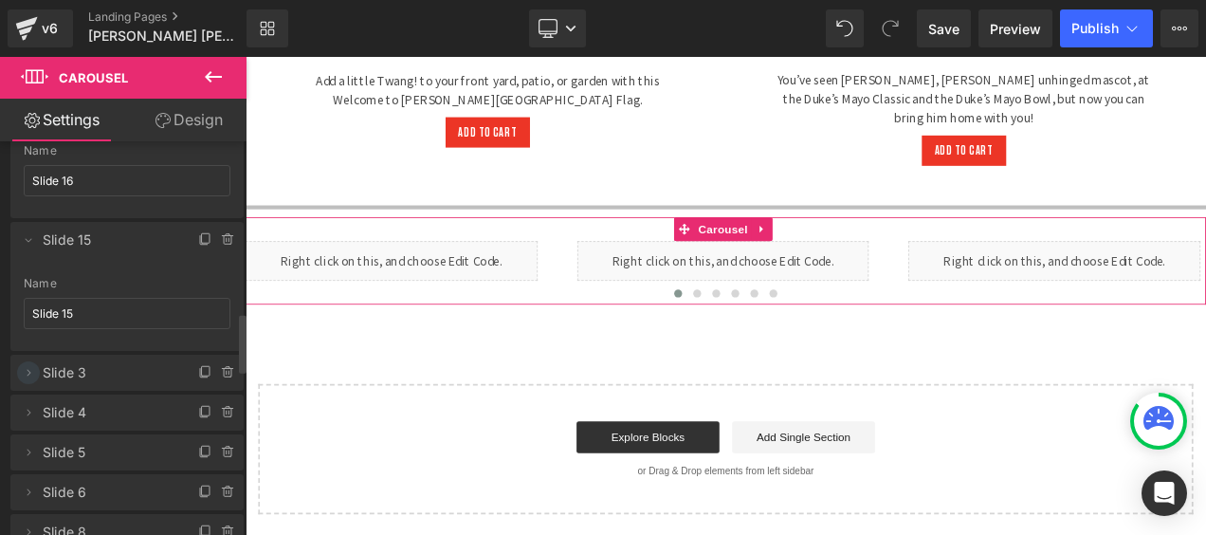
click at [33, 365] on icon at bounding box center [28, 372] width 15 height 15
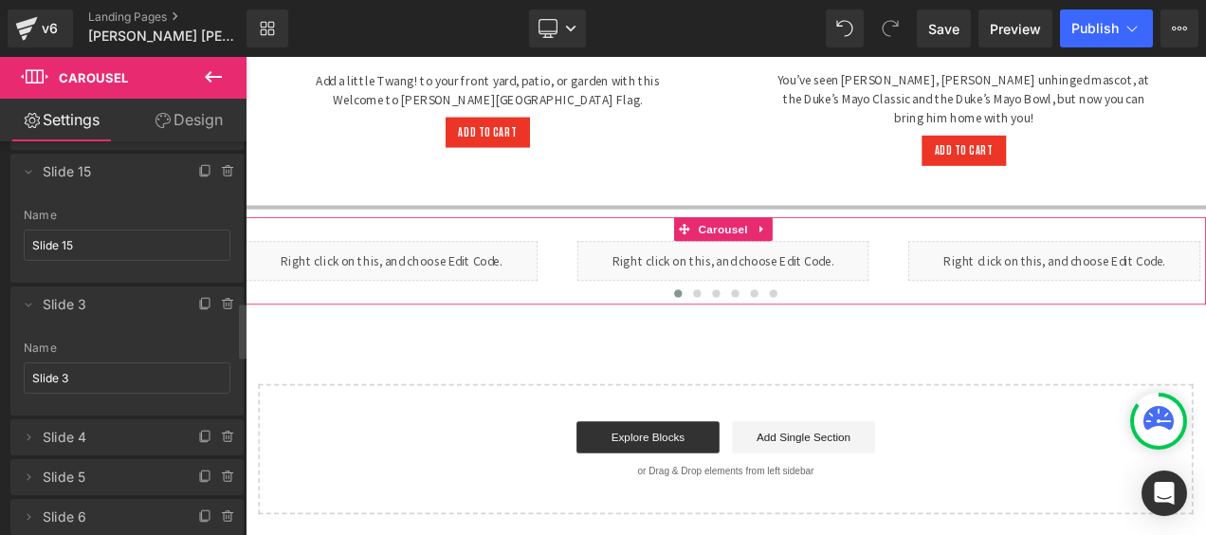
scroll to position [1327, 0]
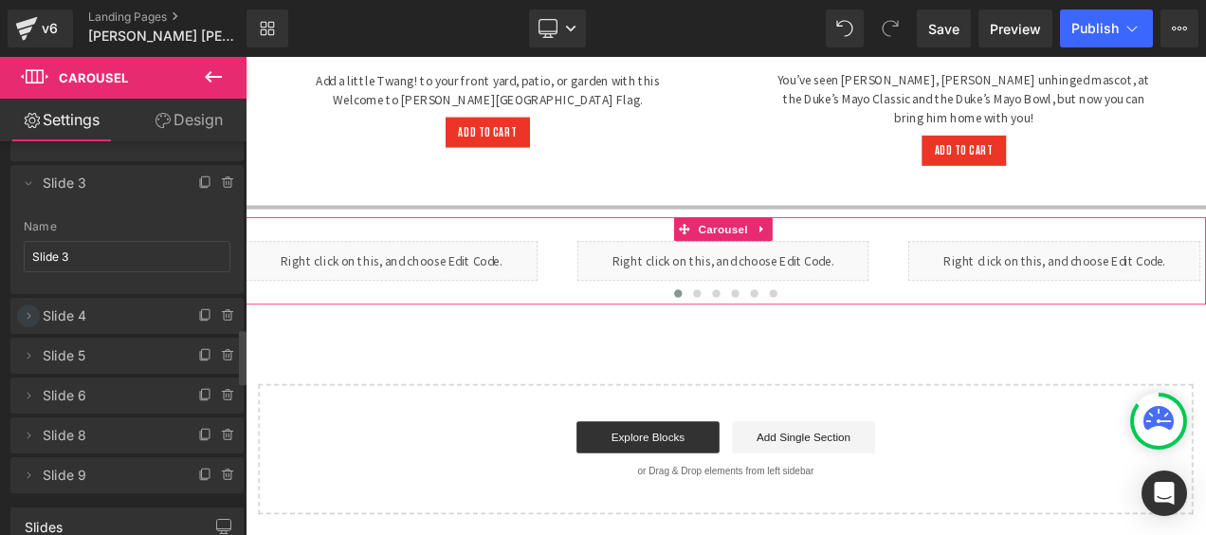
click at [23, 308] on icon at bounding box center [28, 315] width 15 height 15
click at [34, 346] on icon at bounding box center [28, 353] width 15 height 15
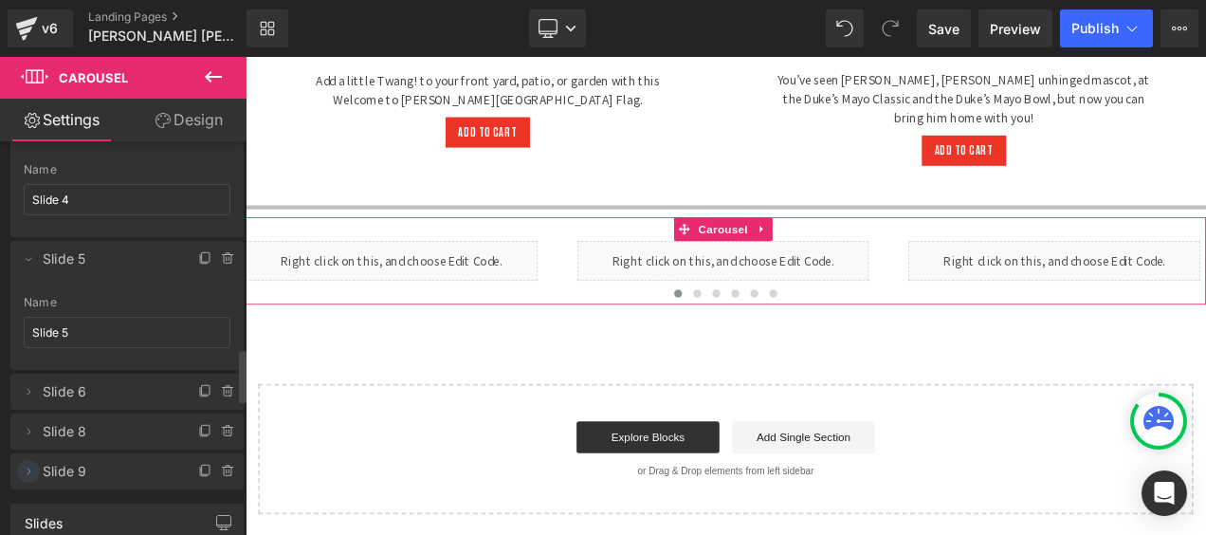
scroll to position [1611, 0]
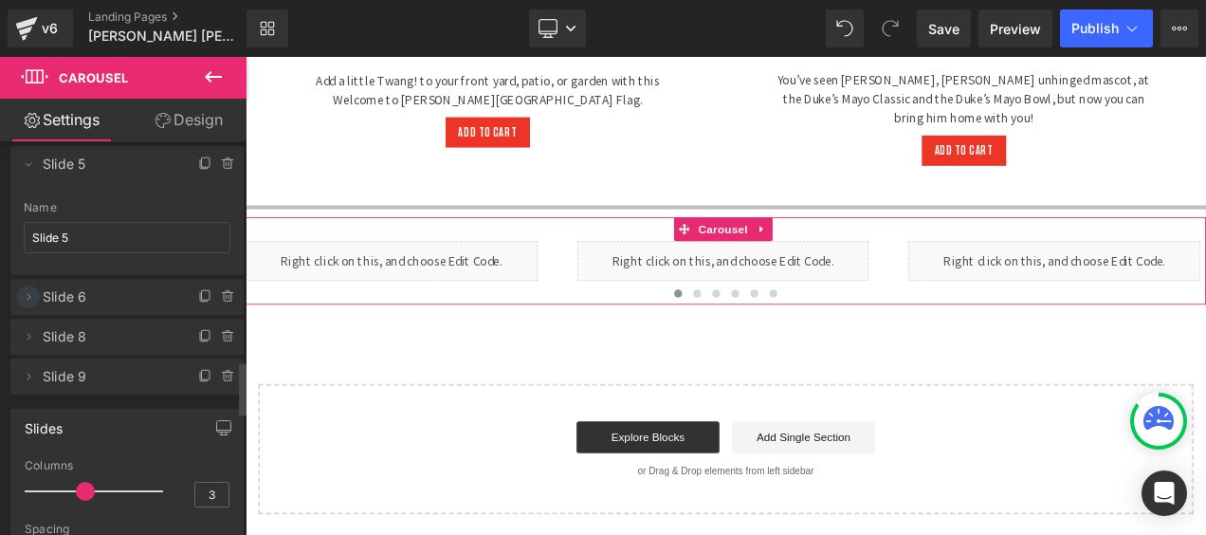
click at [29, 289] on icon at bounding box center [28, 296] width 15 height 15
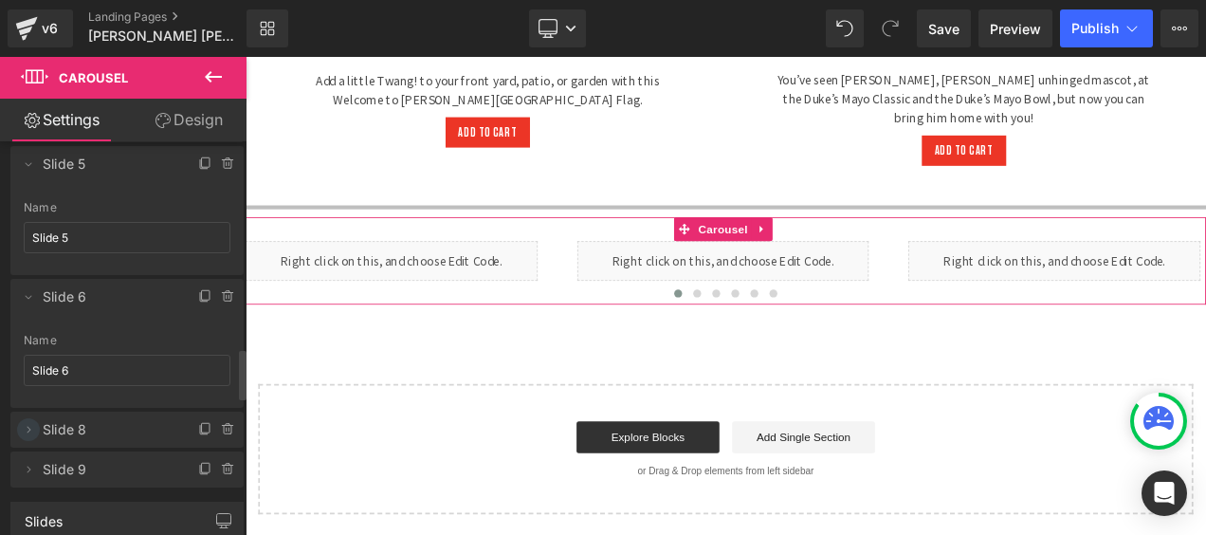
click at [32, 422] on icon at bounding box center [28, 429] width 15 height 15
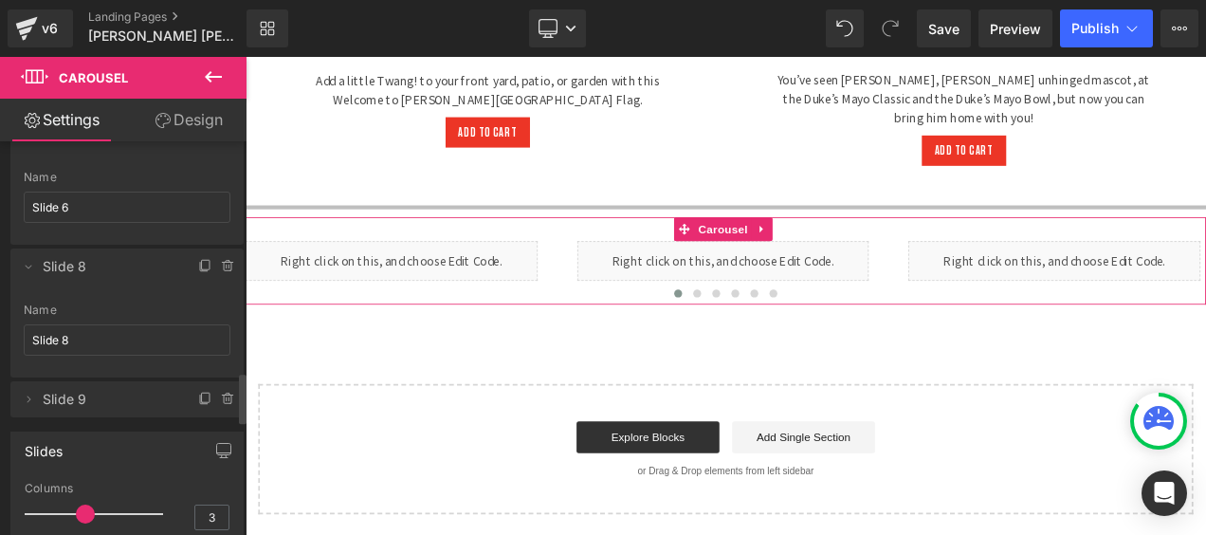
scroll to position [1801, 0]
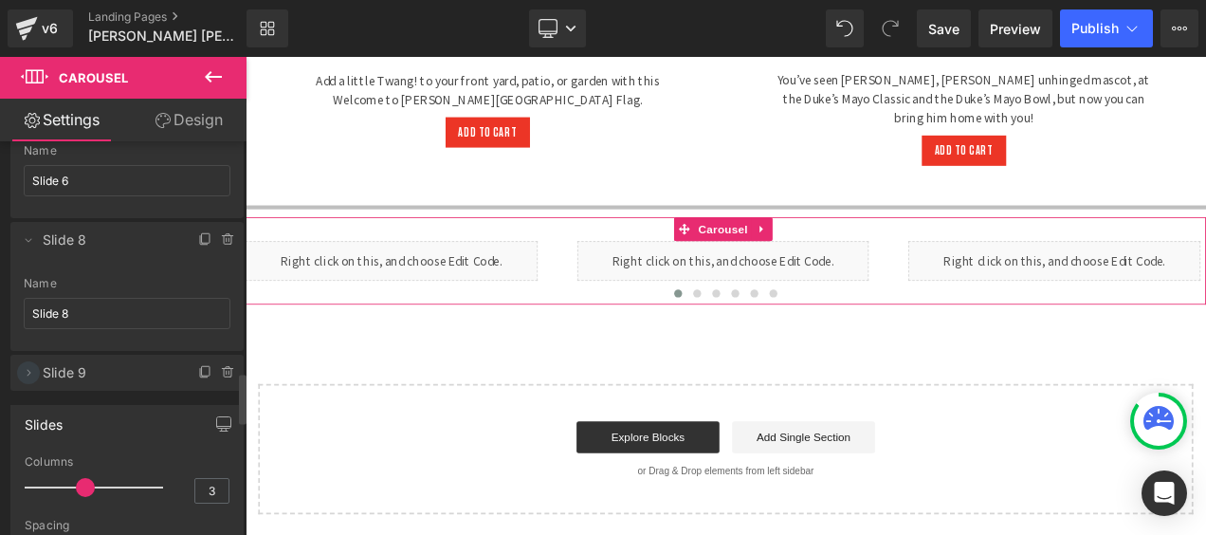
click at [31, 365] on icon at bounding box center [28, 372] width 15 height 15
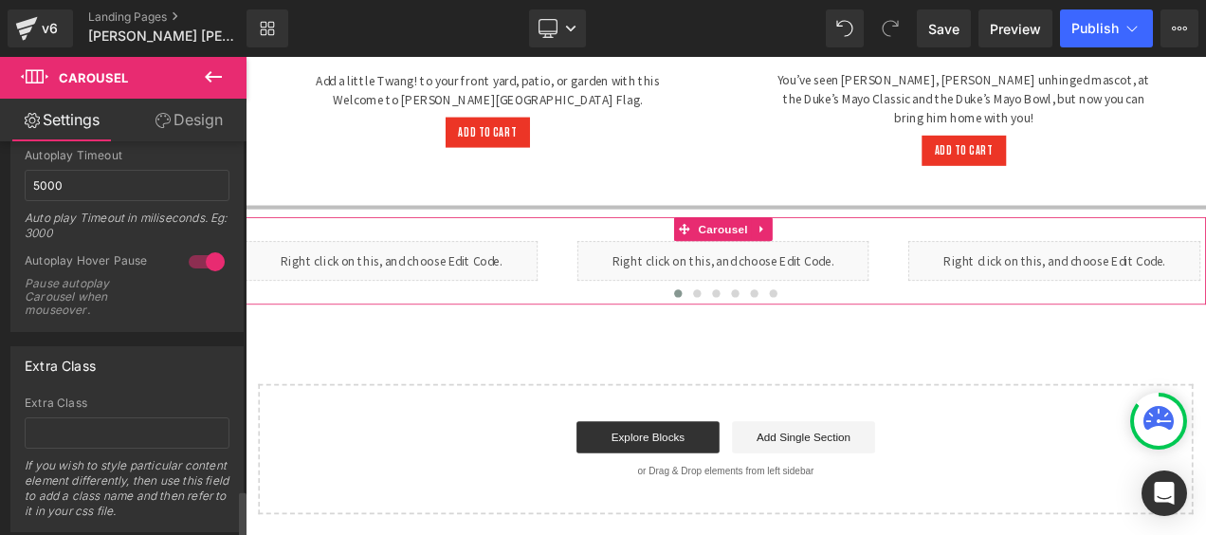
scroll to position [2883, 0]
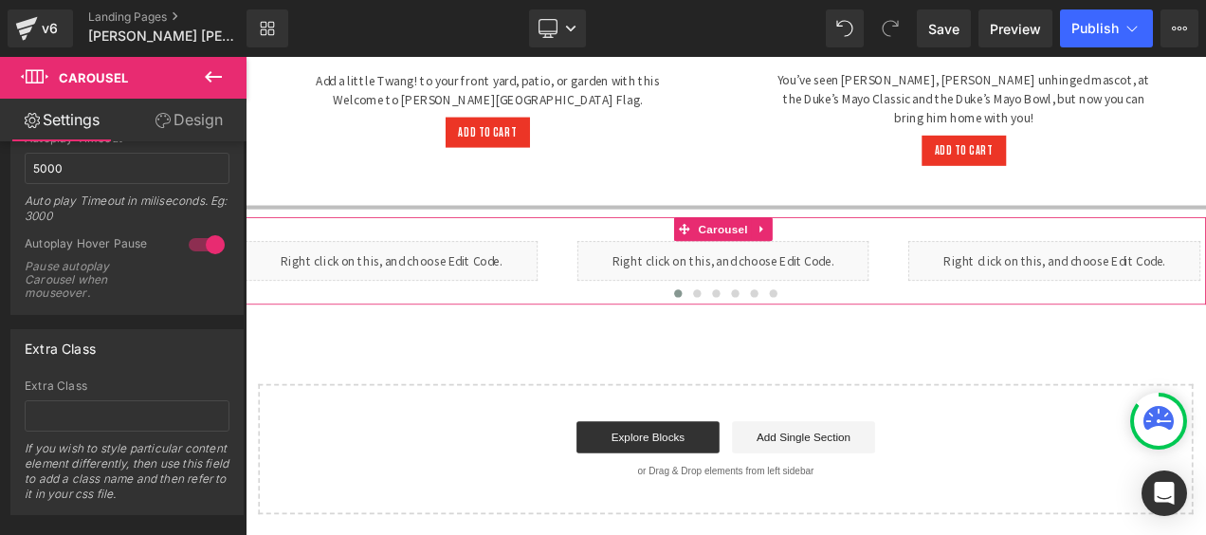
click at [182, 116] on link "Design" at bounding box center [188, 120] width 123 height 43
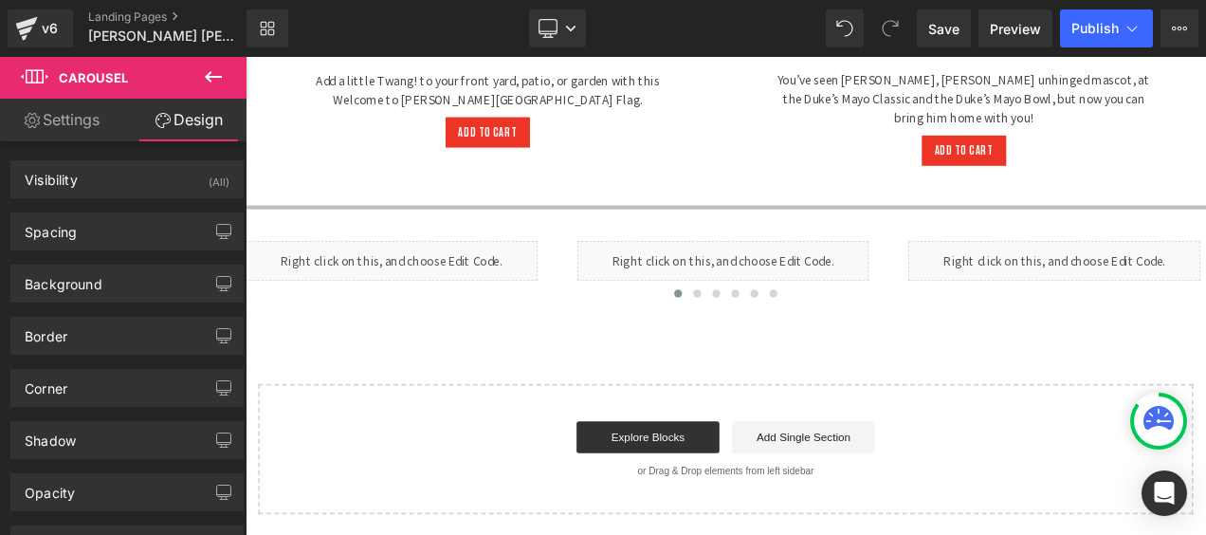
scroll to position [179, 0]
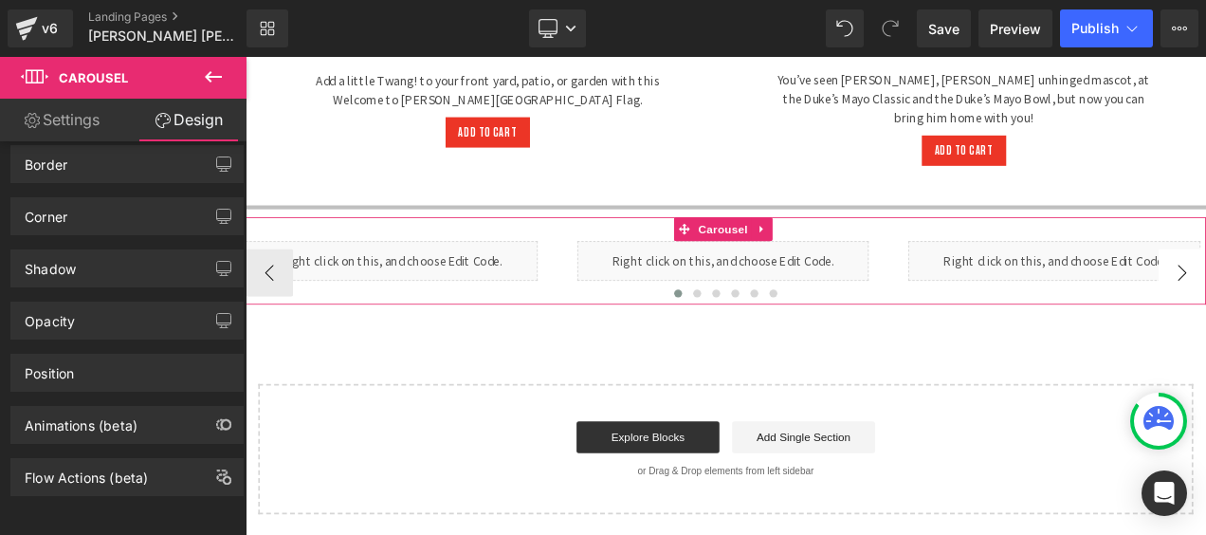
click at [281, 287] on button "‹" at bounding box center [273, 314] width 57 height 57
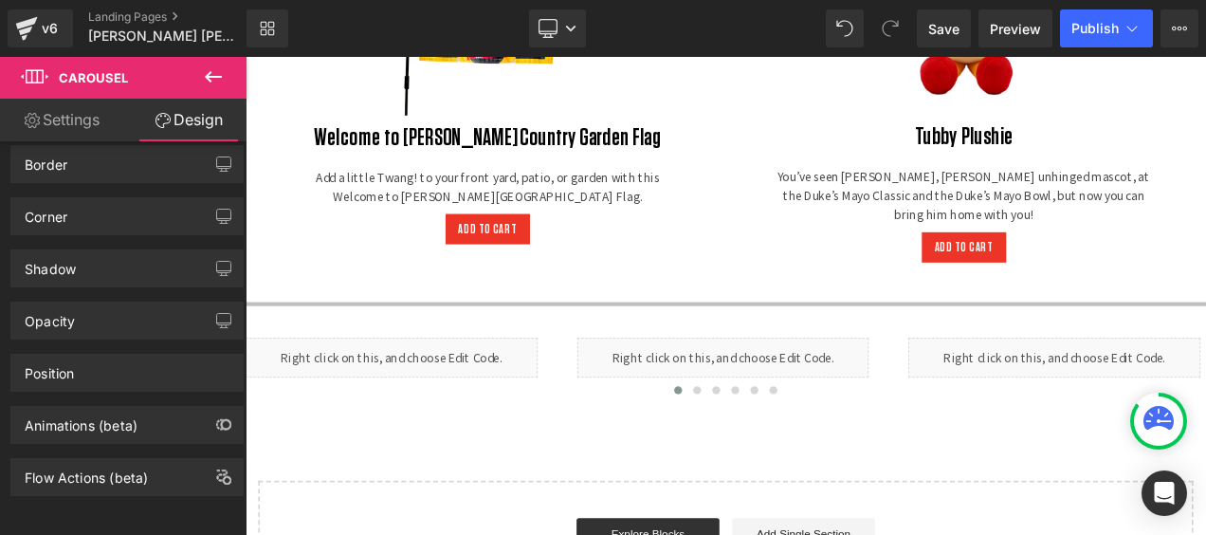
scroll to position [3321, 0]
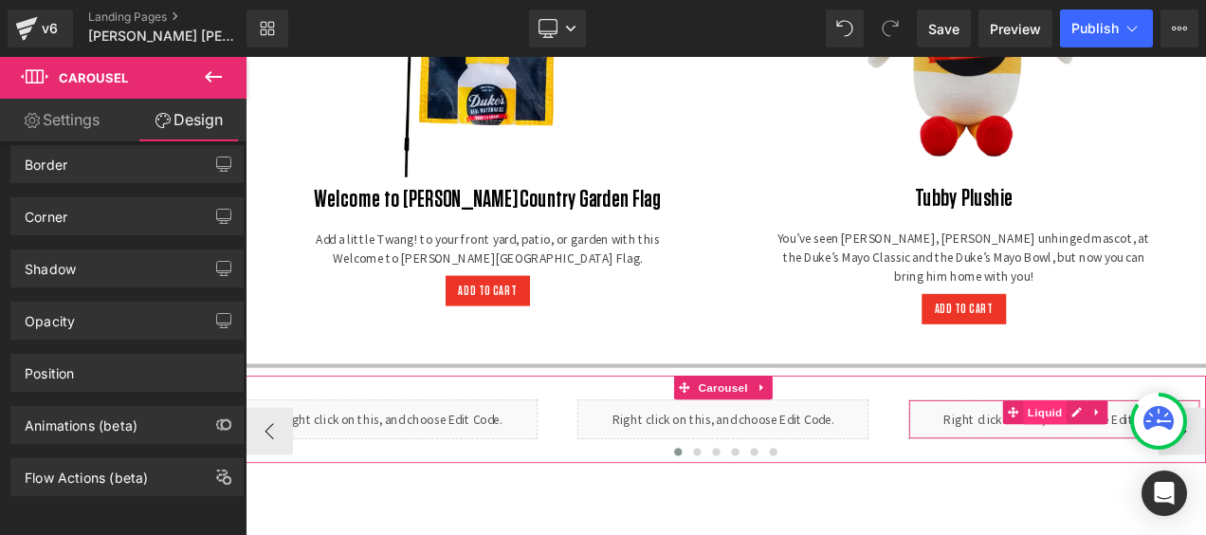
click at [1199, 467] on span "Liquid" at bounding box center [1199, 481] width 51 height 28
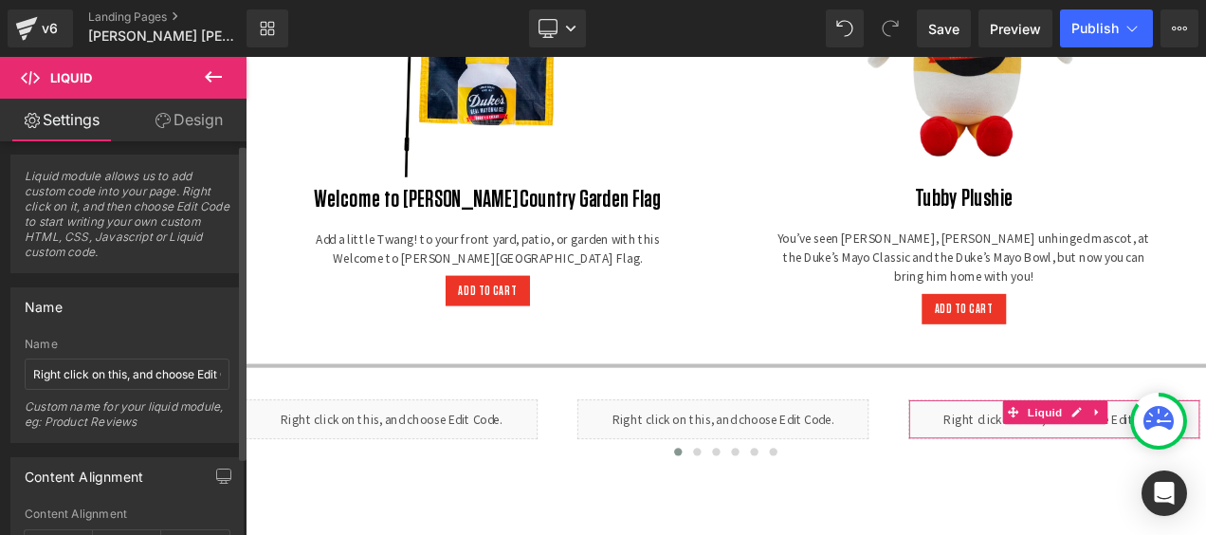
scroll to position [0, 0]
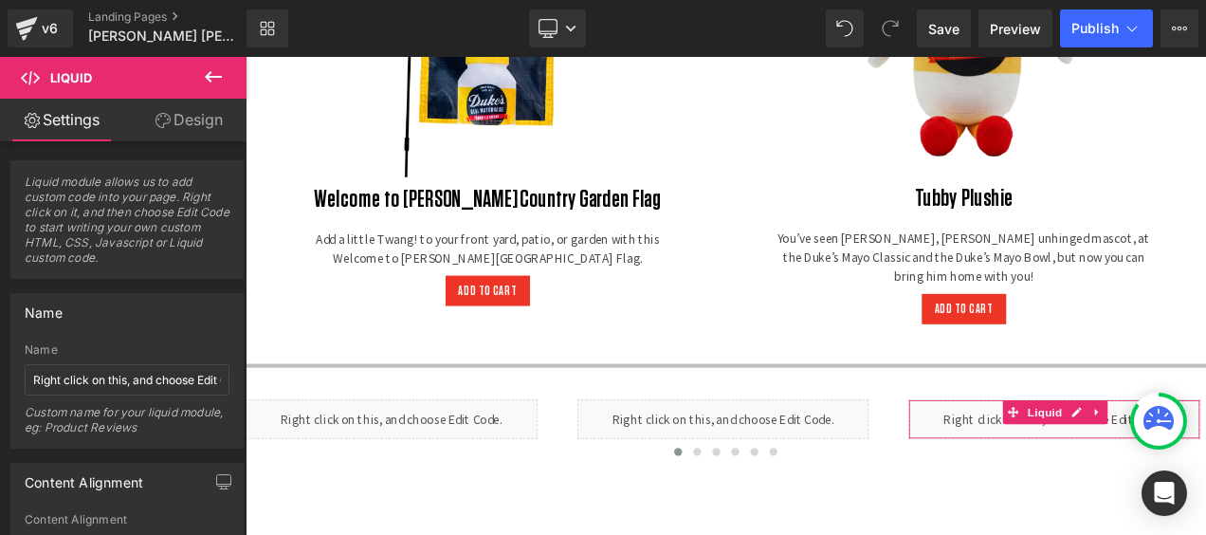
click at [192, 126] on link "Design" at bounding box center [188, 120] width 123 height 43
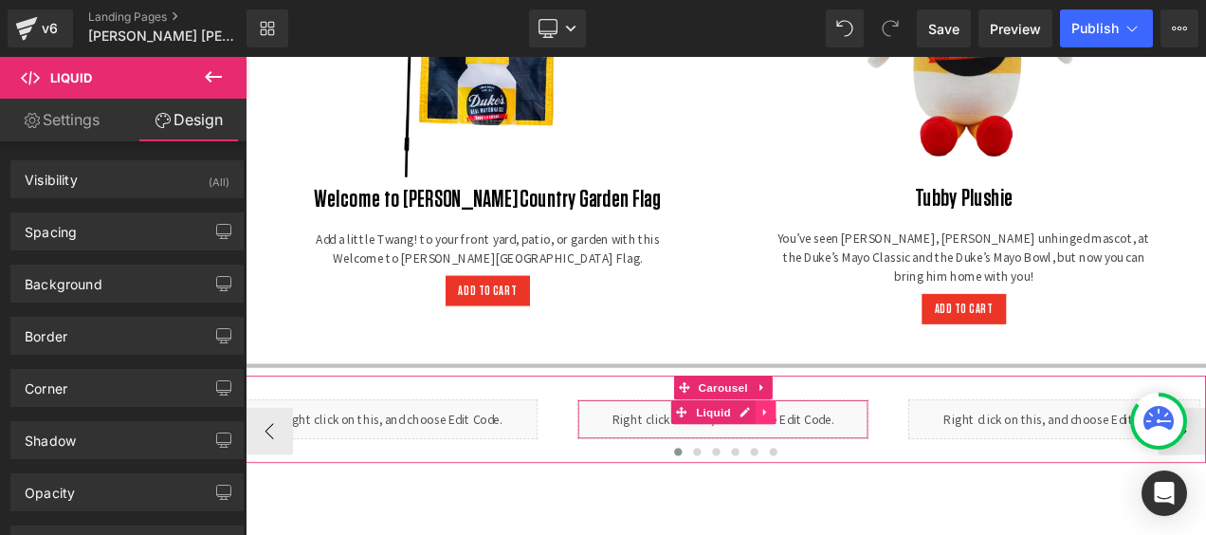
click at [865, 478] on icon at bounding box center [865, 482] width 4 height 9
click at [800, 466] on div "Liquid" at bounding box center [816, 489] width 349 height 47
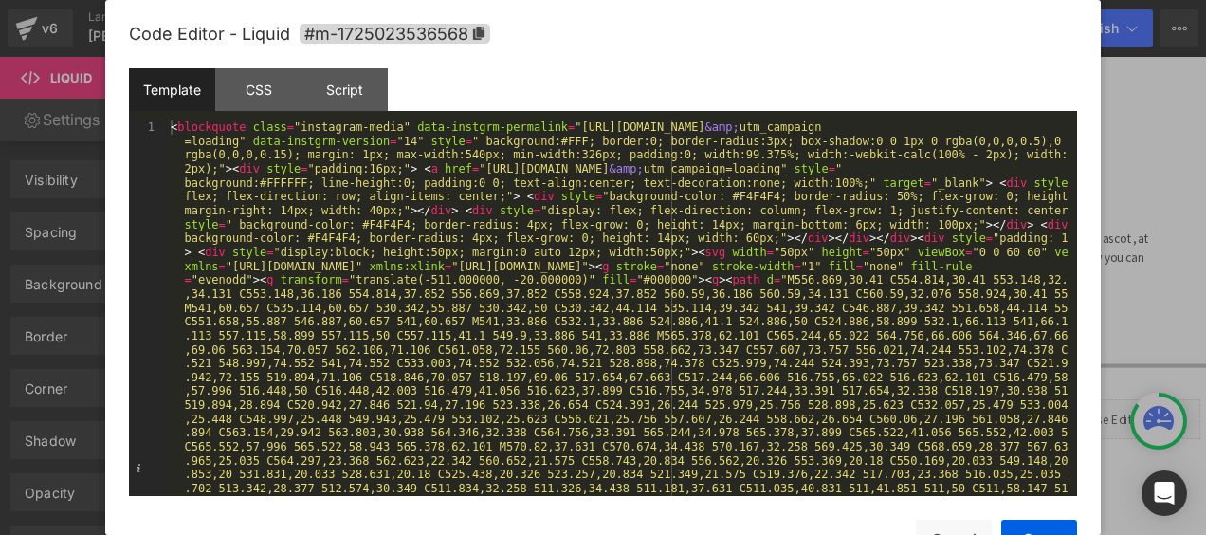
drag, startPoint x: 546, startPoint y: 131, endPoint x: 730, endPoint y: 127, distance: 183.9
click at [1159, 98] on div at bounding box center [603, 267] width 1206 height 535
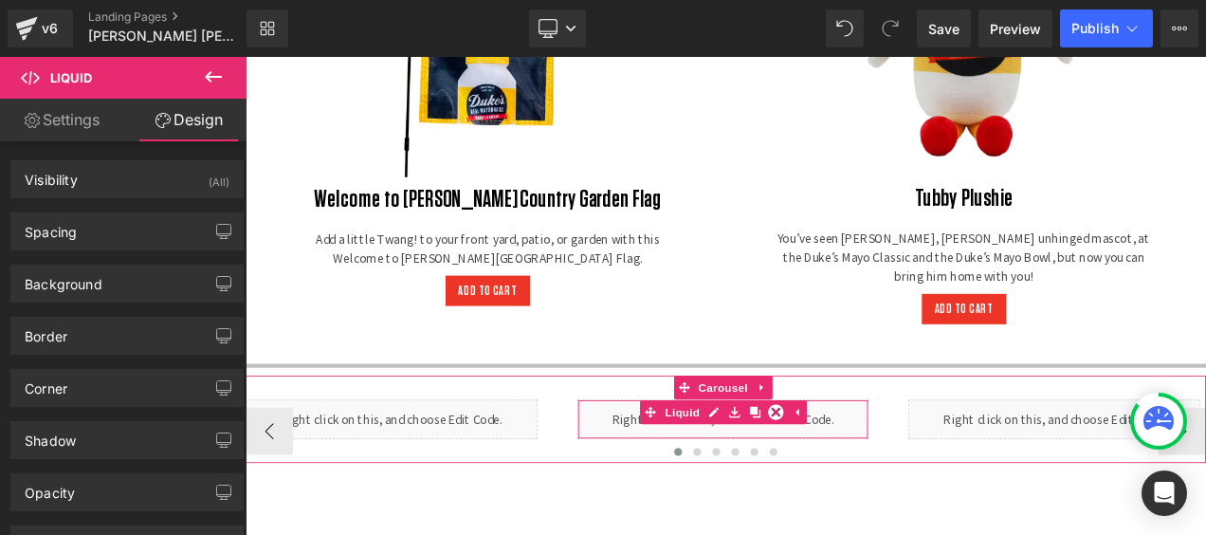
click at [807, 466] on div "Liquid" at bounding box center [816, 489] width 349 height 47
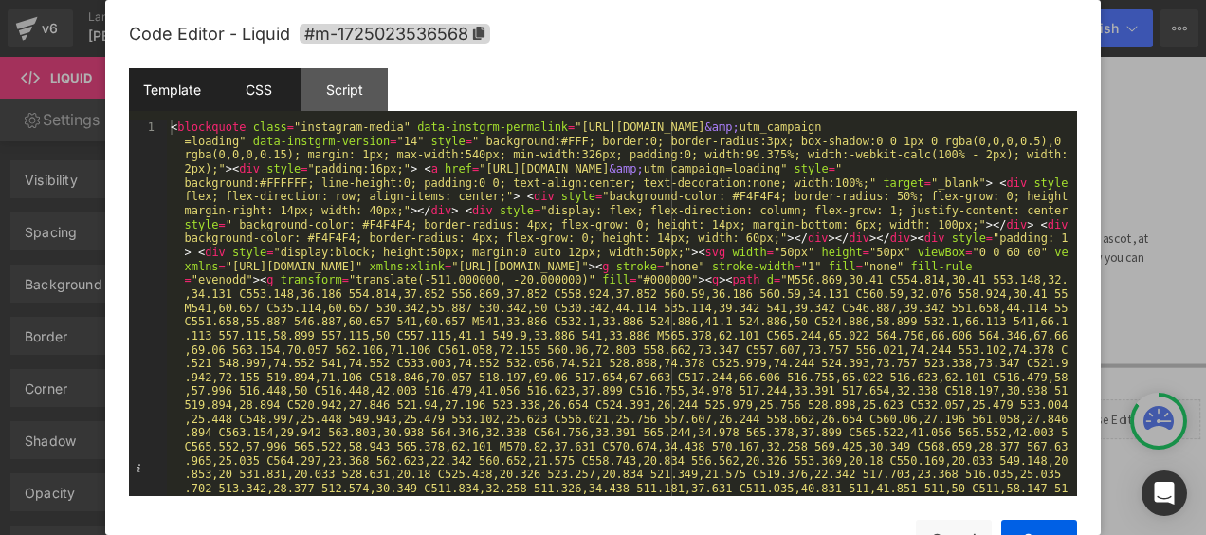
click at [250, 91] on div "CSS" at bounding box center [258, 89] width 86 height 43
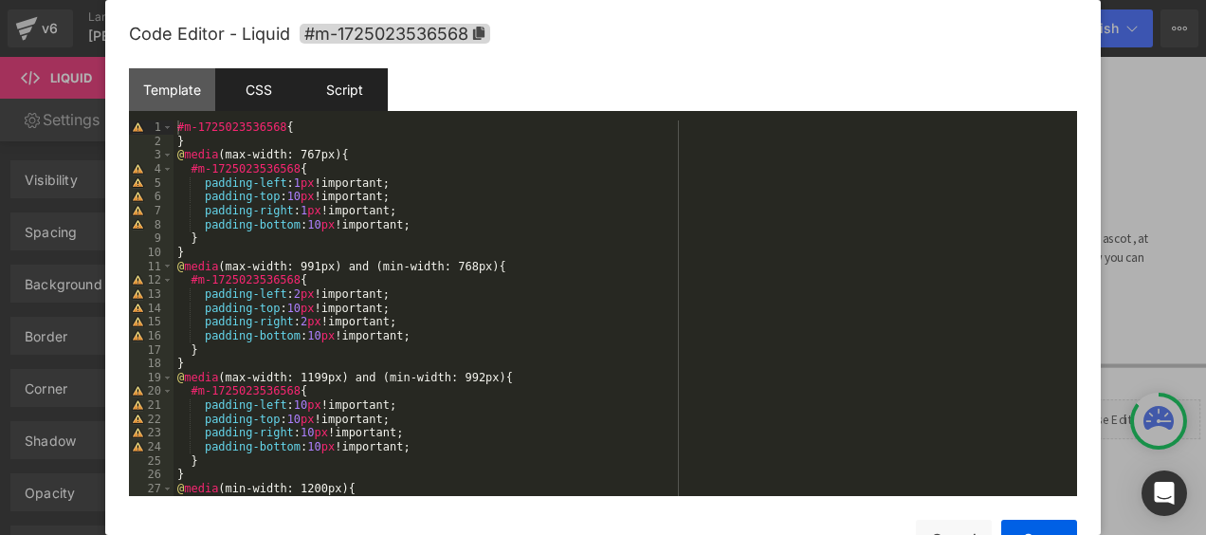
click at [333, 86] on div "Script" at bounding box center [344, 89] width 86 height 43
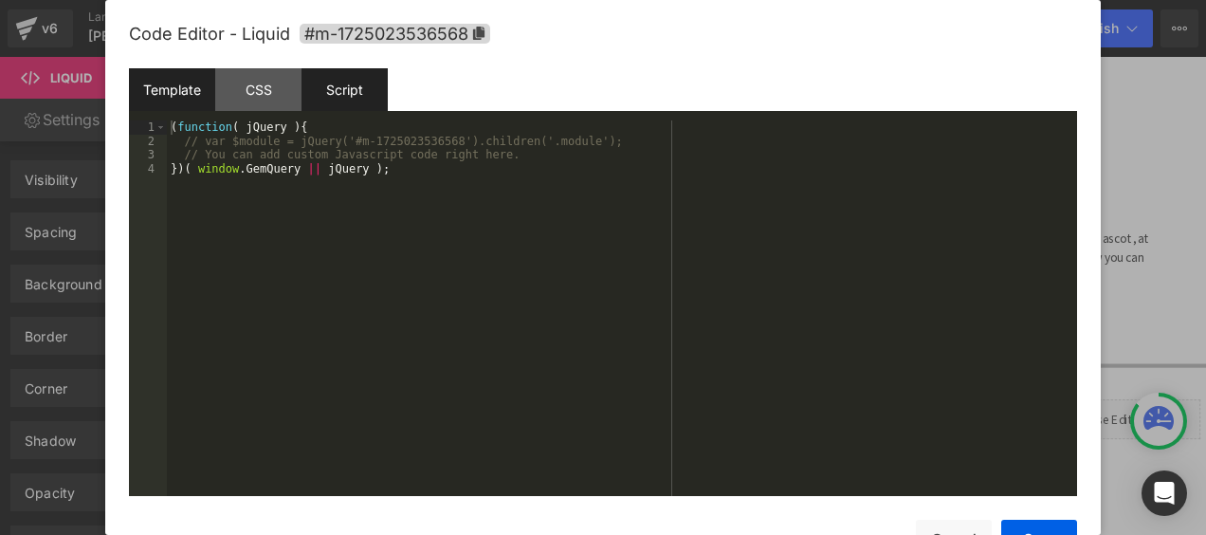
click at [184, 87] on div "Template" at bounding box center [172, 89] width 86 height 43
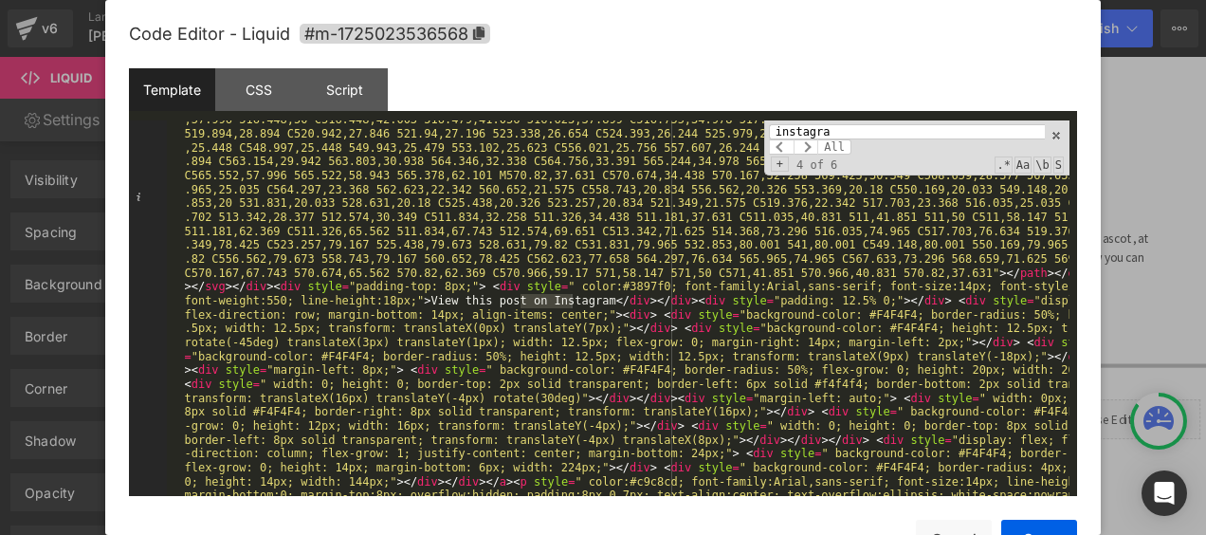
scroll to position [271, 0]
type input "i"
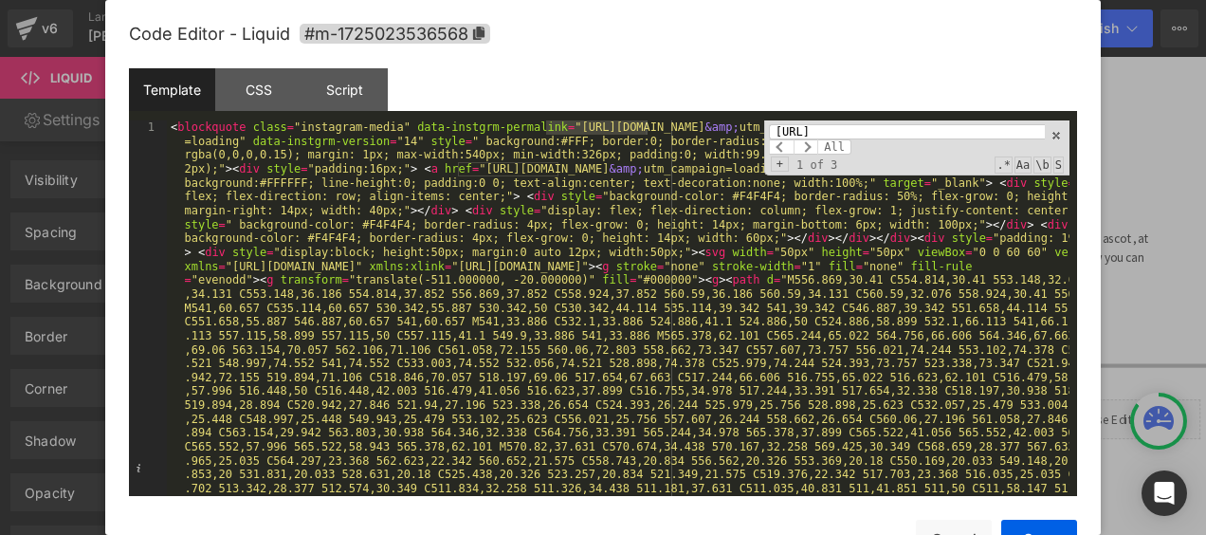
scroll to position [0, 0]
type input "https://www.inst"
click at [1058, 139] on span at bounding box center [1055, 135] width 13 height 13
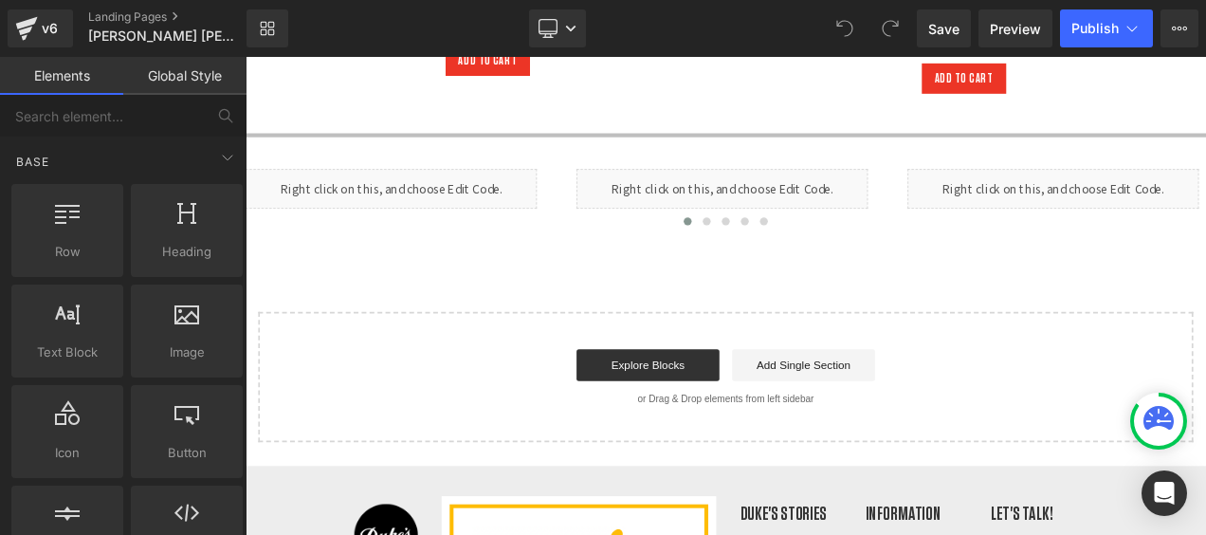
scroll to position [3495, 0]
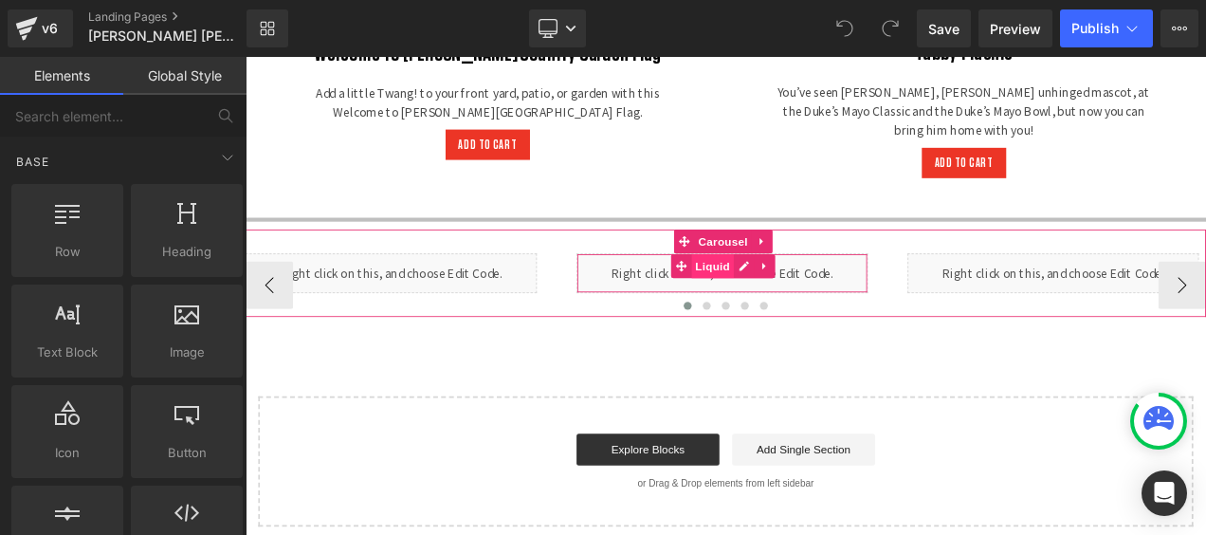
click at [805, 293] on span "Liquid" at bounding box center [803, 307] width 51 height 28
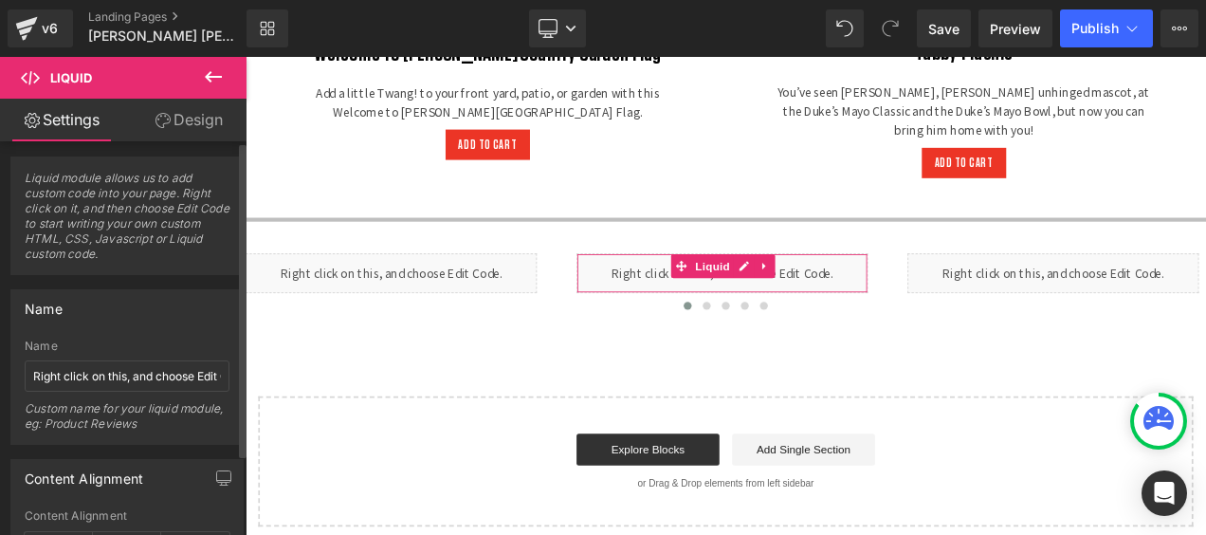
scroll to position [0, 0]
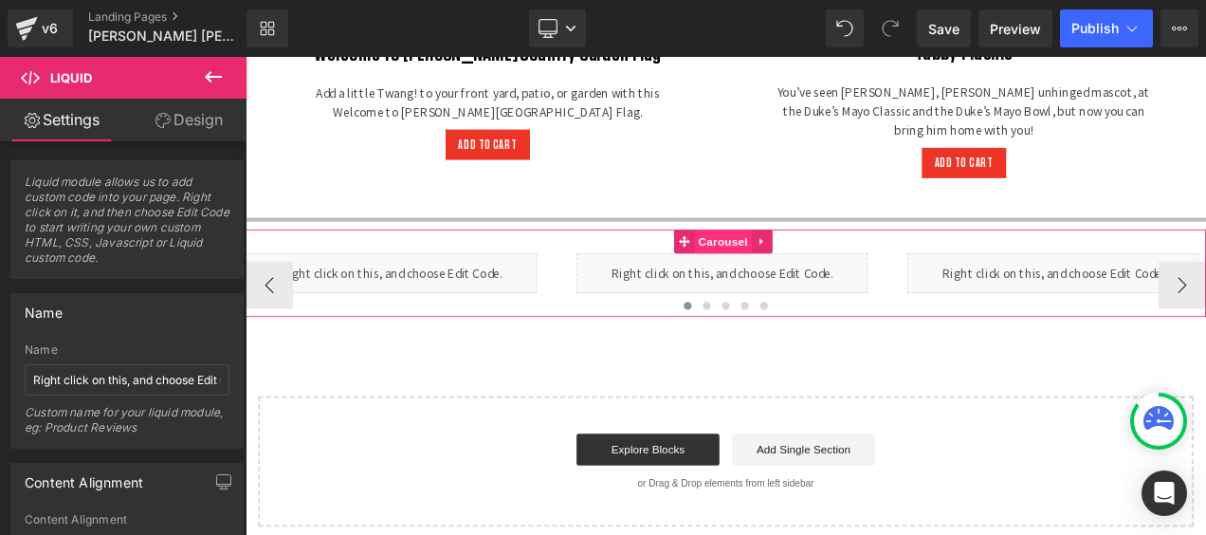
click at [802, 263] on span "Carousel" at bounding box center [816, 277] width 68 height 28
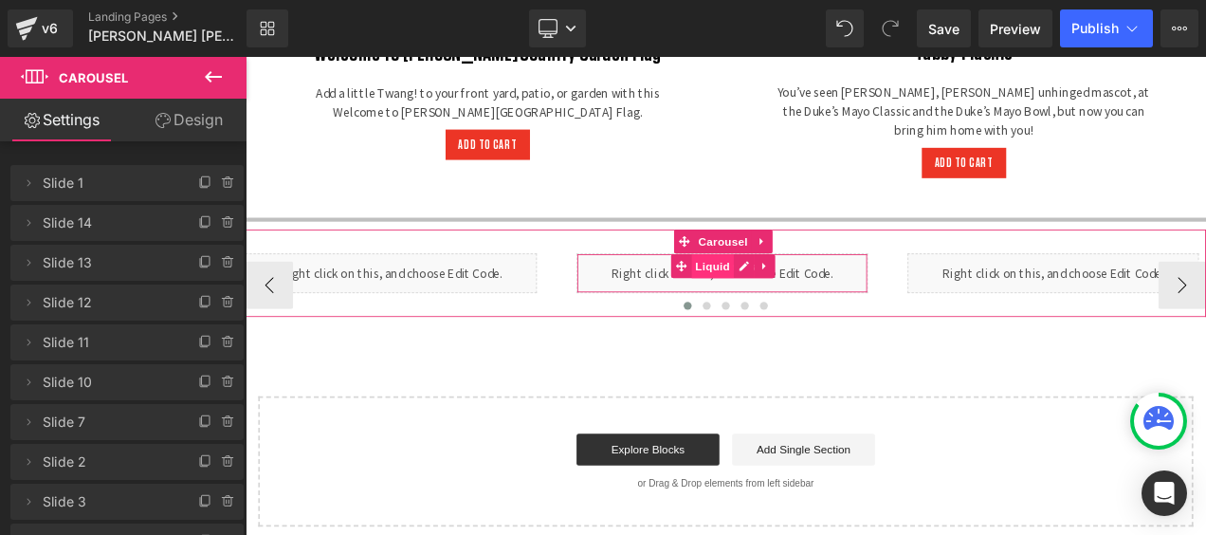
click at [805, 293] on span "Liquid" at bounding box center [803, 307] width 51 height 28
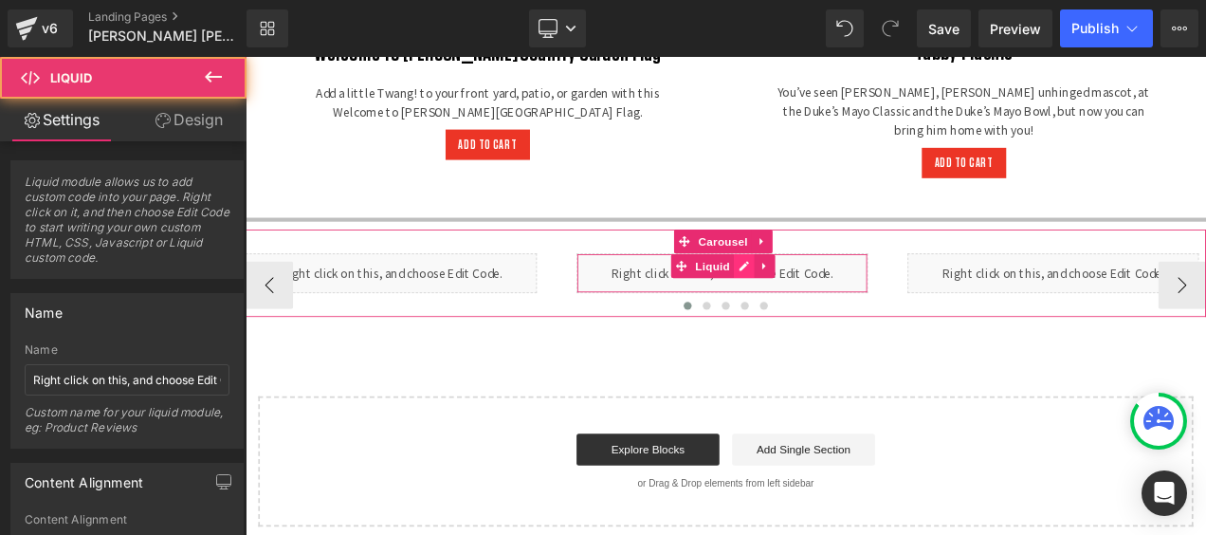
click at [833, 292] on div "Liquid" at bounding box center [815, 315] width 348 height 47
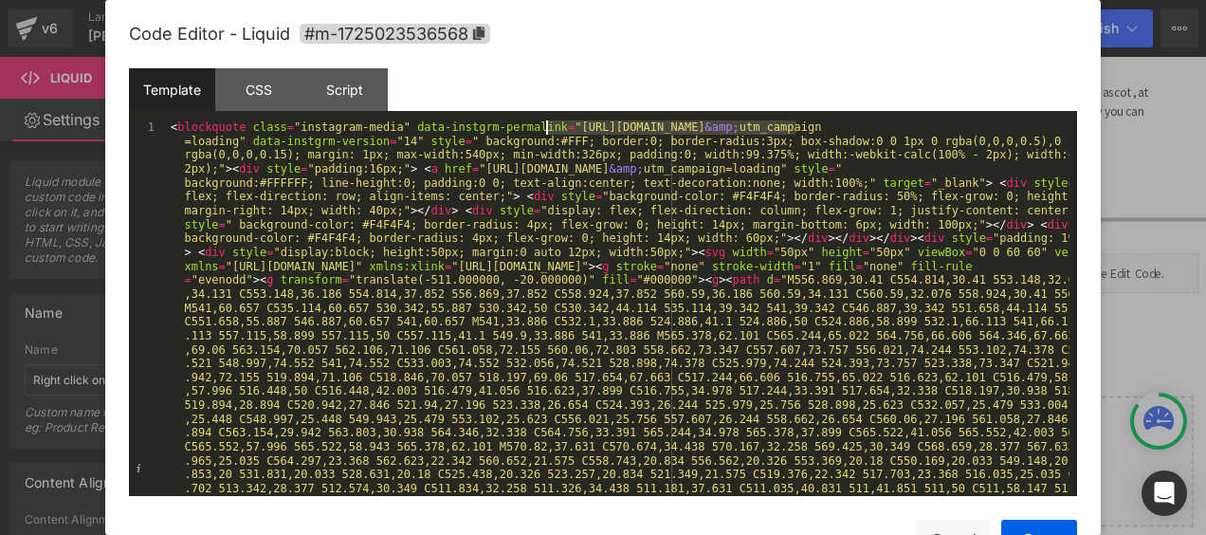
drag, startPoint x: 796, startPoint y: 121, endPoint x: 546, endPoint y: 126, distance: 250.3
click at [0, 0] on div "< blockquote class = "instagram-media" data-instgrm-permalink = "https://www.in…" at bounding box center [0, 0] width 0 height 0
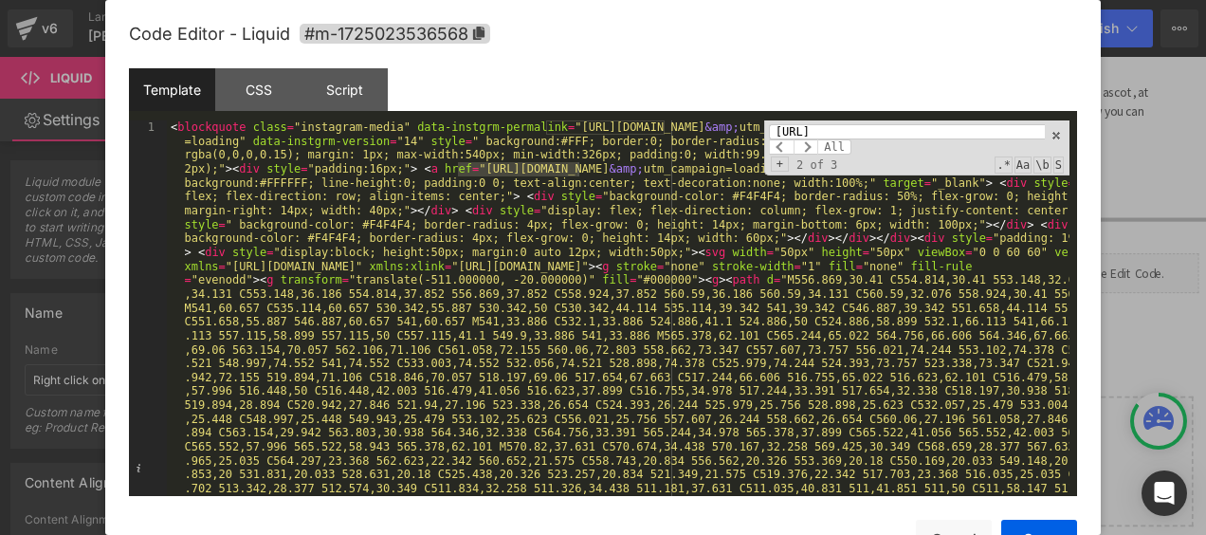
type input "https://www.instagr"
drag, startPoint x: 708, startPoint y: 168, endPoint x: 459, endPoint y: 166, distance: 249.3
click at [0, 0] on div "< blockquote class = "instagram-media" data-instgrm-permalink = "https://www.in…" at bounding box center [0, 0] width 0 height 0
click at [808, 147] on span at bounding box center [805, 146] width 25 height 15
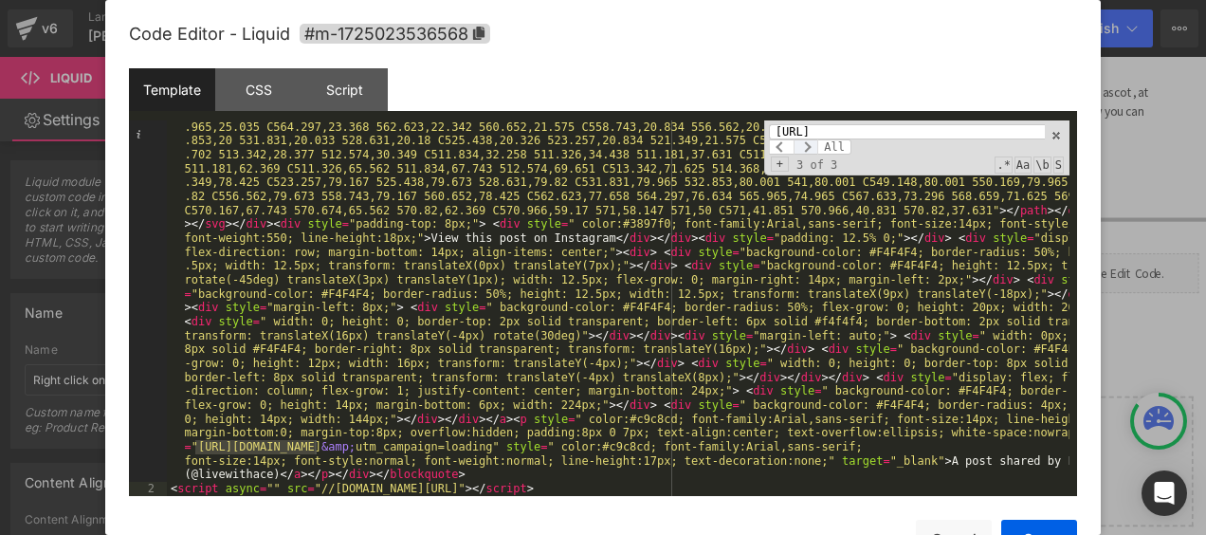
scroll to position [334, 0]
drag, startPoint x: 445, startPoint y: 445, endPoint x: 201, endPoint y: 436, distance: 244.7
click at [0, 0] on div "< blockquote class = "instagram-media" data-instgrm-permalink = "https://www.in…" at bounding box center [0, 0] width 0 height 0
drag, startPoint x: 444, startPoint y: 443, endPoint x: 193, endPoint y: 445, distance: 250.2
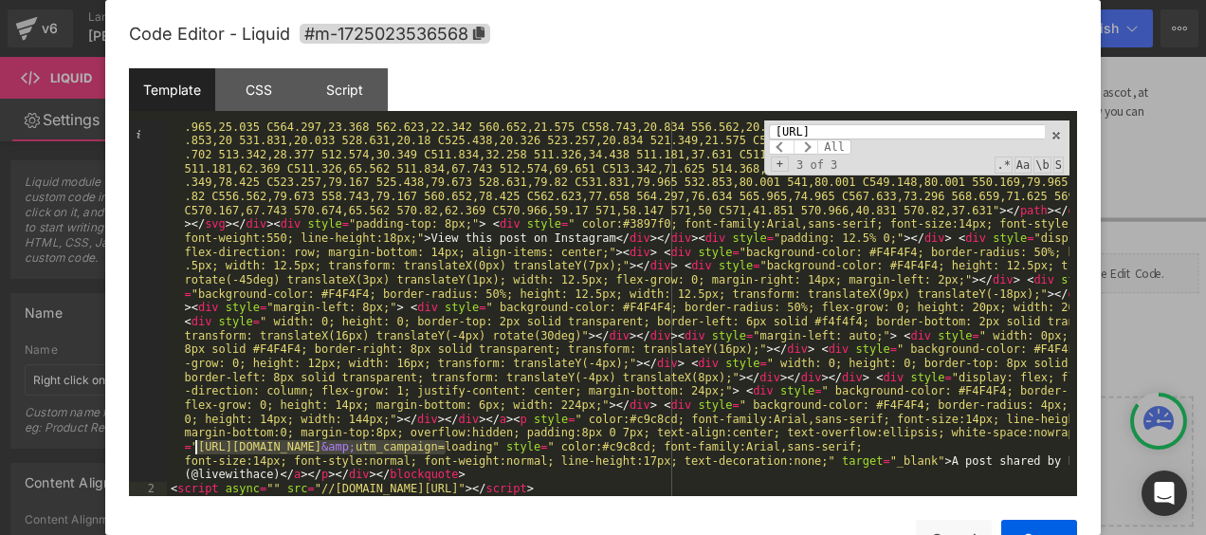
click at [0, 0] on div "< blockquote class = "instagram-media" data-instgrm-permalink = "https://www.in…" at bounding box center [0, 0] width 0 height 0
click at [1053, 136] on span at bounding box center [1055, 135] width 13 height 13
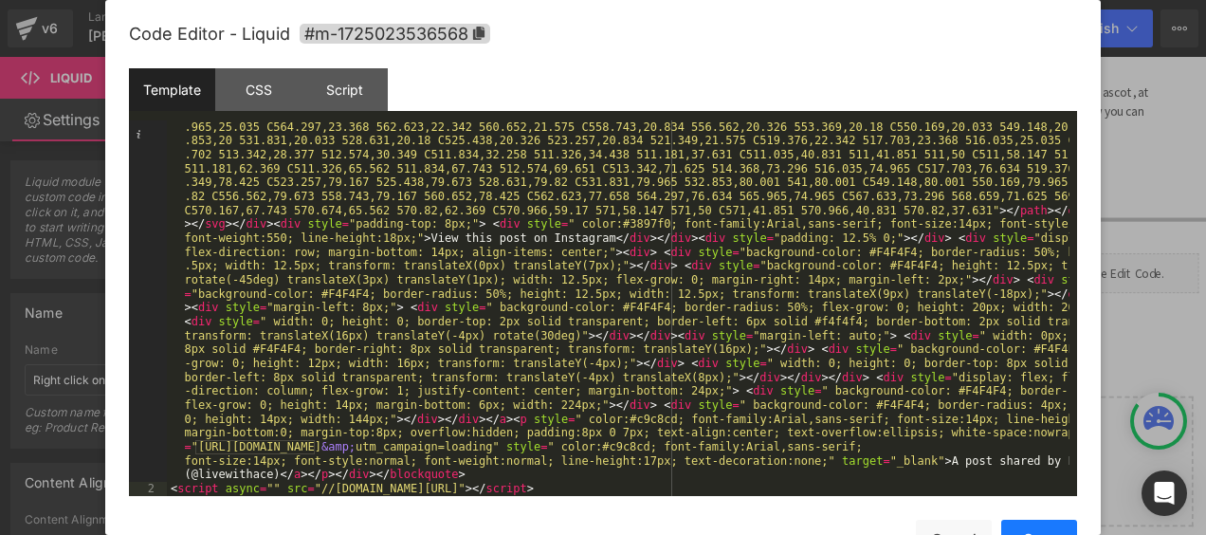
click at [0, 0] on button "Save" at bounding box center [0, 0] width 0 height 0
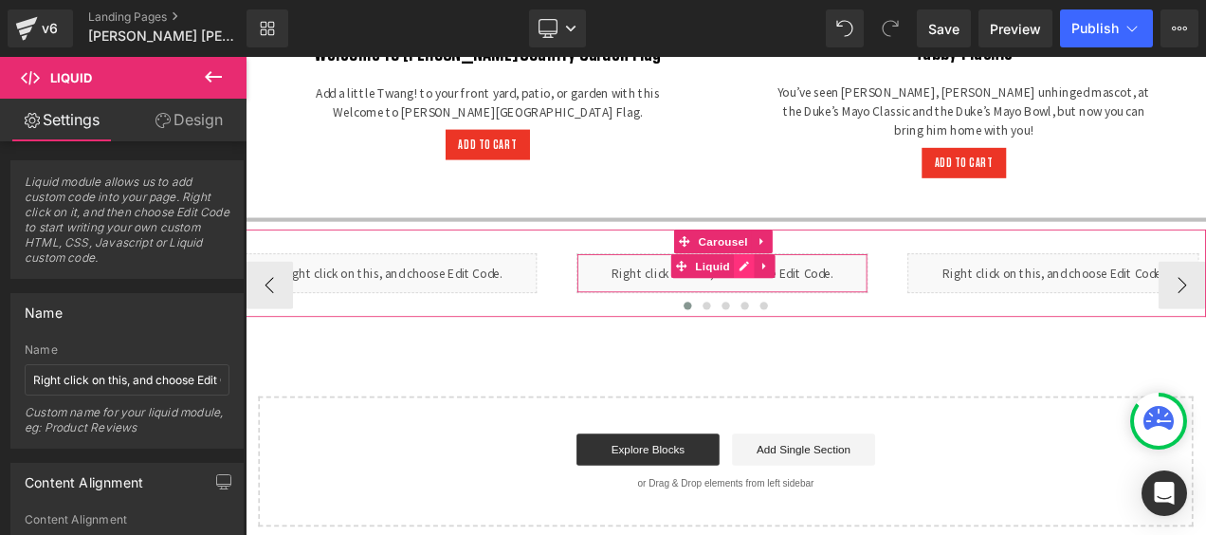
click at [832, 292] on div "Liquid" at bounding box center [815, 315] width 348 height 47
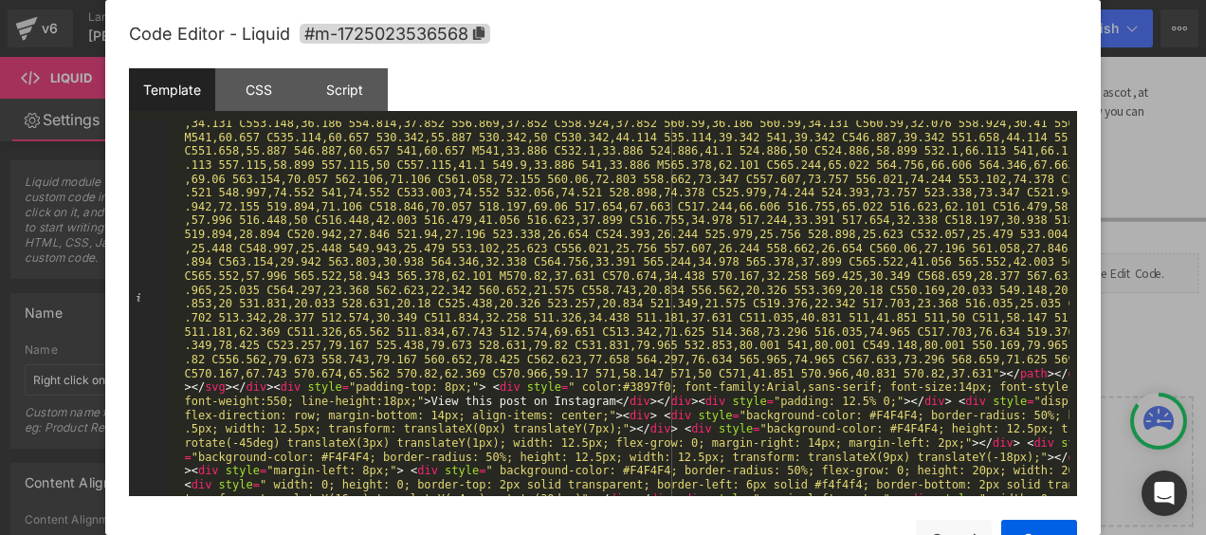
scroll to position [284, 0]
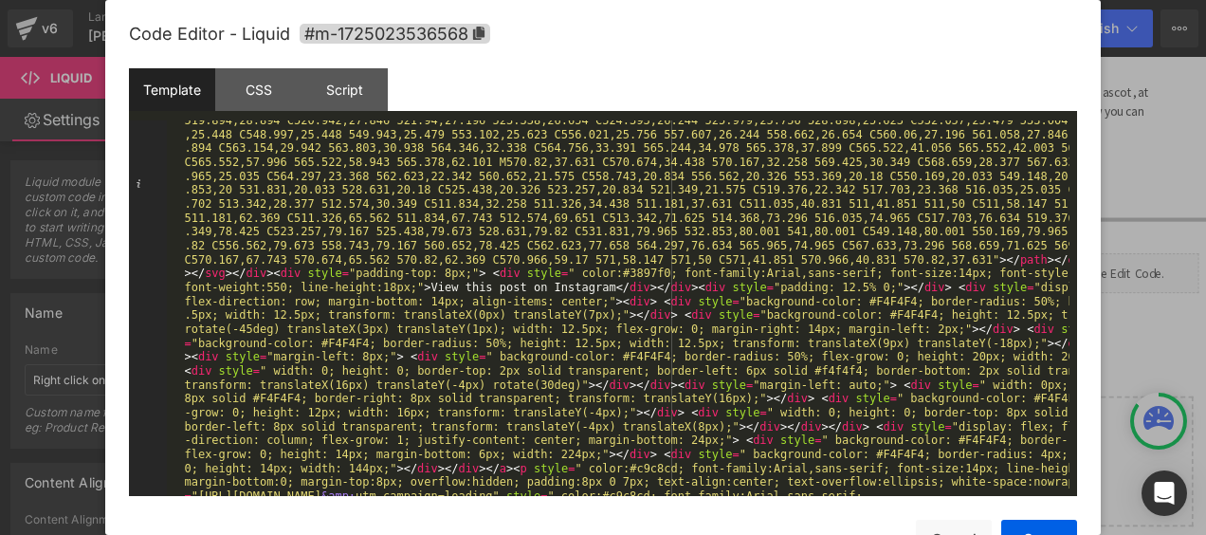
drag, startPoint x: 1205, startPoint y: 449, endPoint x: 991, endPoint y: 442, distance: 213.4
click at [1202, 474] on div at bounding box center [603, 267] width 1206 height 535
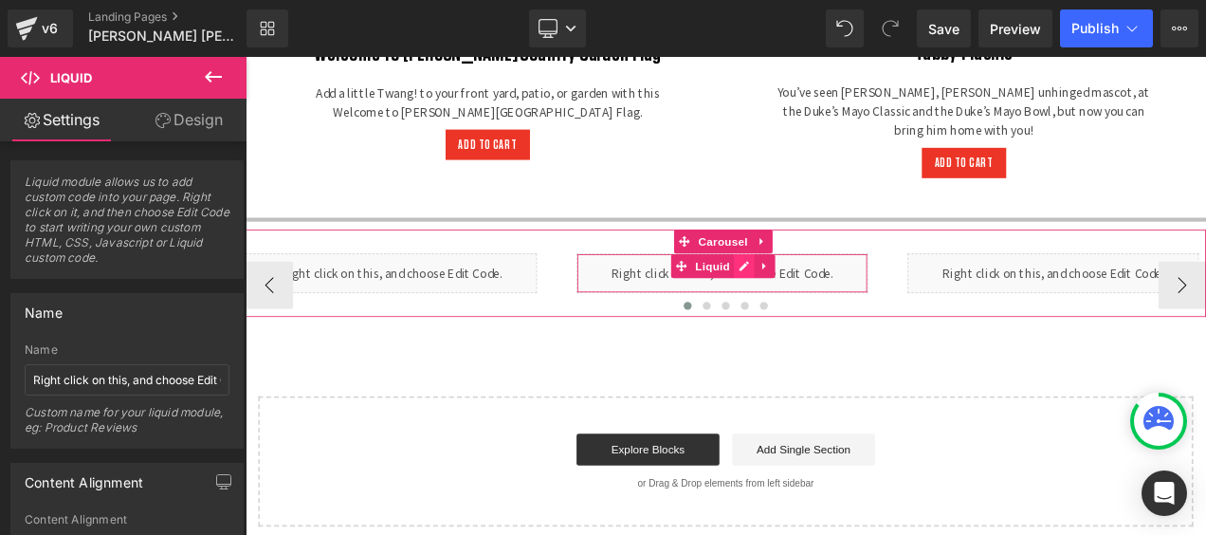
click at [828, 292] on div "Liquid" at bounding box center [815, 315] width 348 height 47
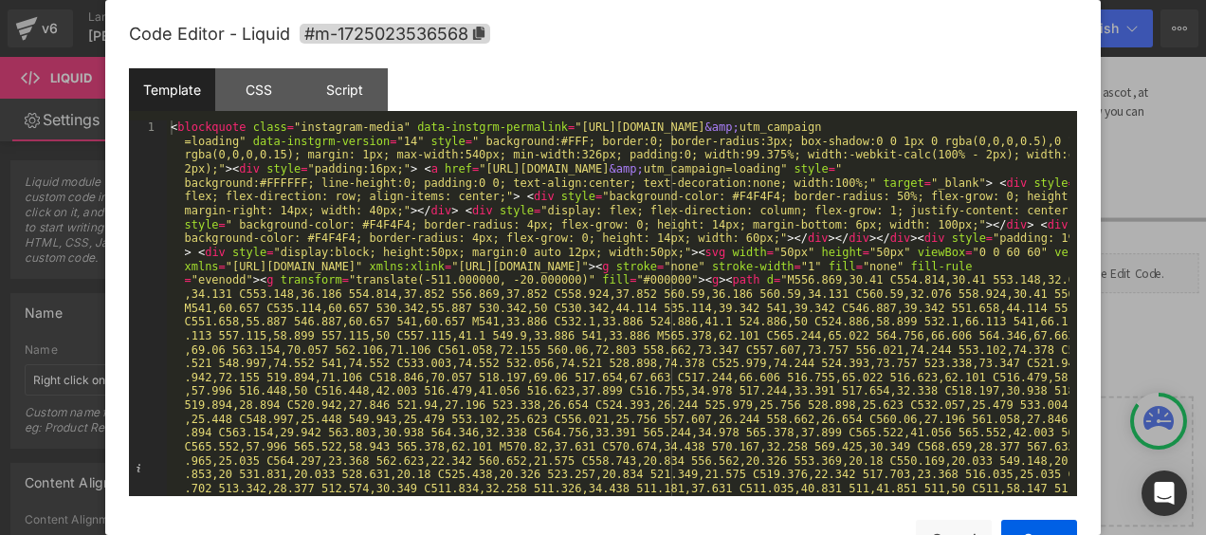
scroll to position [57, 0]
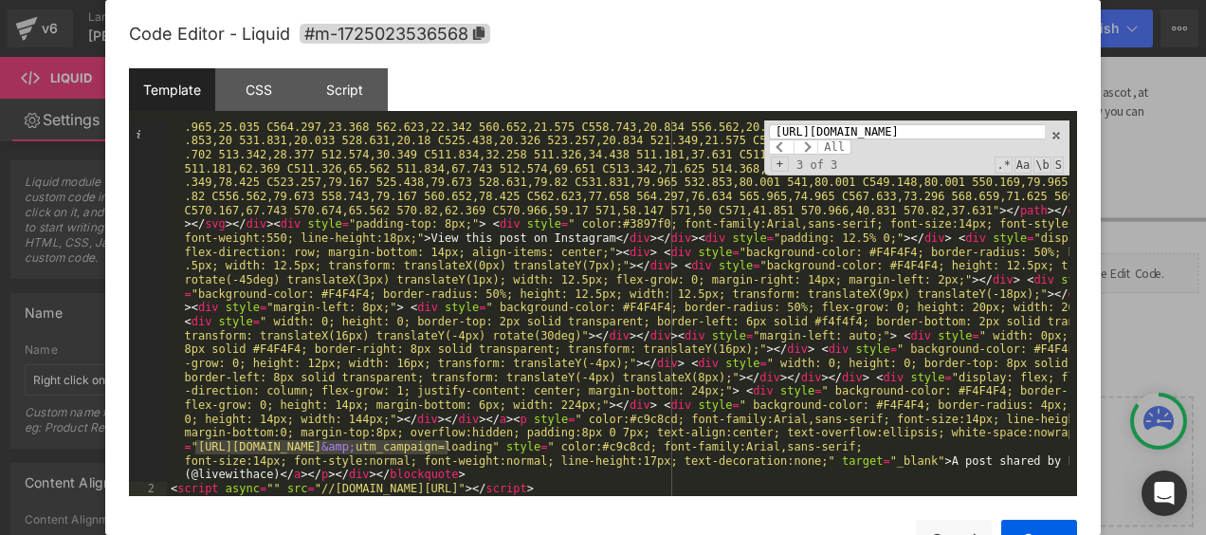
scroll to position [334, 0]
type input "https://www.instagram.com/p/DAQoVtwPsBo/"
click at [806, 143] on span at bounding box center [805, 146] width 25 height 15
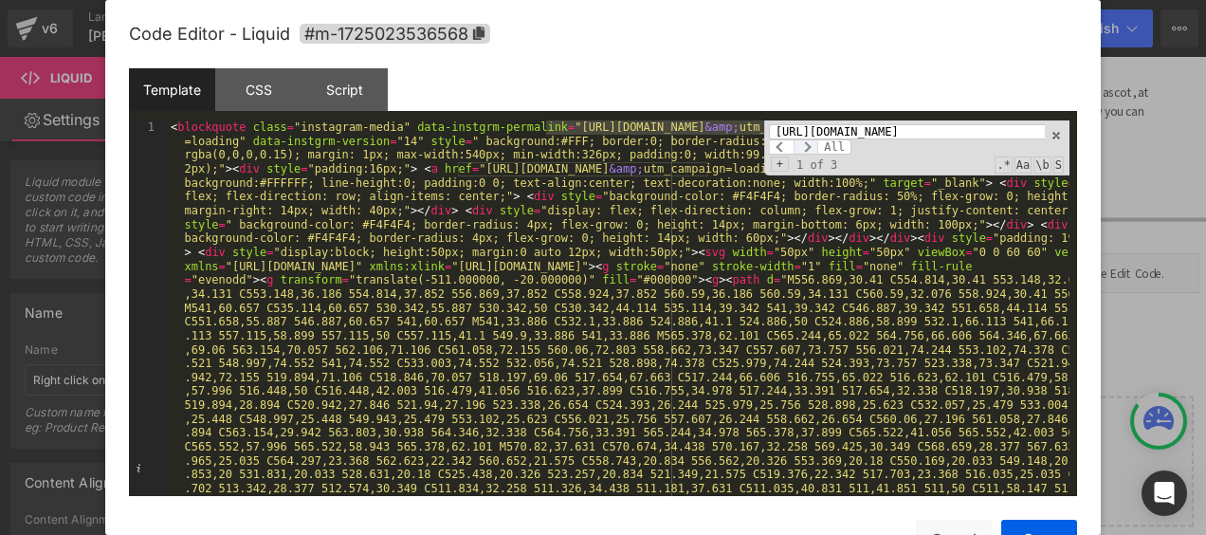
scroll to position [0, 0]
click at [806, 143] on span at bounding box center [805, 146] width 25 height 15
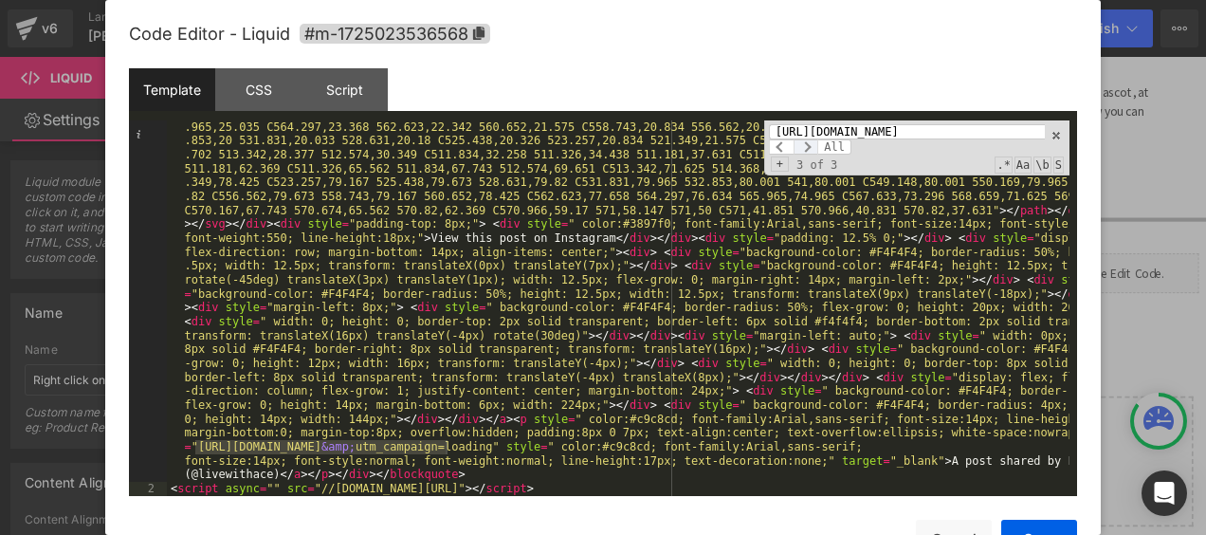
scroll to position [334, 0]
click at [1056, 135] on span at bounding box center [1055, 135] width 13 height 13
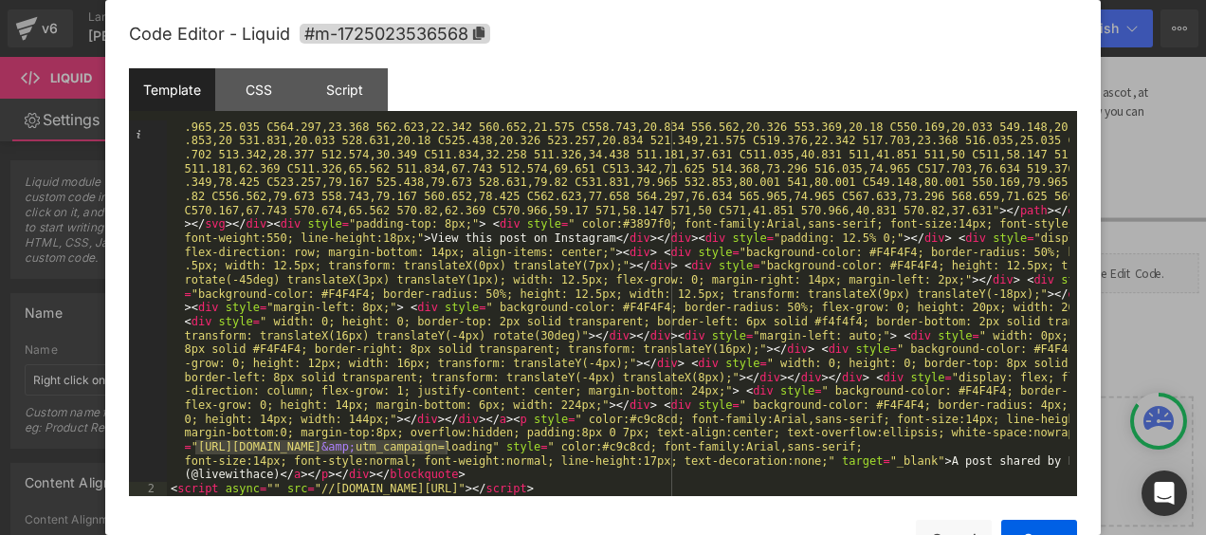
click at [1135, 168] on div at bounding box center [603, 267] width 1206 height 535
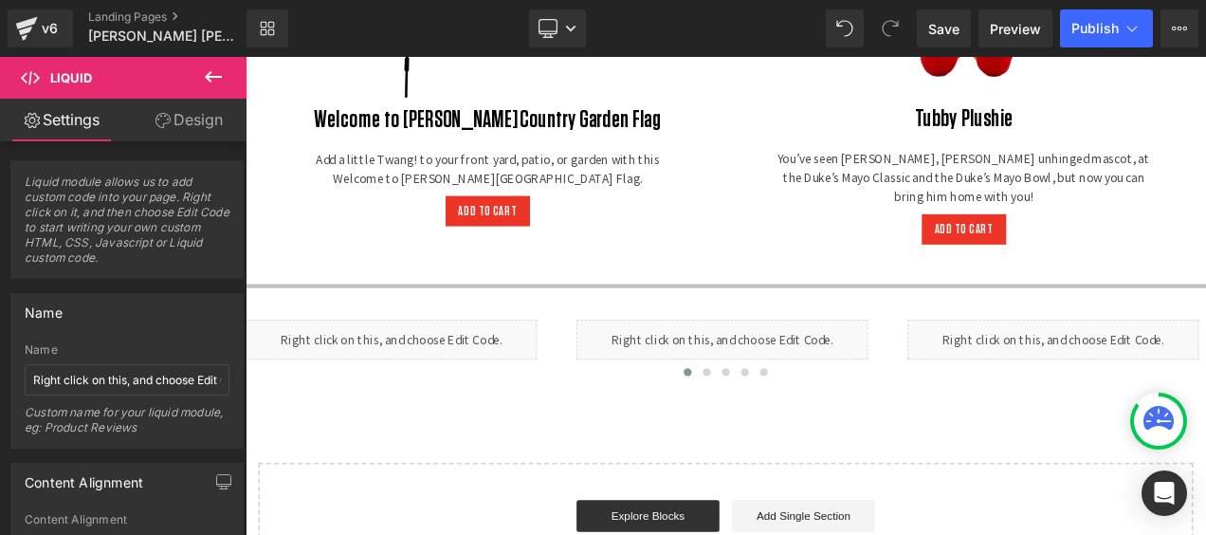
scroll to position [3401, 0]
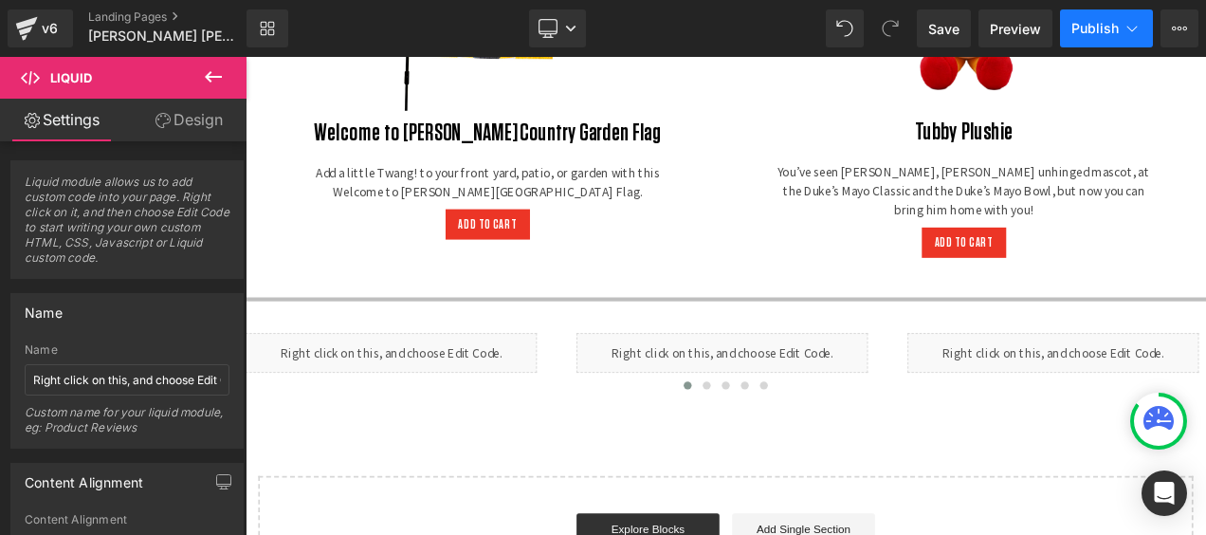
click at [1099, 24] on span "Publish" at bounding box center [1094, 28] width 47 height 15
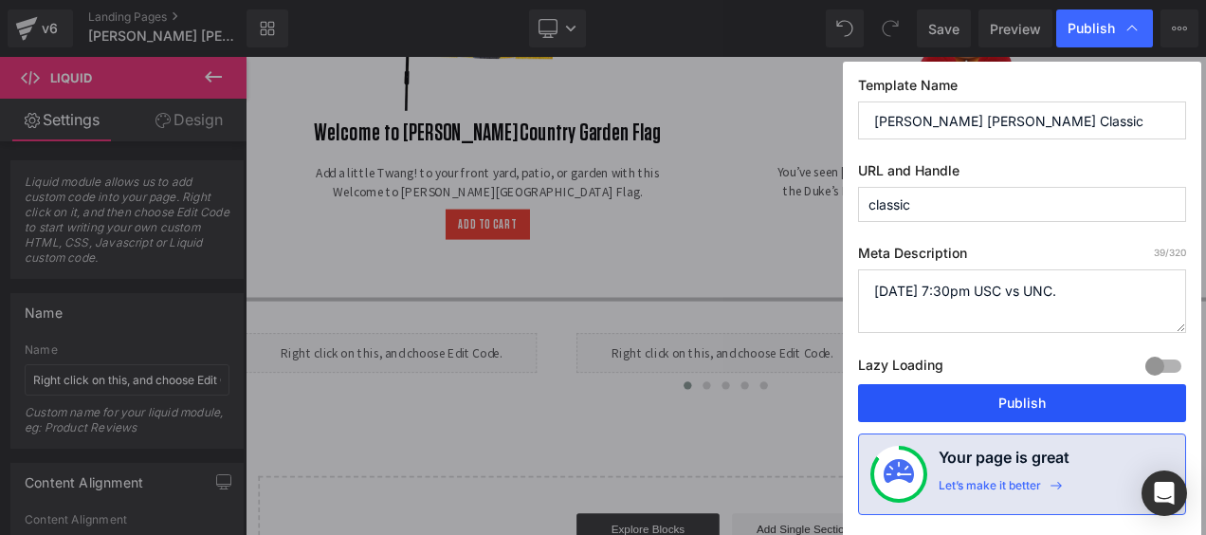
click at [953, 397] on button "Publish" at bounding box center [1022, 403] width 328 height 38
